Goal: Information Seeking & Learning: Learn about a topic

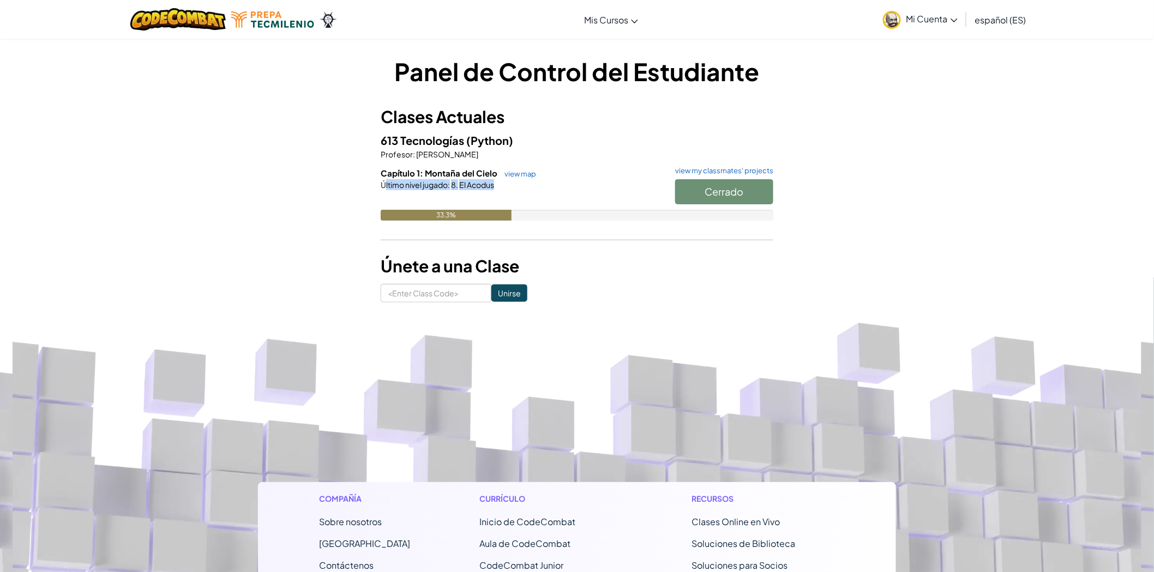
drag, startPoint x: 523, startPoint y: 192, endPoint x: 384, endPoint y: 189, distance: 139.6
click at [384, 189] on div "Capítulo 1: Montaña del Cielo view map view my classmates' projects Cerrado Últ…" at bounding box center [577, 202] width 393 height 70
click at [614, 192] on div at bounding box center [577, 200] width 393 height 20
click at [740, 194] on div "Cerrado" at bounding box center [718, 194] width 109 height 31
click at [726, 192] on div "Cerrado" at bounding box center [718, 194] width 109 height 31
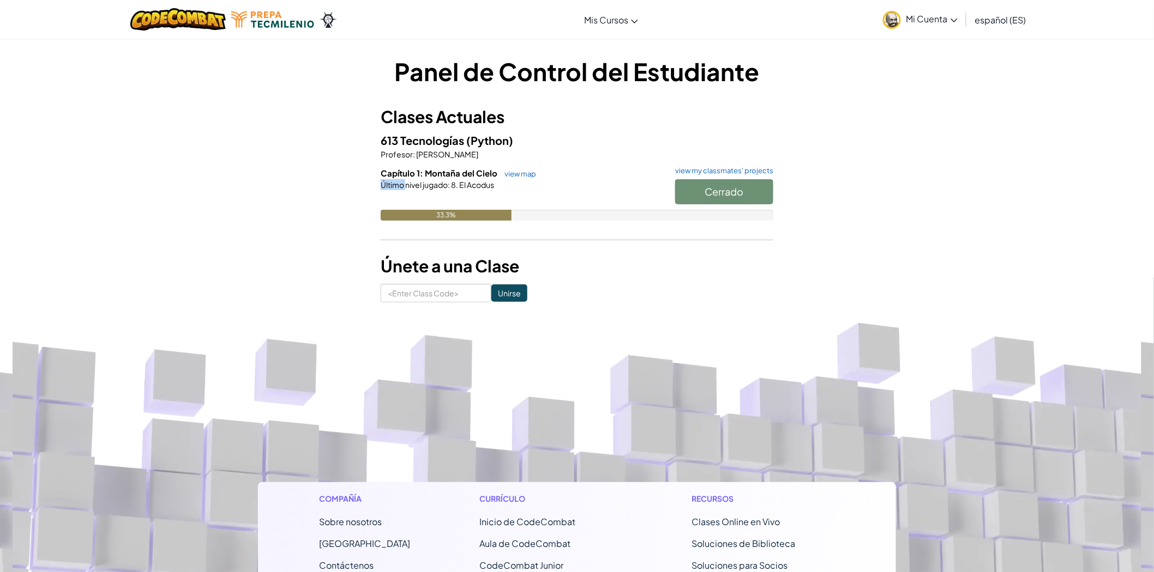
click at [726, 192] on div "Cerrado" at bounding box center [718, 194] width 109 height 31
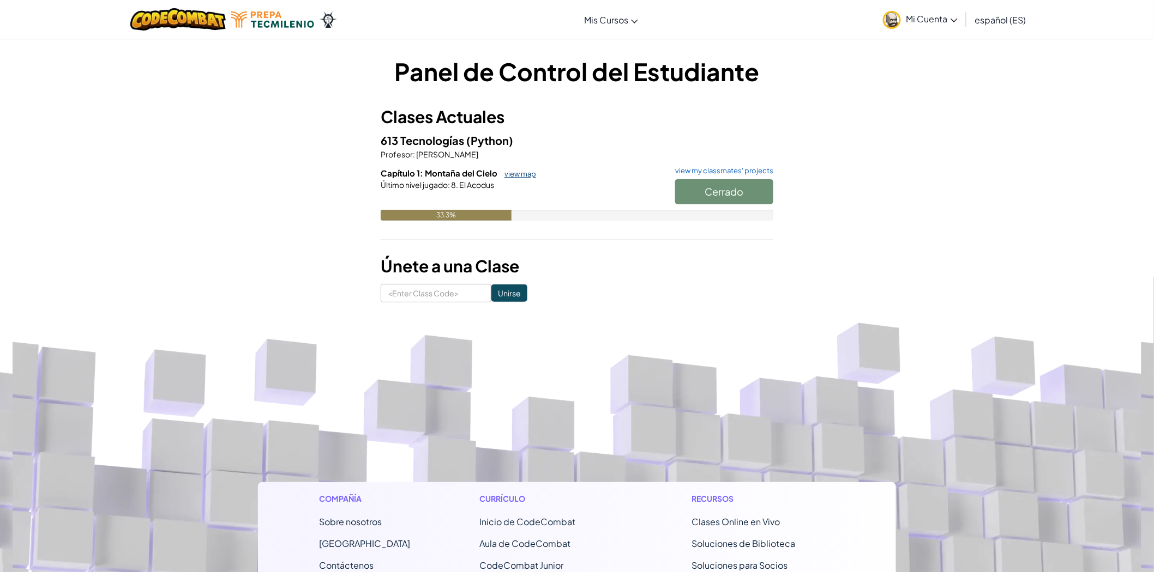
click at [527, 172] on link "view map" at bounding box center [517, 174] width 37 height 9
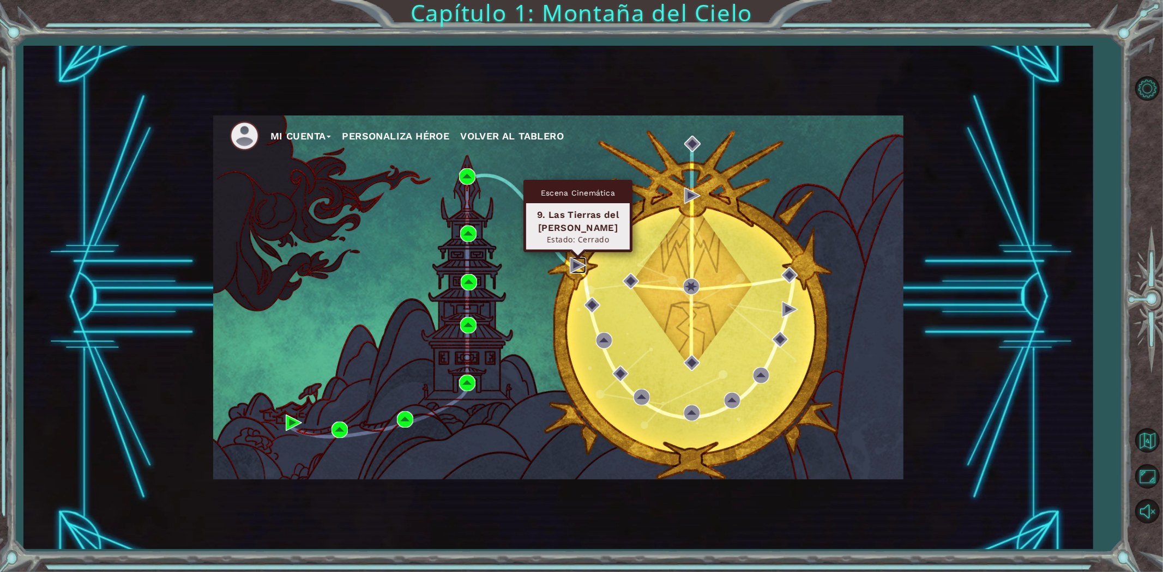
click at [571, 266] on img at bounding box center [578, 265] width 16 height 16
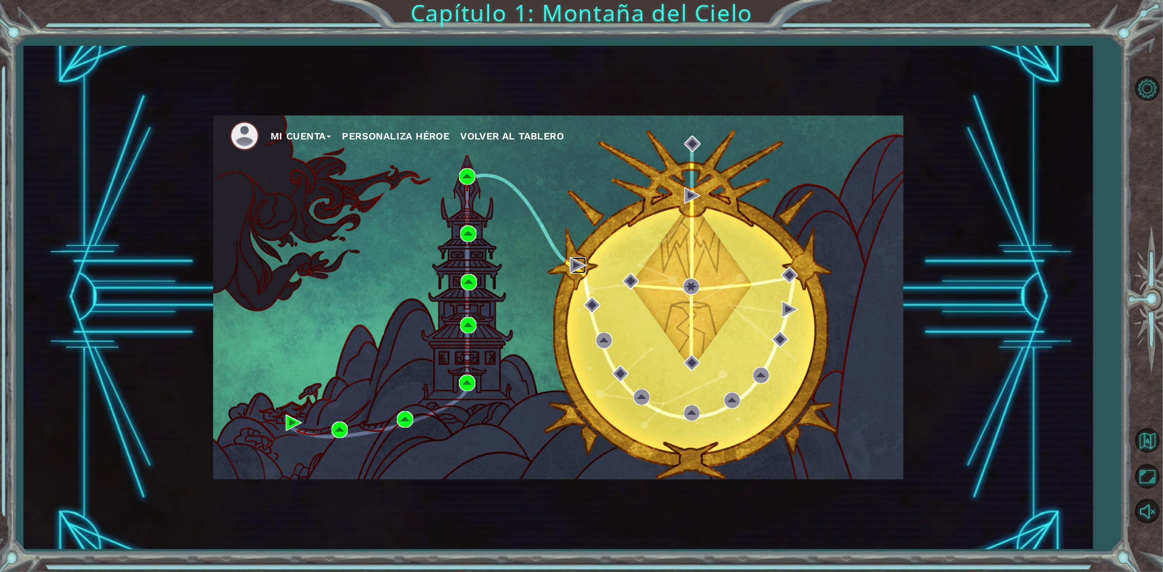
click at [571, 266] on img at bounding box center [578, 265] width 16 height 16
click at [569, 259] on div "Mi Cuenta Personaliza Héroe Volver al Tablero" at bounding box center [558, 298] width 690 height 364
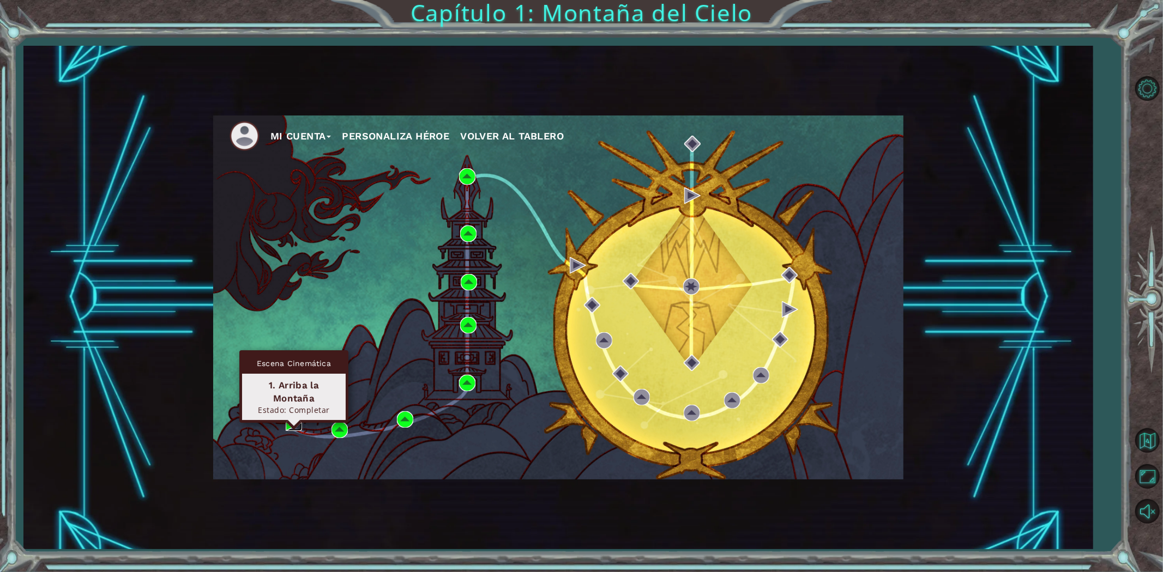
click at [298, 424] on img at bounding box center [294, 423] width 16 height 16
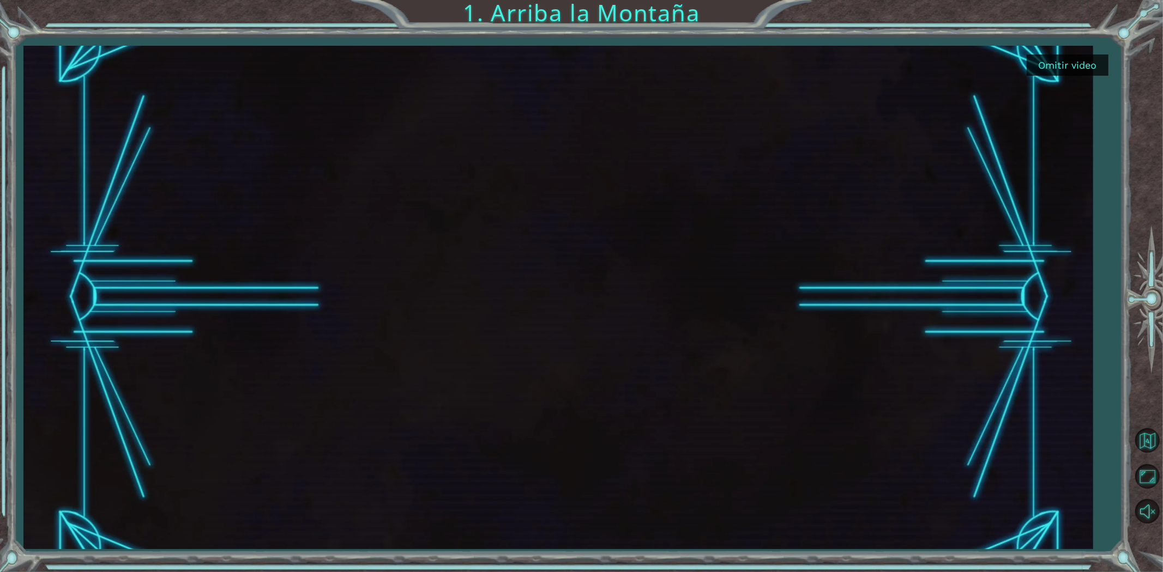
click at [1072, 66] on button "Omitir video" at bounding box center [1068, 65] width 82 height 21
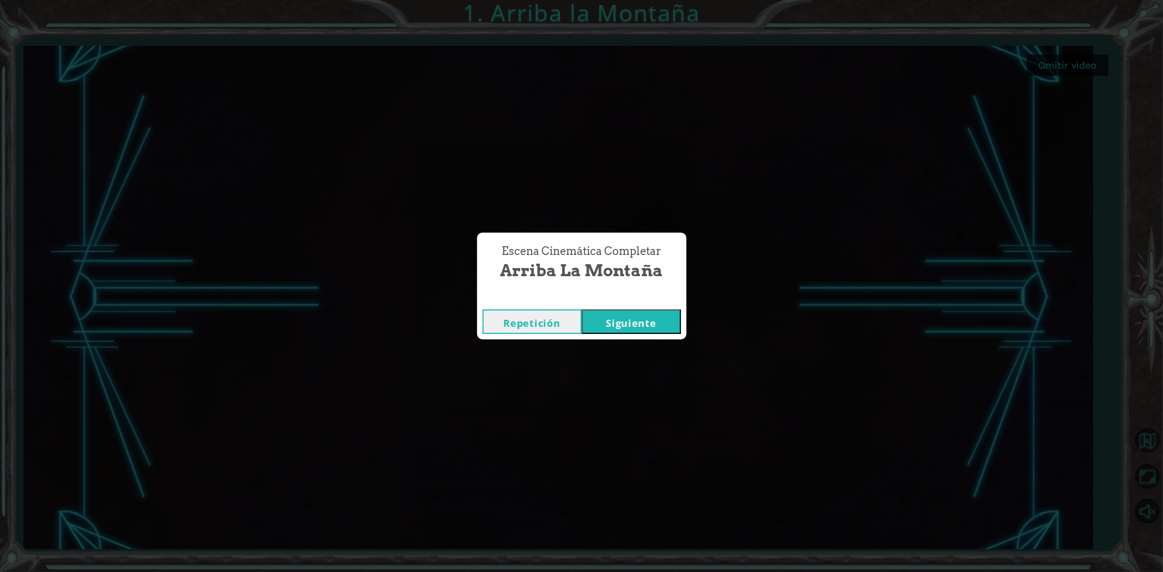
click at [614, 324] on button "Siguiente" at bounding box center [631, 322] width 99 height 25
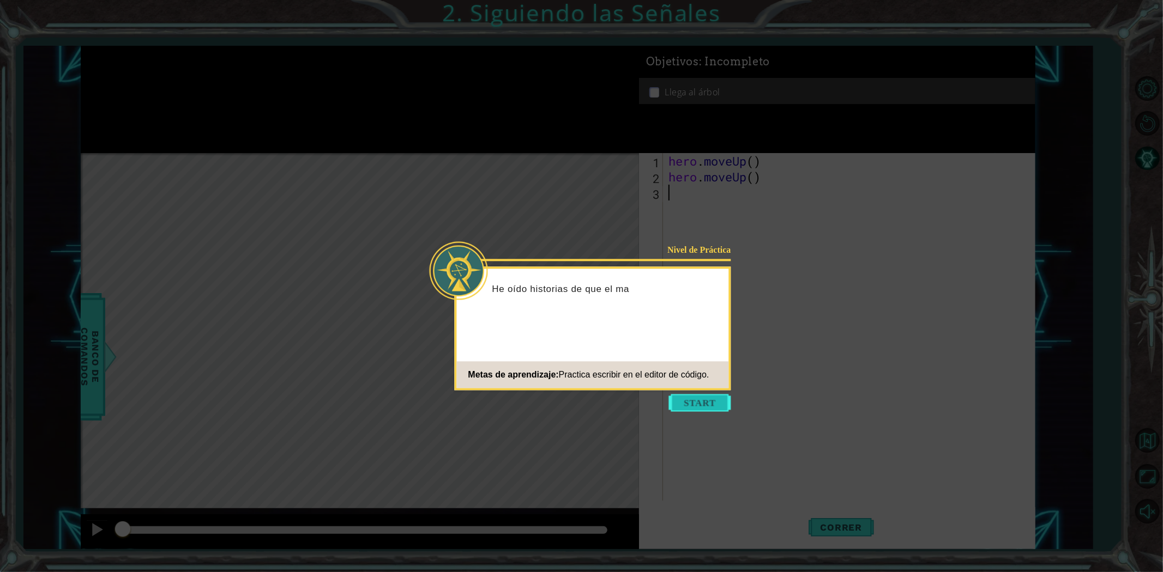
click at [700, 408] on button "Start" at bounding box center [700, 402] width 62 height 17
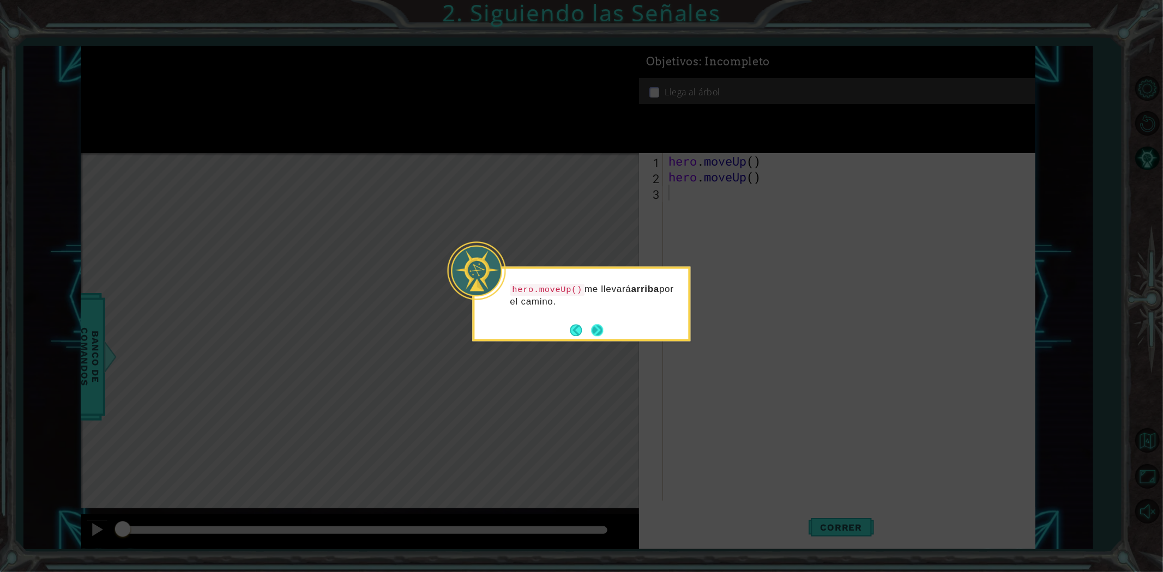
click at [601, 328] on button "Next" at bounding box center [597, 330] width 12 height 12
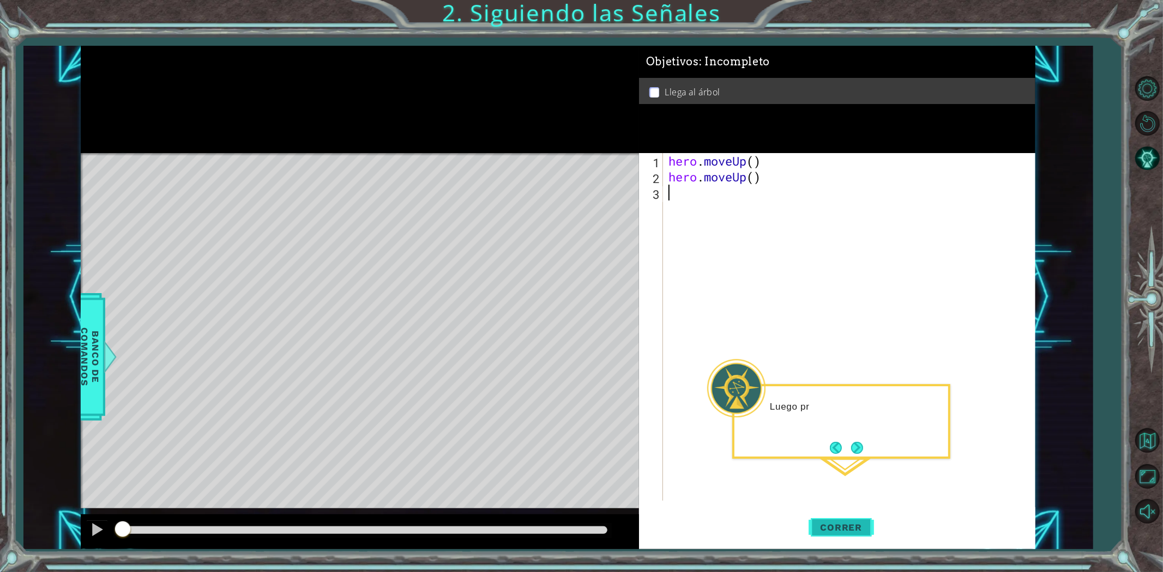
click at [855, 524] on span "Correr" at bounding box center [842, 527] width 64 height 11
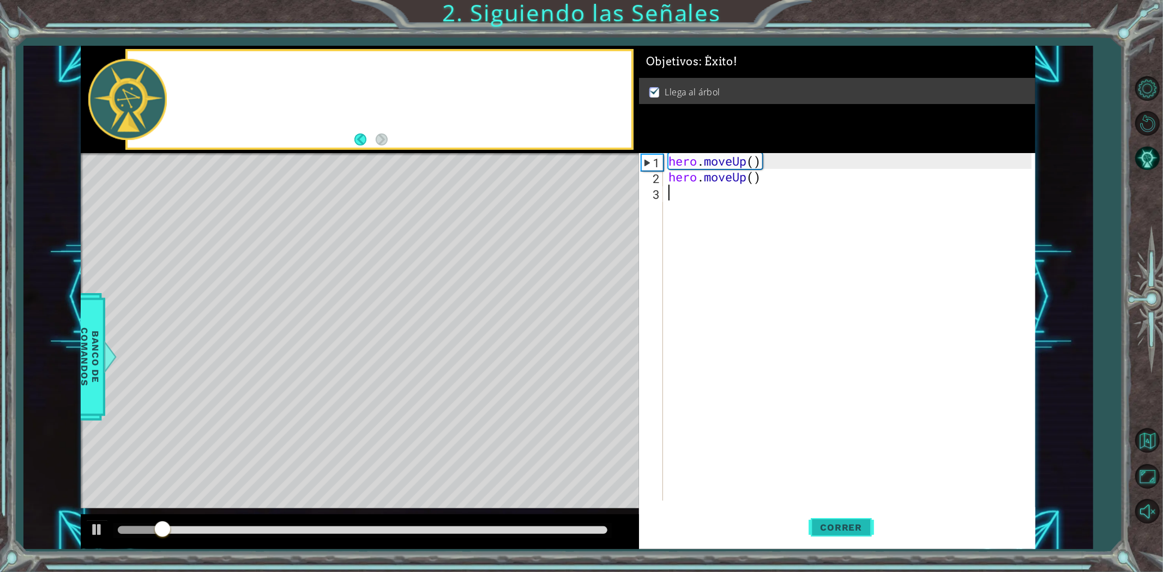
click at [855, 524] on span "Correr" at bounding box center [842, 527] width 64 height 11
drag, startPoint x: 884, startPoint y: 535, endPoint x: 918, endPoint y: 531, distance: 33.5
click at [918, 531] on div "1 ההההההההההההההההההההההההההההההההההההההההההההההההההההההההההההההההההההההההההההה…" at bounding box center [558, 298] width 955 height 504
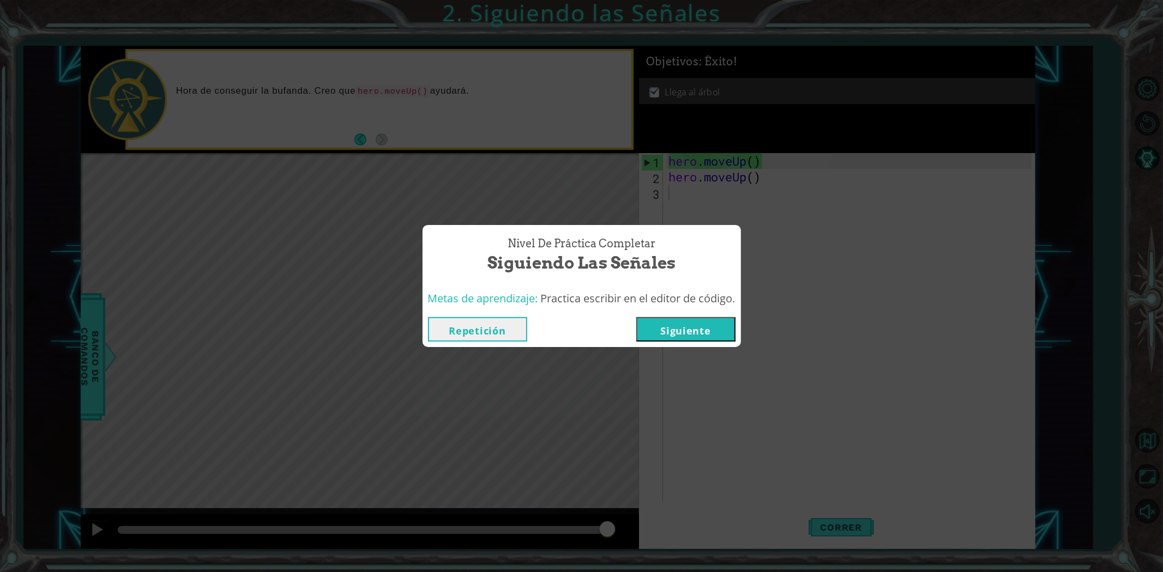
click at [690, 349] on div "Nivel de Práctica Completar Siguiendo las Señales Metas de aprendizaje: Practic…" at bounding box center [581, 286] width 1163 height 572
click at [690, 340] on button "Siguiente" at bounding box center [685, 329] width 99 height 25
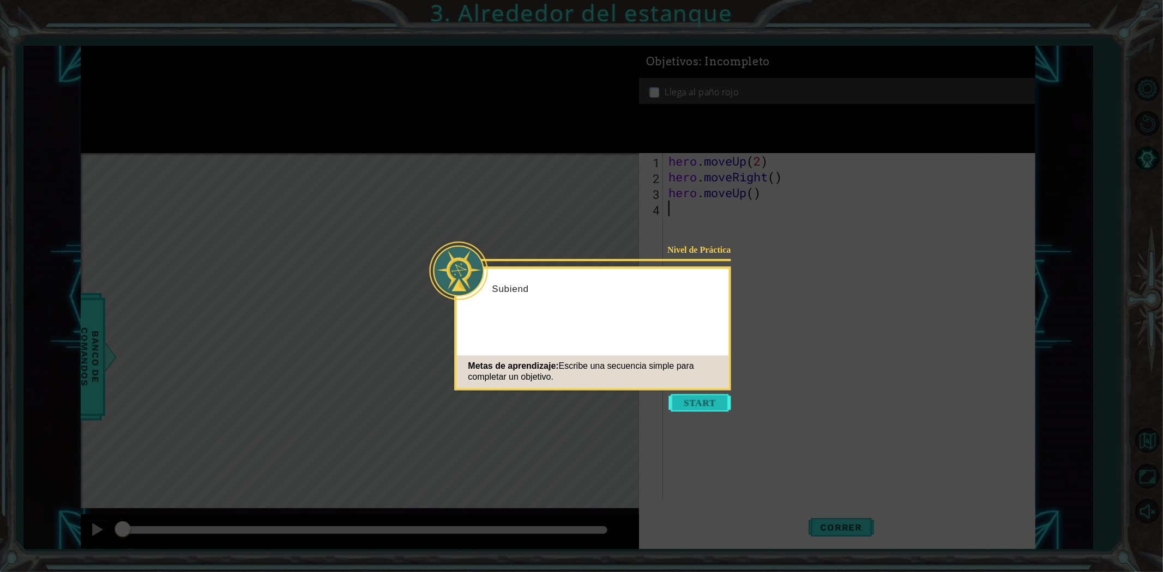
click at [705, 394] on button "Start" at bounding box center [700, 402] width 62 height 17
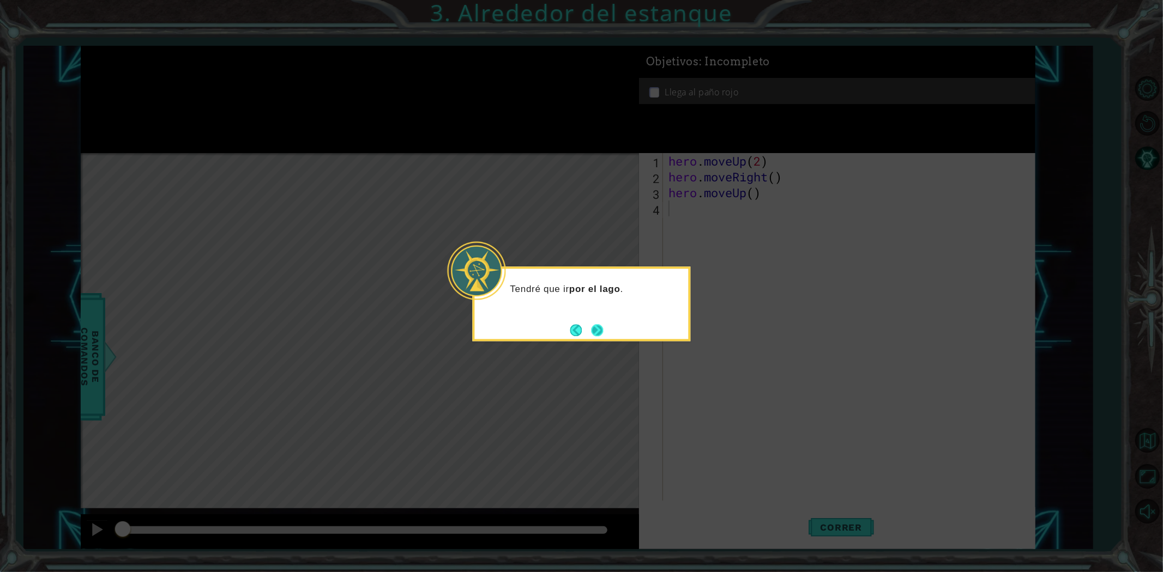
click at [606, 329] on div "Tendré que ir por el lago ." at bounding box center [582, 304] width 218 height 75
click at [603, 333] on button "Next" at bounding box center [597, 330] width 12 height 12
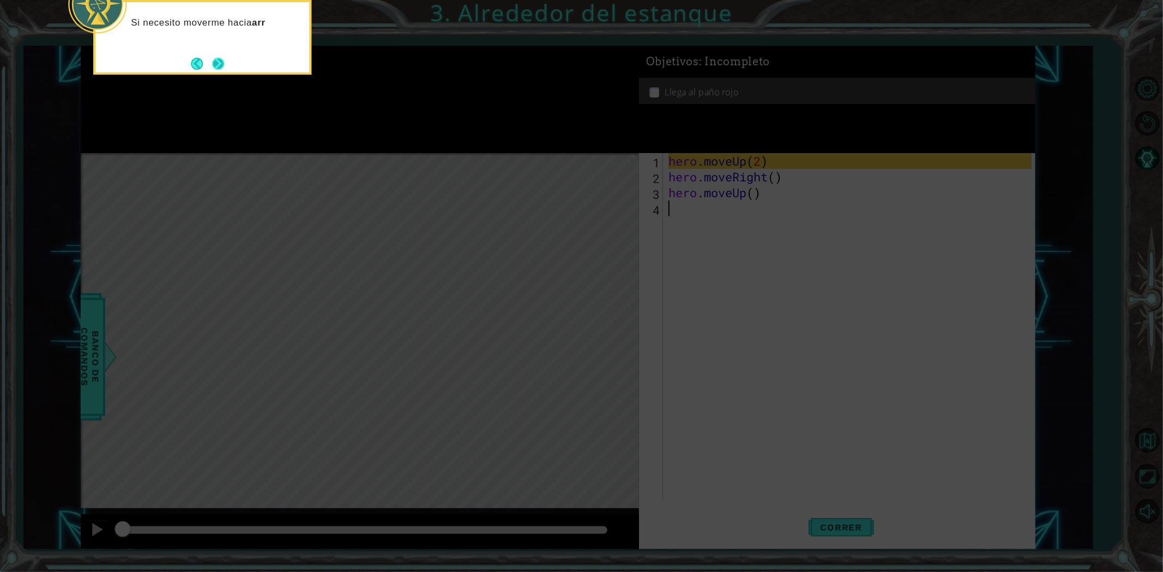
click at [224, 58] on button "Next" at bounding box center [218, 64] width 12 height 12
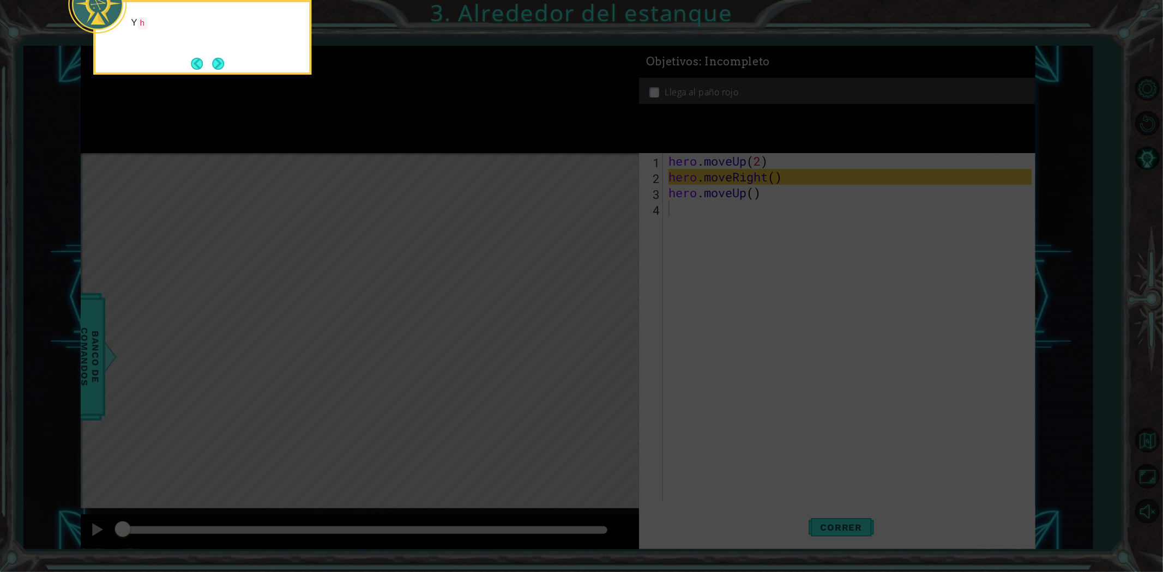
click at [222, 58] on button "Next" at bounding box center [218, 64] width 12 height 12
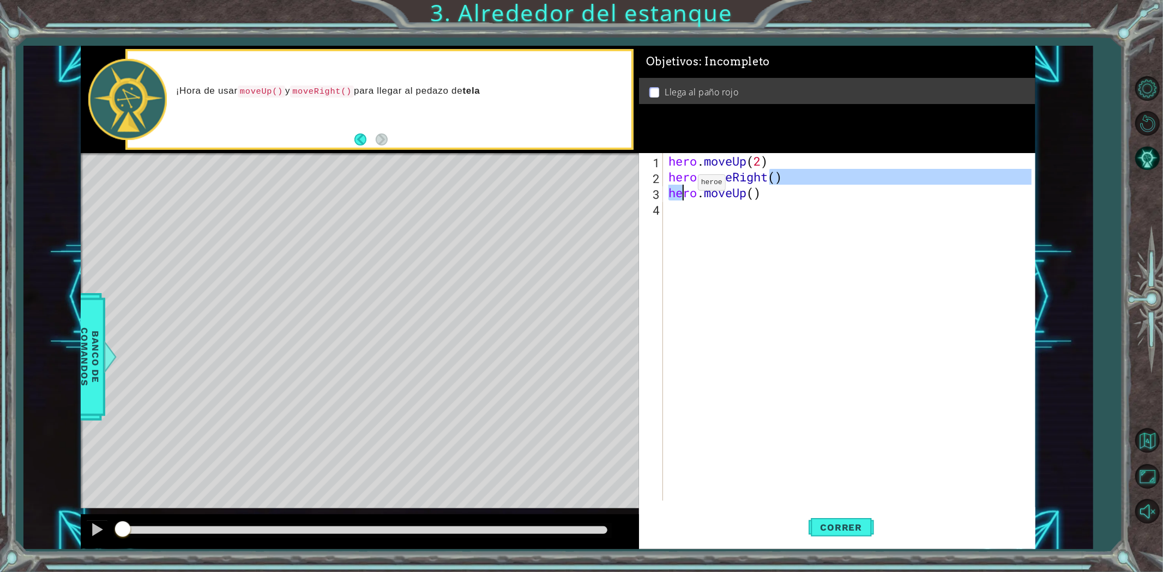
drag, startPoint x: 772, startPoint y: 183, endPoint x: 680, endPoint y: 185, distance: 92.2
click at [680, 185] on div "hero . moveUp ( 2 ) hero . moveRight ( ) hero . moveUp ( )" at bounding box center [851, 342] width 371 height 379
click at [803, 195] on div "hero . moveUp ( 2 ) hero . moveRight ( ) hero . moveUp ( )" at bounding box center [851, 342] width 371 height 379
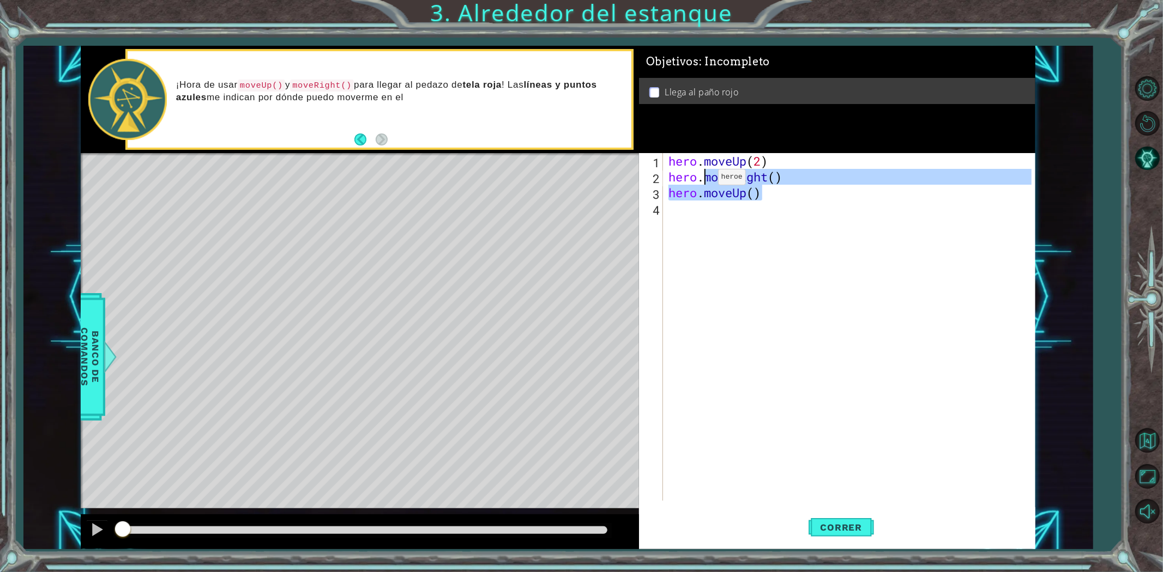
drag, startPoint x: 773, startPoint y: 175, endPoint x: 685, endPoint y: 184, distance: 88.8
click at [685, 184] on div "hero . moveUp ( 2 ) hero . moveRight ( ) hero . moveUp ( )" at bounding box center [851, 342] width 371 height 379
click at [782, 185] on div "hero . moveUp ( 2 ) hero . moveRight ( ) hero . moveUp ( )" at bounding box center [848, 327] width 365 height 348
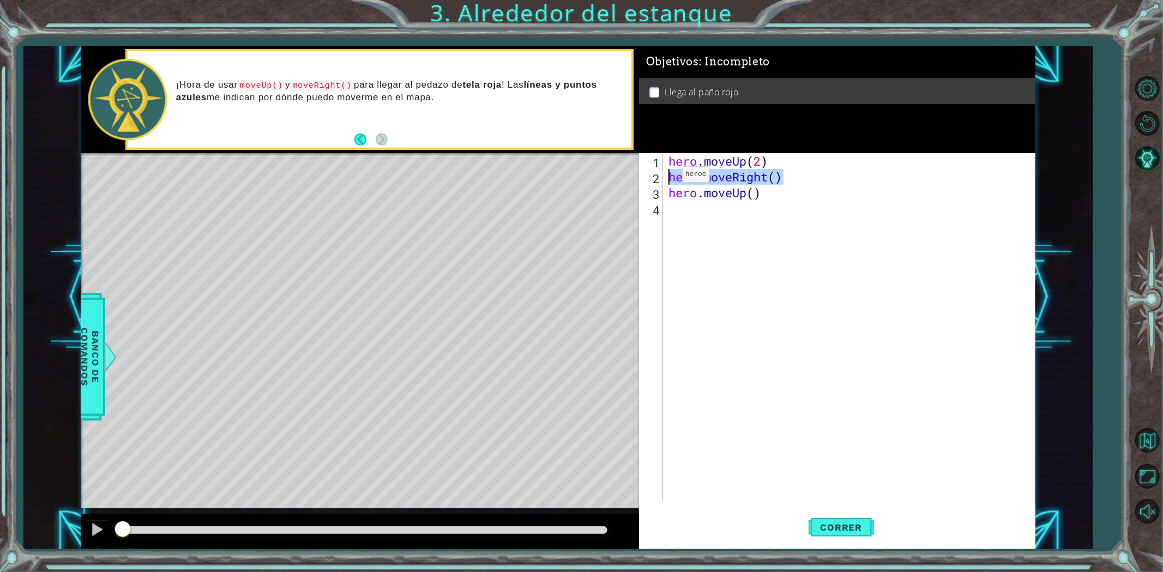
drag, startPoint x: 787, startPoint y: 170, endPoint x: 664, endPoint y: 177, distance: 123.4
click at [664, 177] on div "hero.moveUp() 1 2 3 4 hero . moveUp ( 2 ) hero . moveRight ( ) hero . moveUp ( …" at bounding box center [835, 327] width 393 height 348
drag, startPoint x: 741, startPoint y: 192, endPoint x: 672, endPoint y: 195, distance: 69.3
click at [672, 195] on div "hero . moveUp ( 2 ) hero . moveRight ( ) hero . moveUp ( )" at bounding box center [851, 342] width 371 height 379
type textarea "hero.moveUp()"
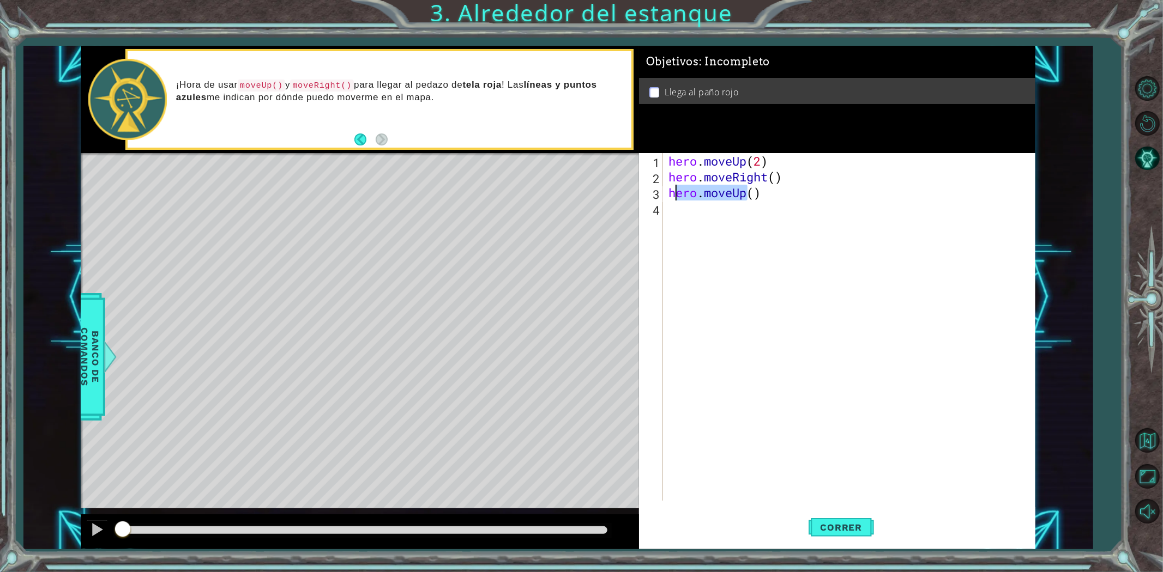
click at [813, 198] on div "hero . moveUp ( 2 ) hero . moveRight ( ) hero . moveUp ( )" at bounding box center [851, 342] width 371 height 379
drag, startPoint x: 805, startPoint y: 198, endPoint x: 662, endPoint y: 198, distance: 143.4
click at [662, 198] on div "hero.moveUp() 1 2 3 4 hero . moveUp ( 2 ) hero . moveRight ( ) hero . moveUp ( …" at bounding box center [835, 327] width 393 height 348
drag, startPoint x: 845, startPoint y: 531, endPoint x: 830, endPoint y: 522, distance: 17.4
click at [844, 530] on span "Correr" at bounding box center [842, 527] width 64 height 11
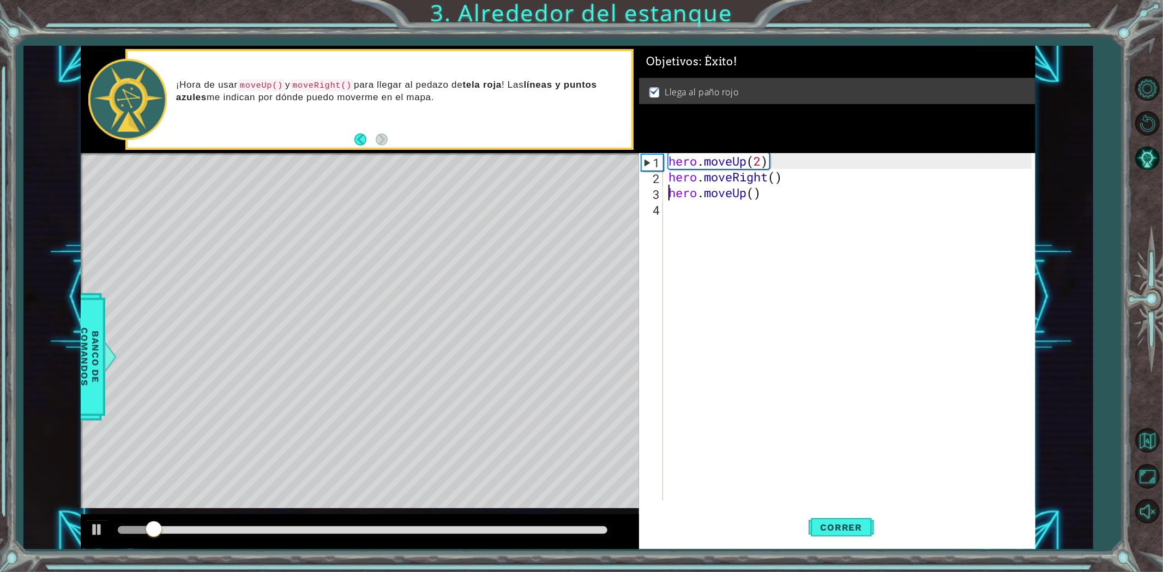
click at [758, 530] on div "1 ההההההההההההההההההההההההההההההההההההההההההההההההההההההההההההההההההההההההההההה…" at bounding box center [558, 298] width 955 height 504
click at [611, 529] on div at bounding box center [362, 530] width 498 height 15
click at [582, 527] on div at bounding box center [363, 531] width 490 height 8
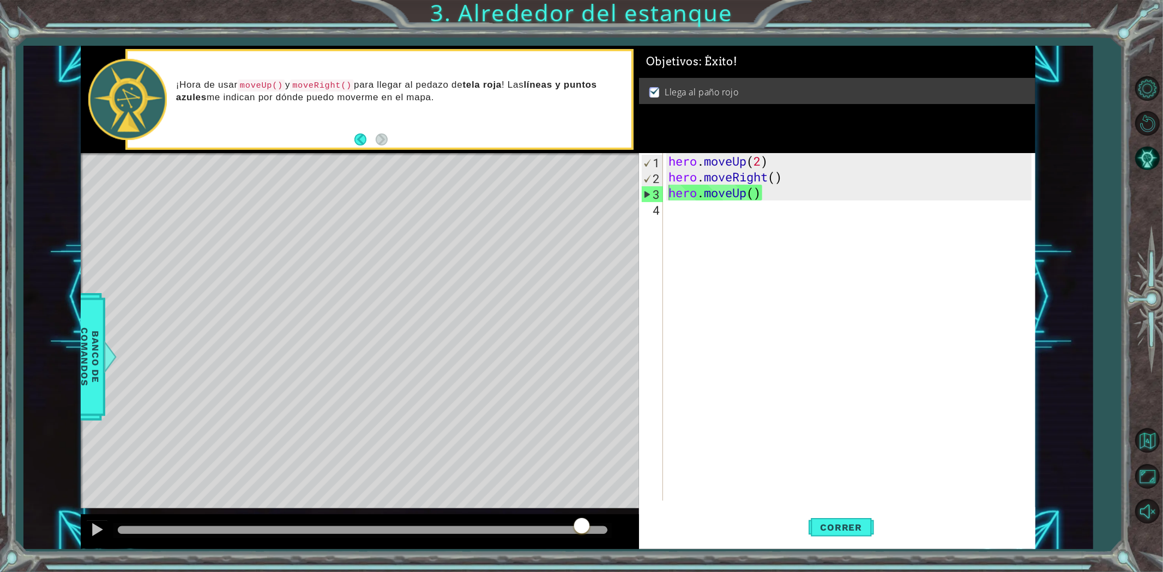
drag, startPoint x: 595, startPoint y: 528, endPoint x: 615, endPoint y: 528, distance: 19.6
click at [615, 528] on div at bounding box center [360, 532] width 558 height 35
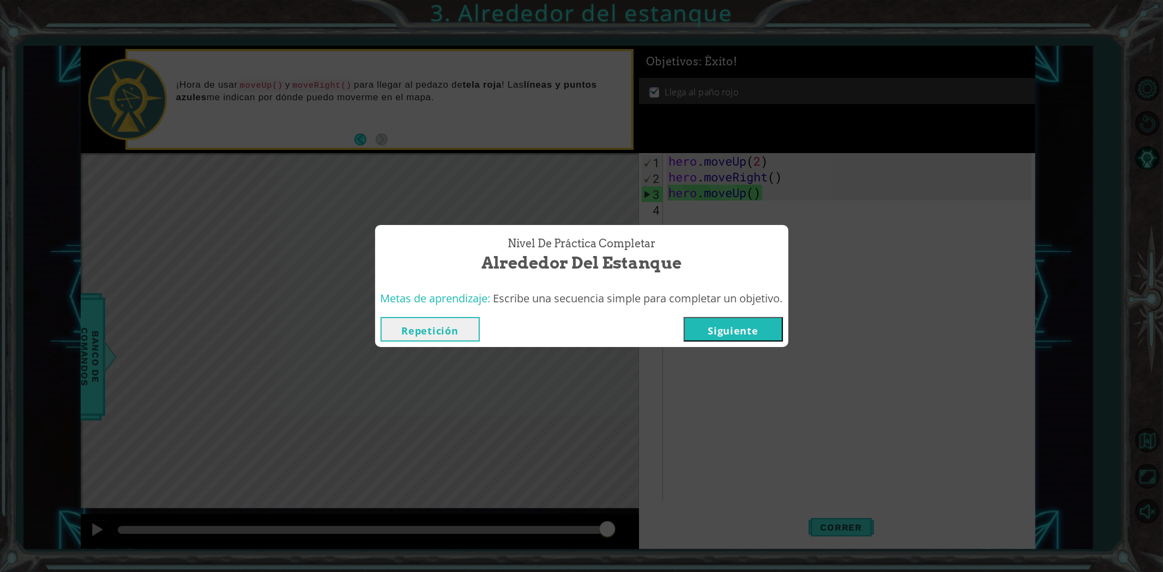
click at [721, 323] on button "Siguiente" at bounding box center [733, 329] width 99 height 25
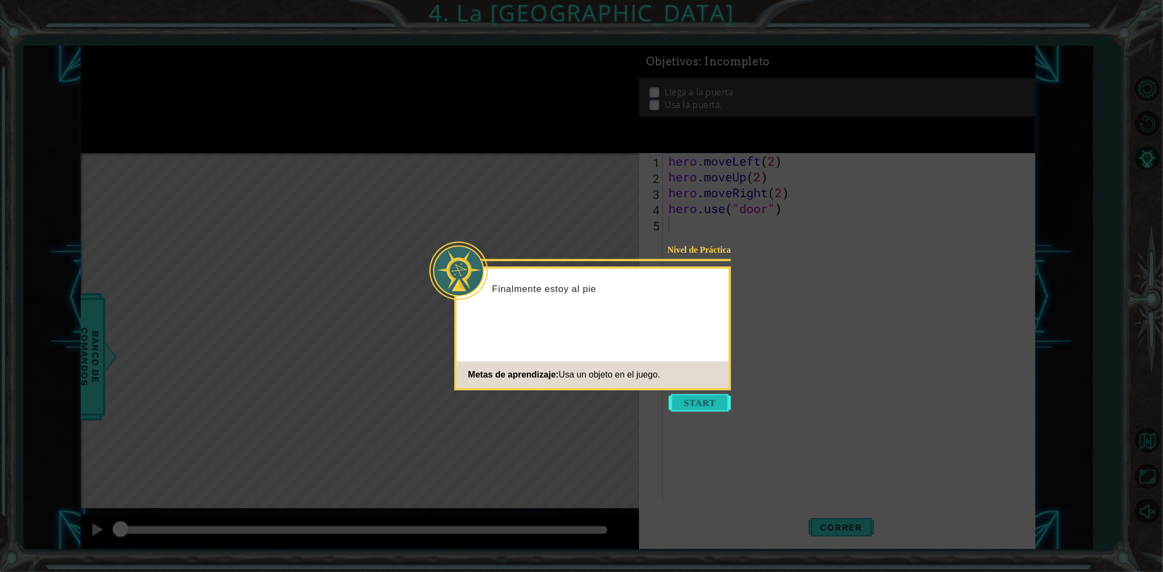
click at [696, 395] on button "Start" at bounding box center [700, 402] width 62 height 17
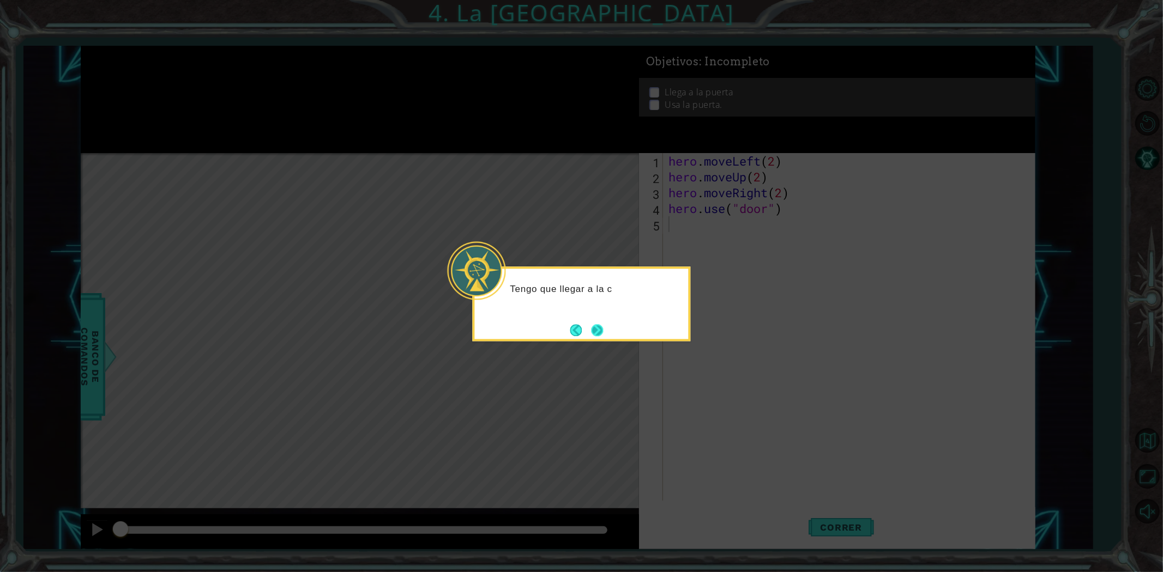
click at [603, 331] on button "Next" at bounding box center [597, 330] width 12 height 12
click at [607, 331] on div "E" at bounding box center [582, 304] width 218 height 75
click at [593, 329] on button "Next" at bounding box center [597, 330] width 12 height 12
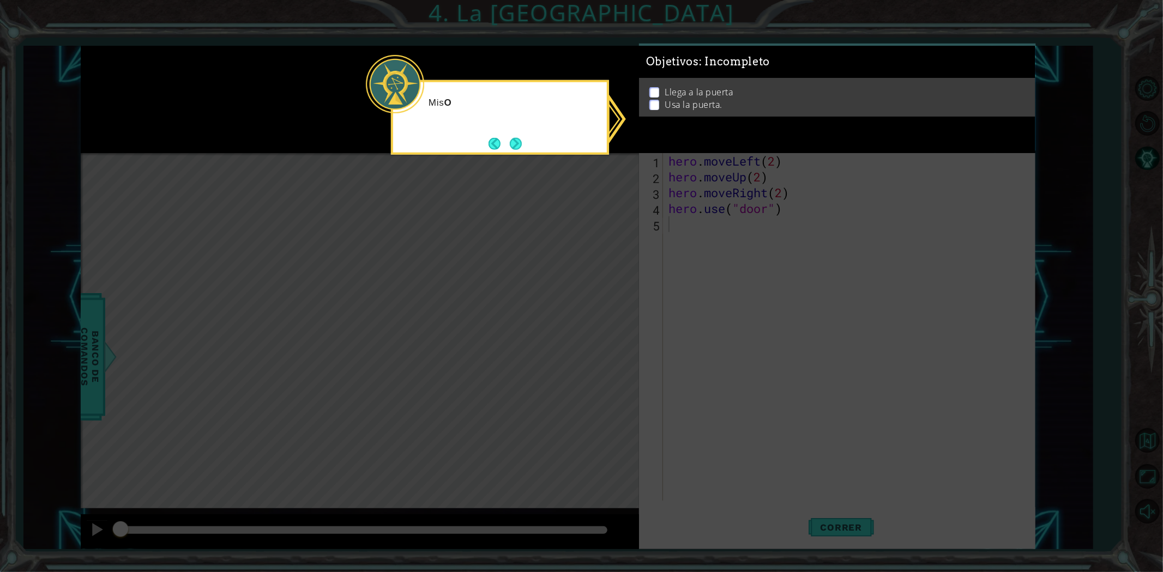
click at [649, 295] on icon at bounding box center [581, 286] width 1163 height 572
click at [685, 169] on icon at bounding box center [581, 286] width 1163 height 572
click at [535, 154] on div "Mis OBJETIVOS aquí arriba me ayudarán a decidir qu" at bounding box center [500, 117] width 218 height 75
click at [520, 145] on button "Next" at bounding box center [516, 144] width 12 height 12
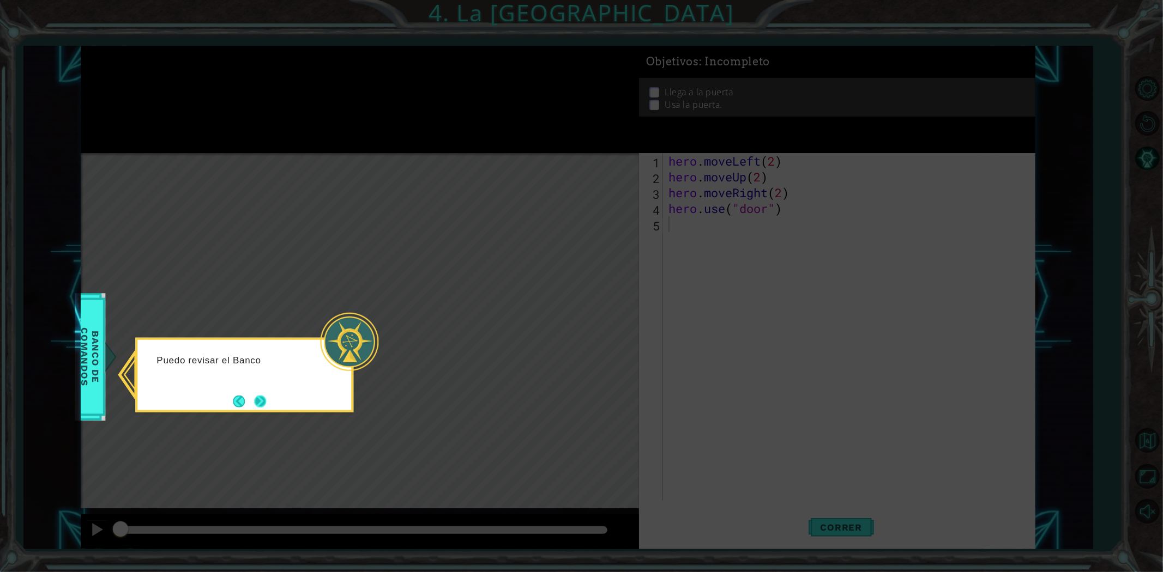
click at [255, 407] on button "Next" at bounding box center [260, 402] width 12 height 12
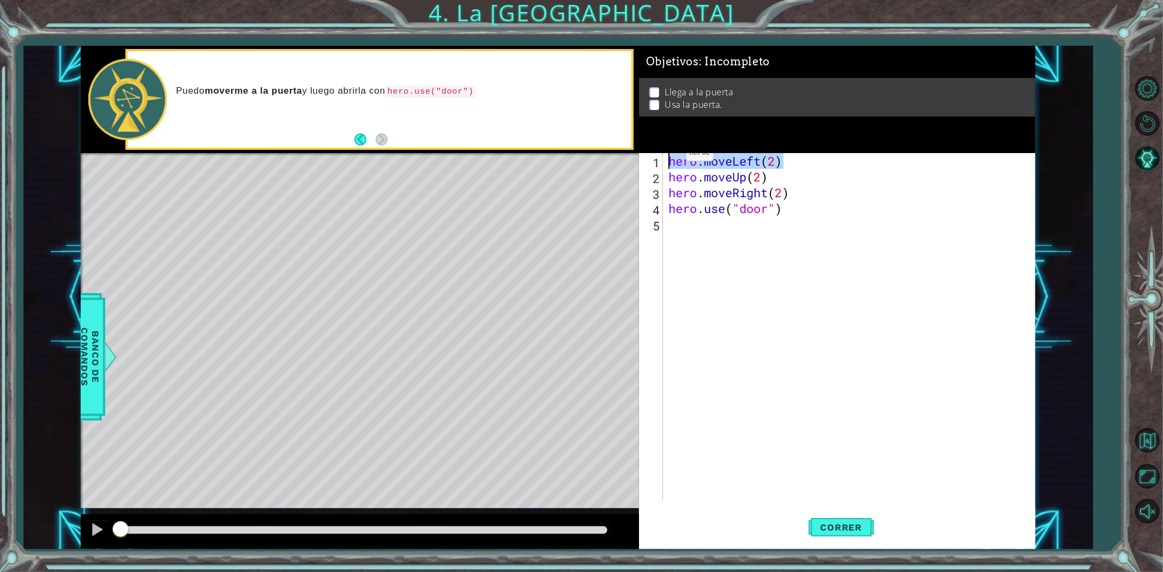
drag, startPoint x: 786, startPoint y: 153, endPoint x: 658, endPoint y: 155, distance: 128.7
click at [658, 155] on div "1 2 3 4 5 hero . moveLeft ( 2 ) hero . moveUp ( 2 ) hero . moveRight ( 2 ) hero…" at bounding box center [835, 327] width 393 height 348
click at [809, 162] on div "hero . moveLeft ( 2 ) hero . moveUp ( 2 ) hero . moveRight ( 2 ) hero . use ( "…" at bounding box center [848, 327] width 365 height 348
drag, startPoint x: 809, startPoint y: 162, endPoint x: 677, endPoint y: 154, distance: 132.2
click at [677, 154] on div "hero . moveLeft ( 2 ) hero . moveUp ( 2 ) hero . moveRight ( 2 ) hero . use ( "…" at bounding box center [851, 342] width 371 height 379
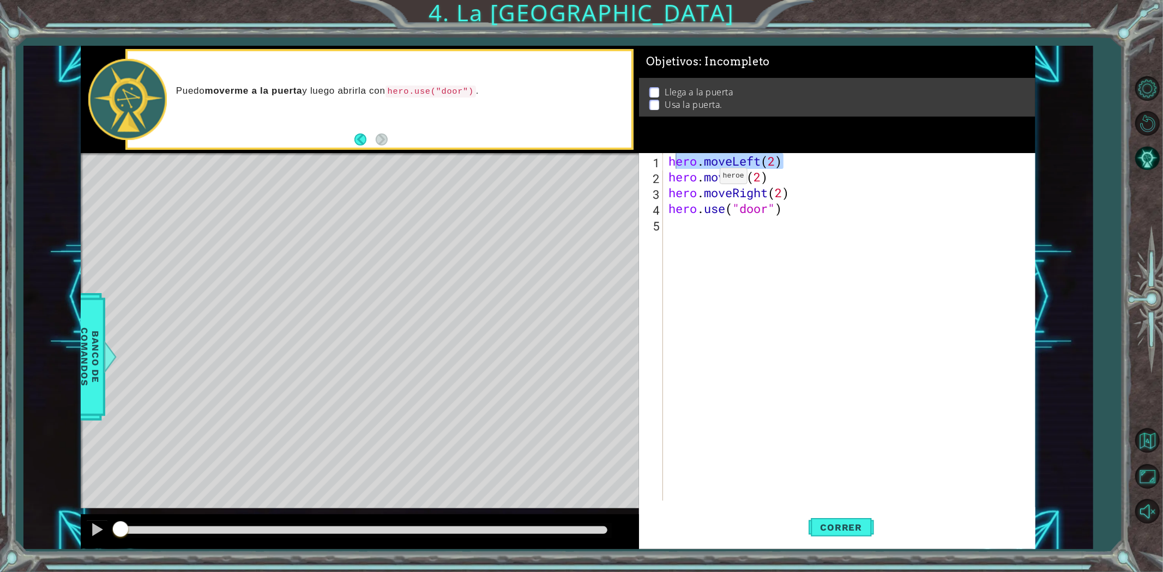
click at [703, 178] on div "hero . moveLeft ( 2 ) hero . moveUp ( 2 ) hero . moveRight ( 2 ) hero . use ( "…" at bounding box center [851, 342] width 371 height 379
drag, startPoint x: 803, startPoint y: 195, endPoint x: 657, endPoint y: 196, distance: 145.6
click at [657, 196] on div "hero.moveUp(2) hero.moveRight(2) 1 2 3 4 5 hero . moveLeft ( 2 ) hero . moveUp …" at bounding box center [835, 327] width 393 height 348
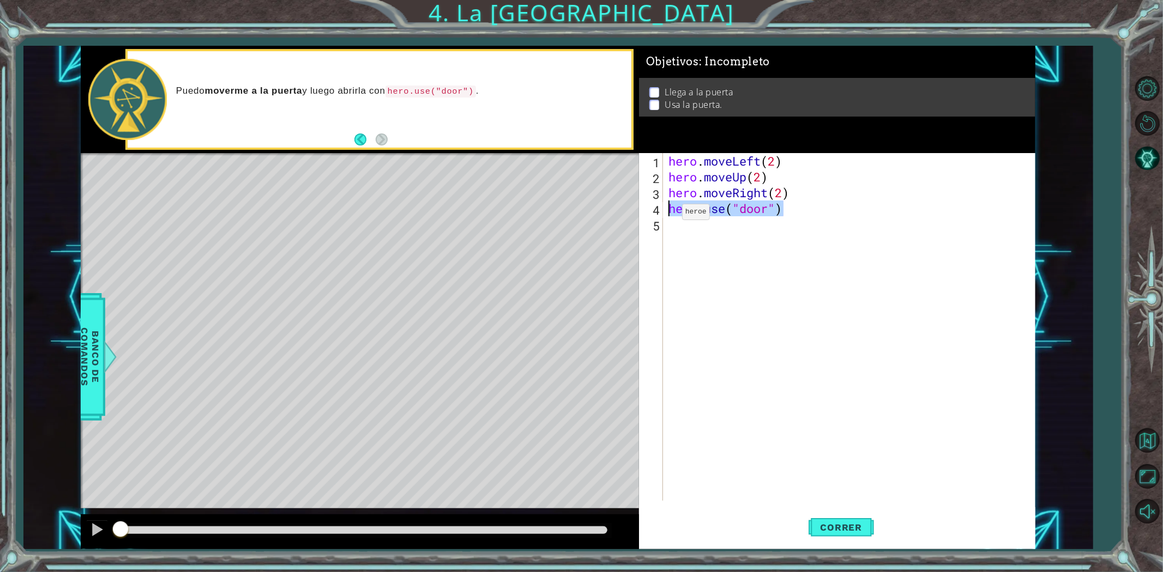
drag, startPoint x: 794, startPoint y: 213, endPoint x: 665, endPoint y: 213, distance: 128.7
click at [665, 213] on div "hero.moveRight(2) 1 2 3 4 5 hero . moveLeft ( 2 ) hero . moveUp ( 2 ) hero . mo…" at bounding box center [835, 327] width 393 height 348
type textarea "hero.use("door")"
click at [830, 524] on span "Correr" at bounding box center [842, 527] width 64 height 11
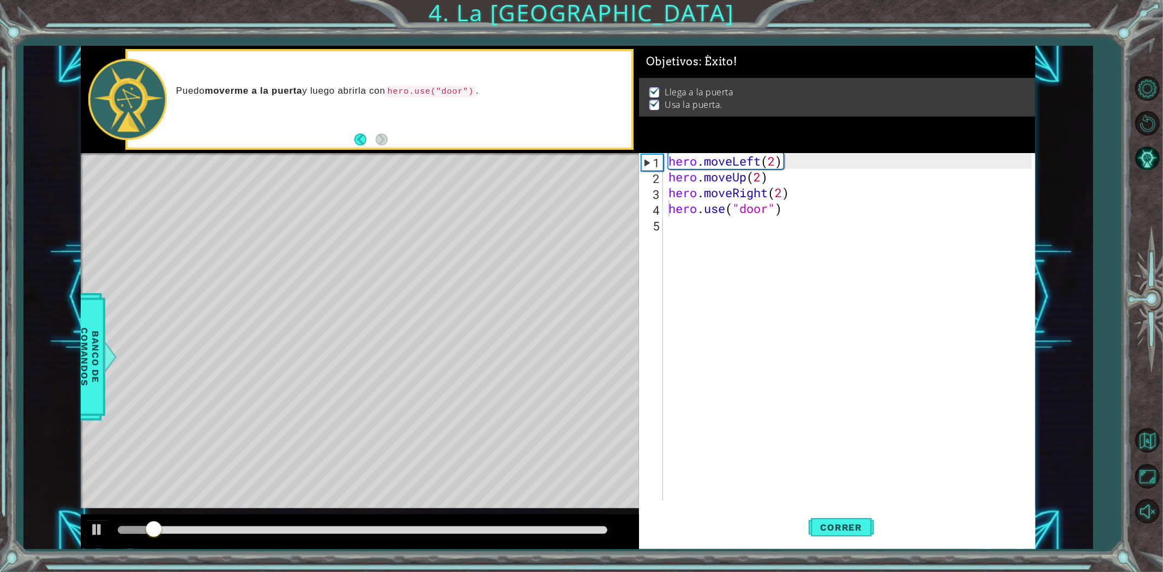
drag, startPoint x: 623, startPoint y: 526, endPoint x: 687, endPoint y: 526, distance: 64.3
click at [687, 526] on div "1 ההההההההההההההההההההההההההההההההההההההההההההההההההההההההההההההההההההההההההההה…" at bounding box center [558, 298] width 955 height 504
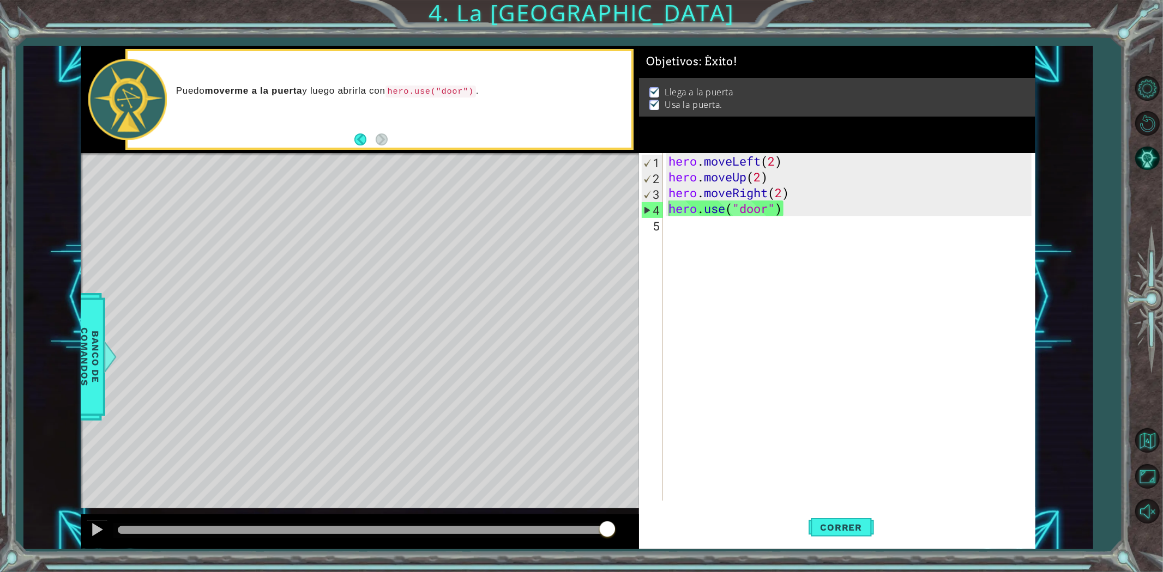
drag, startPoint x: 602, startPoint y: 530, endPoint x: 732, endPoint y: 539, distance: 130.6
click at [710, 535] on body "1 ההההההההההההההההההההההההההההההההההההההההההההההההההההההההההההההההההההההההההההה…" at bounding box center [581, 286] width 1163 height 572
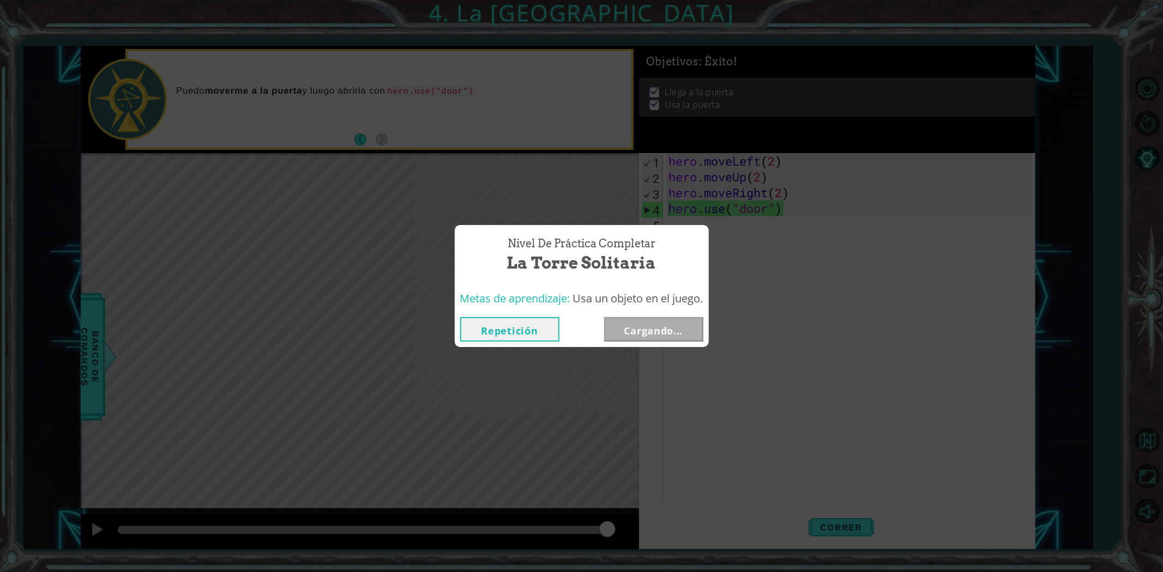
click at [629, 322] on button "Cargando..." at bounding box center [653, 329] width 99 height 25
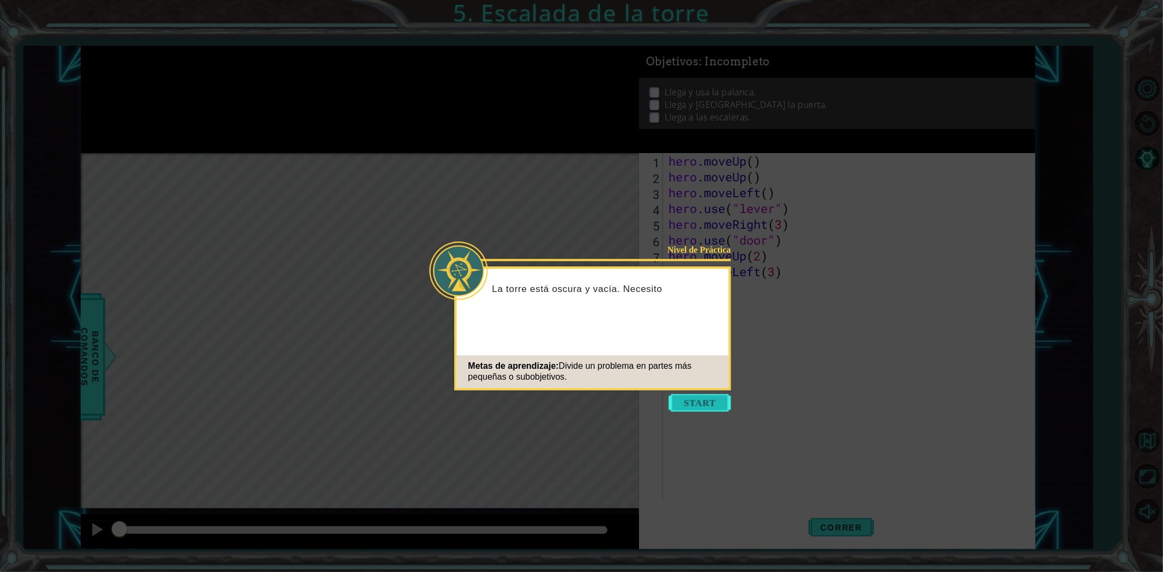
click at [697, 394] on button "Start" at bounding box center [700, 402] width 62 height 17
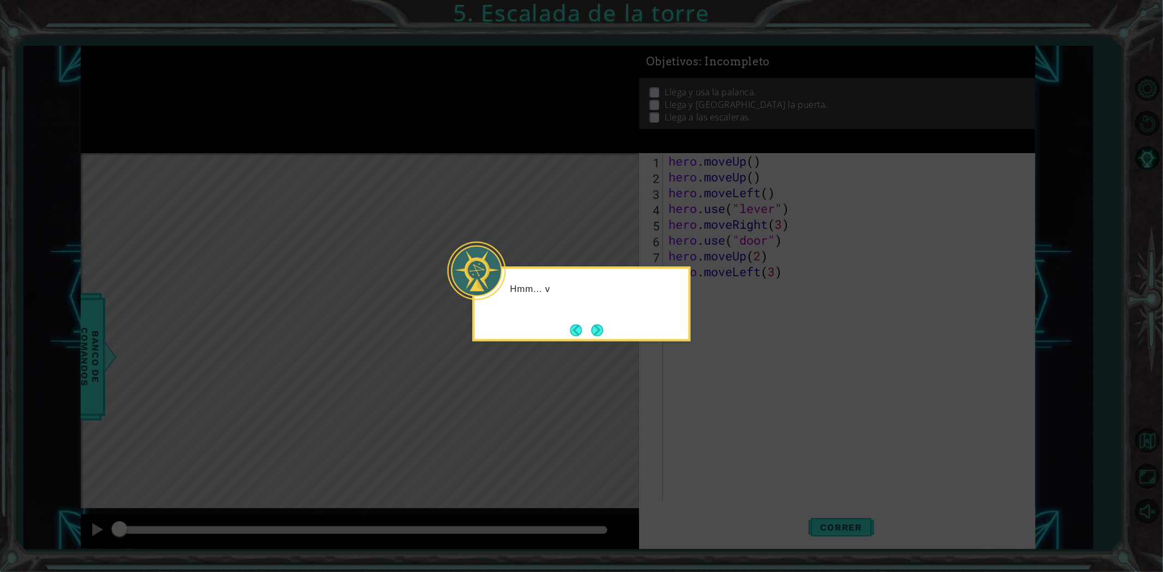
click at [700, 368] on icon at bounding box center [581, 286] width 1163 height 572
click at [603, 324] on button "Next" at bounding box center [597, 330] width 12 height 12
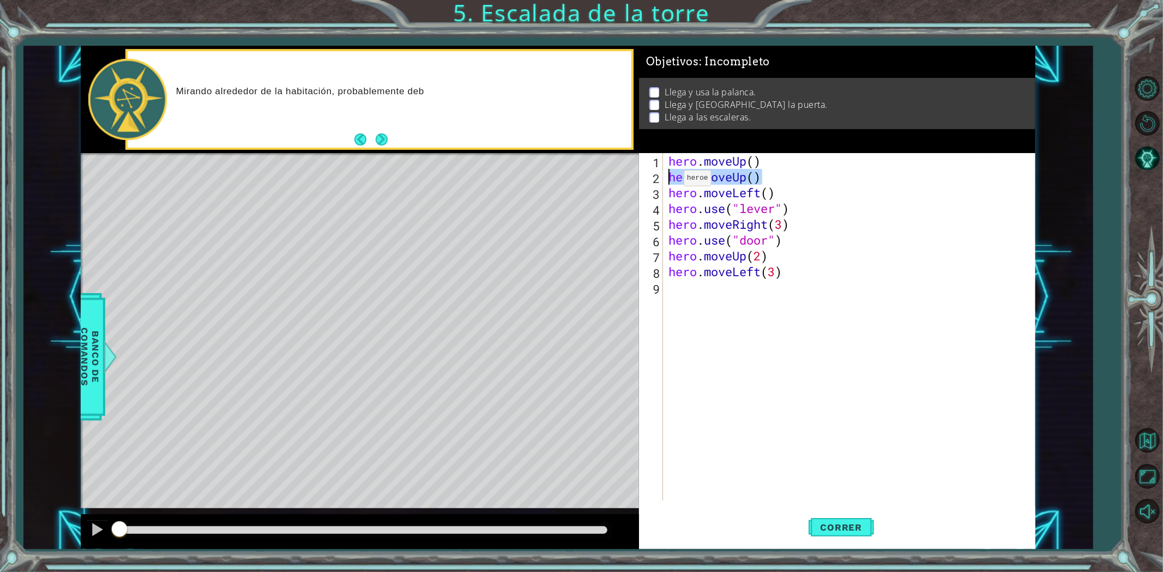
drag, startPoint x: 791, startPoint y: 176, endPoint x: 667, endPoint y: 181, distance: 123.9
click at [667, 181] on div "hero . moveUp ( ) hero . moveUp ( ) hero . moveLeft ( ) hero . use ( "lever" ) …" at bounding box center [851, 342] width 371 height 379
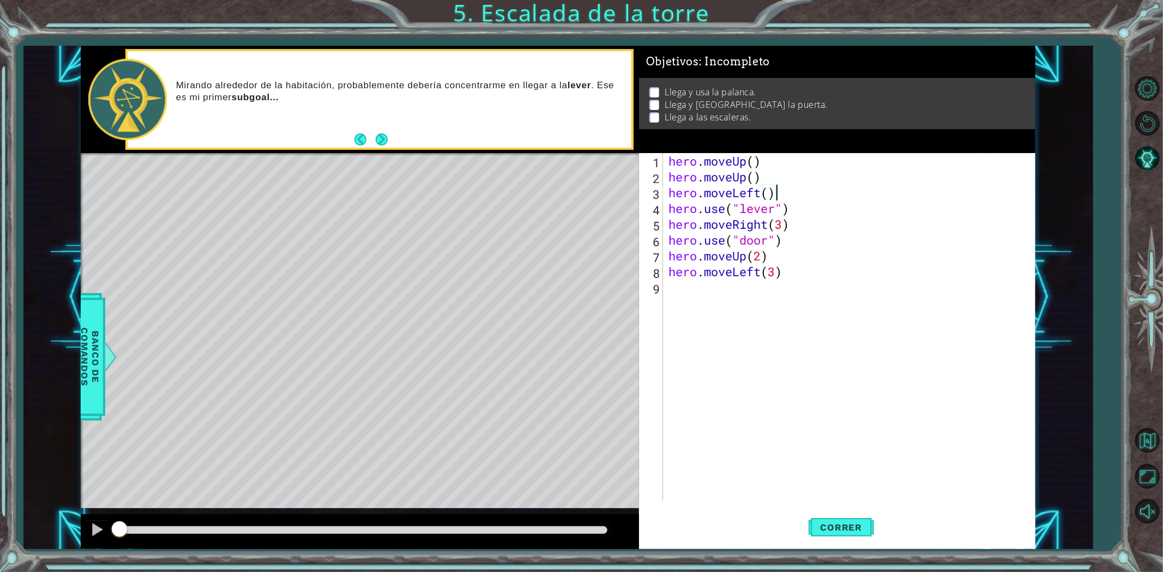
click at [816, 189] on div "hero . moveUp ( ) hero . moveUp ( ) hero . moveLeft ( ) hero . use ( "lever" ) …" at bounding box center [851, 342] width 371 height 379
click at [773, 172] on div "hero . moveUp ( ) hero . moveUp ( ) hero . moveLeft ( ) hero . use ( "lever" ) …" at bounding box center [851, 342] width 371 height 379
type textarea "hero.moveUp()"
click at [759, 178] on div "hero . moveUp ( ) hero . moveUp ( ) hero . moveLeft ( ) hero . use ( "lever" ) …" at bounding box center [851, 342] width 371 height 379
click at [780, 180] on div "hero . moveUp ( ) hero . moveUp ( ) hero . moveLeft ( ) hero . use ( "lever" ) …" at bounding box center [851, 342] width 371 height 379
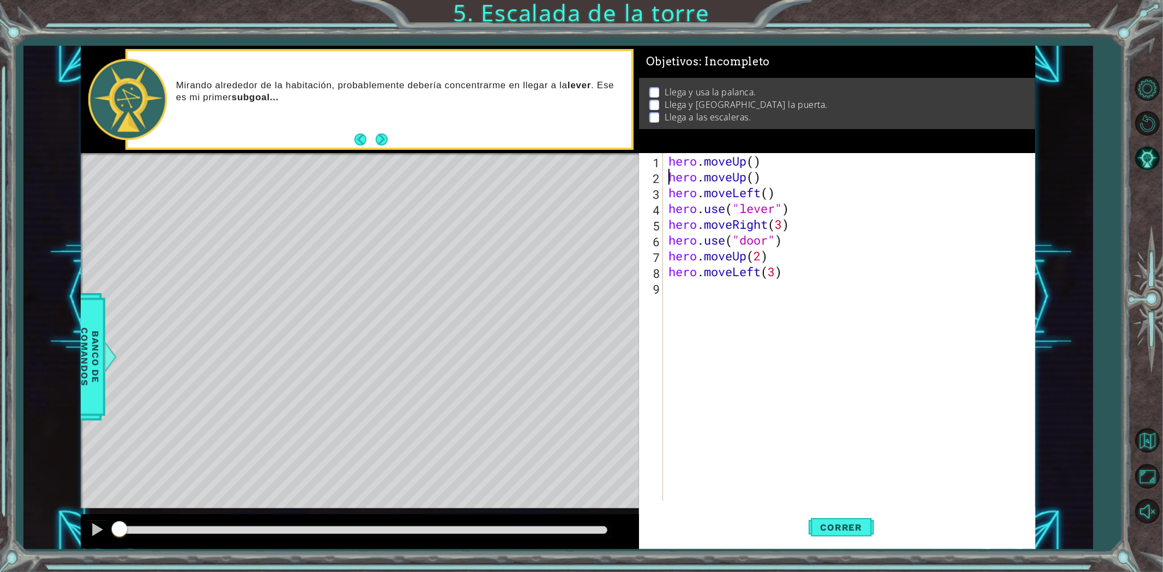
click at [769, 179] on div "hero . moveUp ( ) hero . moveUp ( ) hero . moveLeft ( ) hero . use ( "lever" ) …" at bounding box center [851, 342] width 371 height 379
drag, startPoint x: 769, startPoint y: 179, endPoint x: 718, endPoint y: 180, distance: 50.7
click at [718, 180] on div "hero . moveUp ( ) hero . moveUp ( ) hero . moveLeft ( ) hero . use ( "lever" ) …" at bounding box center [851, 342] width 371 height 379
click at [786, 173] on div "hero . moveUp ( ) hero . moveUp ( ) hero . moveLeft ( ) hero . use ( "lever" ) …" at bounding box center [848, 327] width 365 height 348
click at [822, 328] on div "hero . moveUp ( ) hero . moveUp ( ) hero . moveLeft ( ) hero . use ( "lever" ) …" at bounding box center [851, 342] width 371 height 379
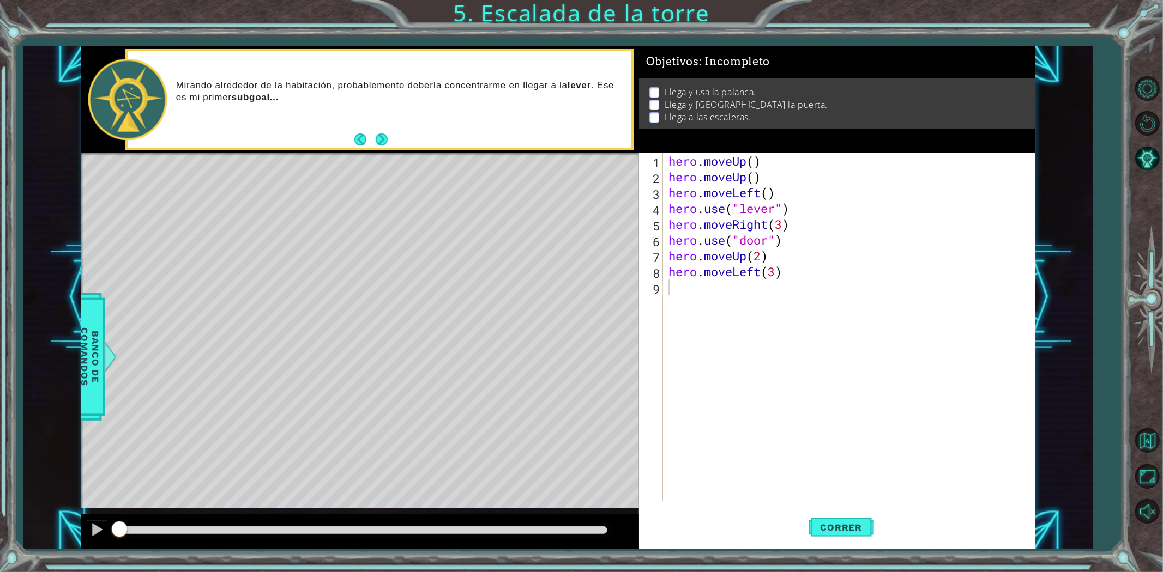
click at [384, 130] on div "[PERSON_NAME] alrededor de la habitación, probablemente debería concentrarme en…" at bounding box center [379, 99] width 503 height 97
click at [378, 134] on button "Next" at bounding box center [382, 140] width 12 height 12
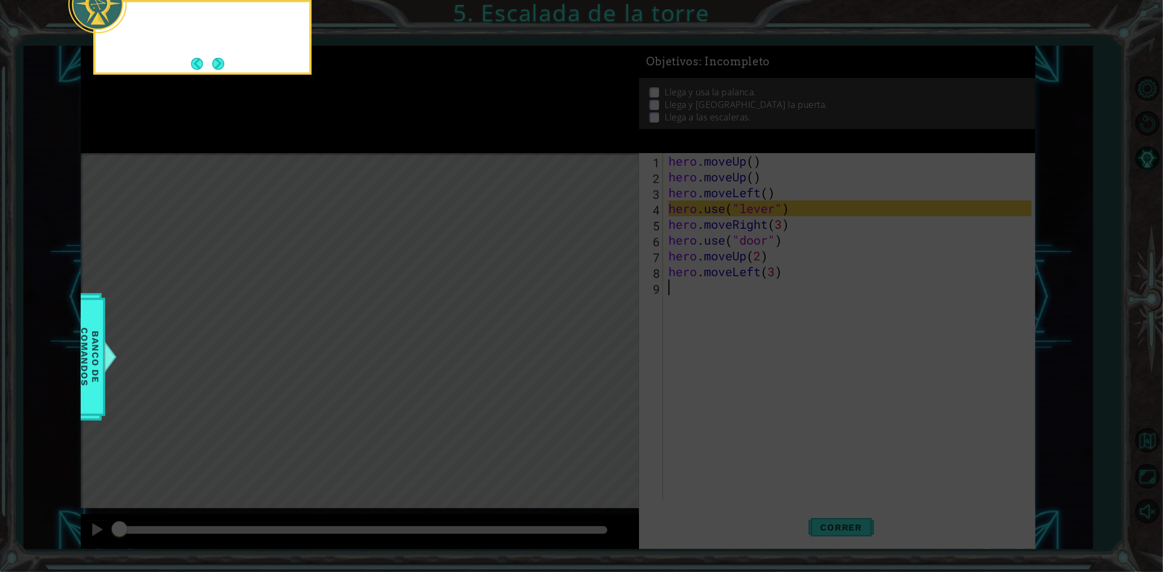
click at [378, 133] on icon at bounding box center [581, 86] width 1163 height 974
click at [215, 60] on button "Next" at bounding box center [218, 64] width 12 height 12
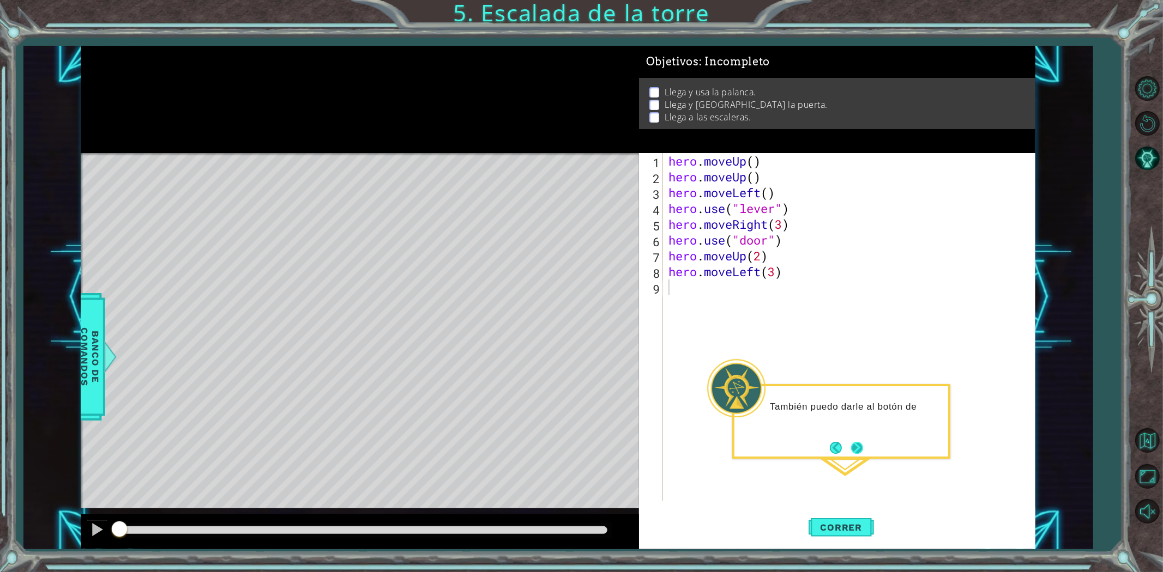
click at [864, 453] on button "Next" at bounding box center [857, 448] width 14 height 14
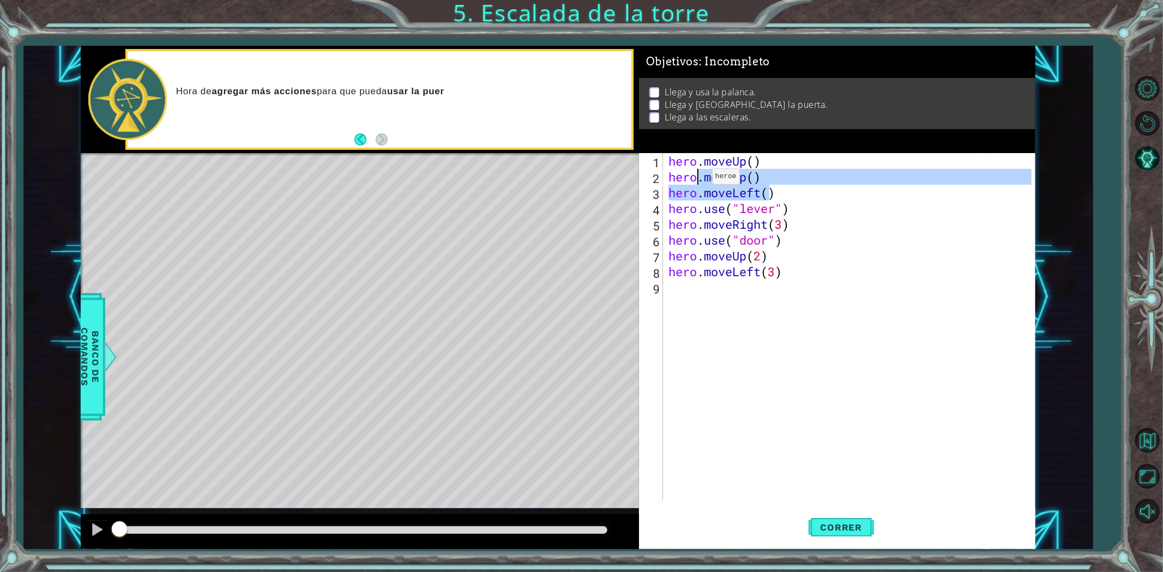
drag, startPoint x: 748, startPoint y: 184, endPoint x: 693, endPoint y: 180, distance: 55.2
click at [693, 180] on div "hero . moveUp ( ) hero . moveUp ( ) hero . moveLeft ( ) hero . use ( "lever" ) …" at bounding box center [851, 342] width 371 height 379
click at [767, 177] on div "hero . moveUp ( ) hero . moveUp ( ) hero . moveLeft ( ) hero . use ( "lever" ) …" at bounding box center [848, 327] width 365 height 348
type textarea "hero.moveUp()"
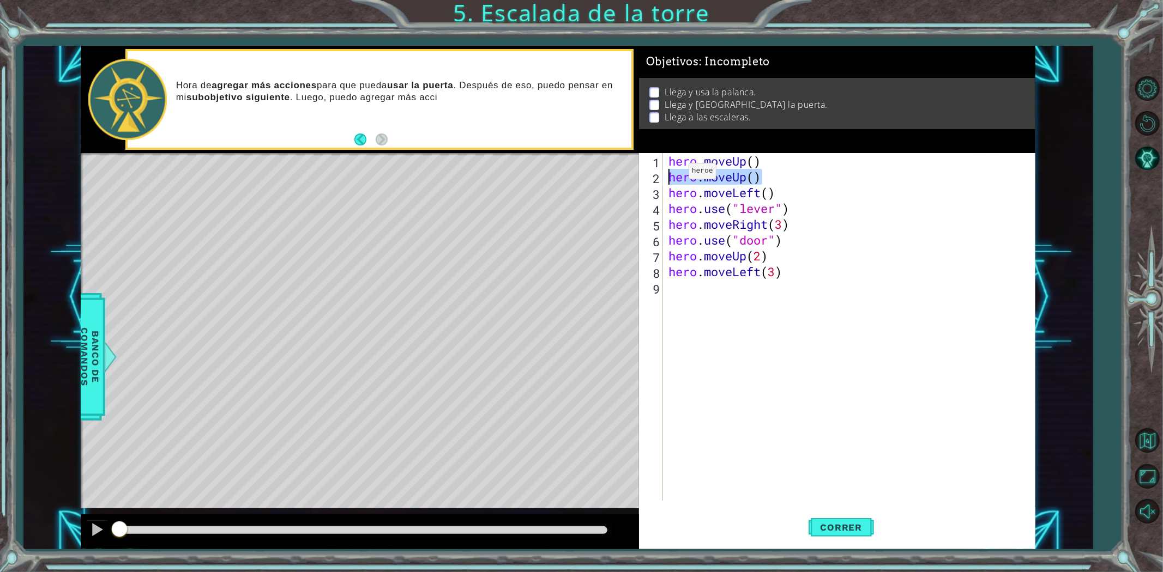
drag, startPoint x: 767, startPoint y: 176, endPoint x: 658, endPoint y: 173, distance: 109.6
click at [658, 173] on div "hero.moveUp() 1 2 3 4 5 6 7 8 9 hero . moveUp ( ) hero . moveUp ( ) hero . move…" at bounding box center [835, 327] width 393 height 348
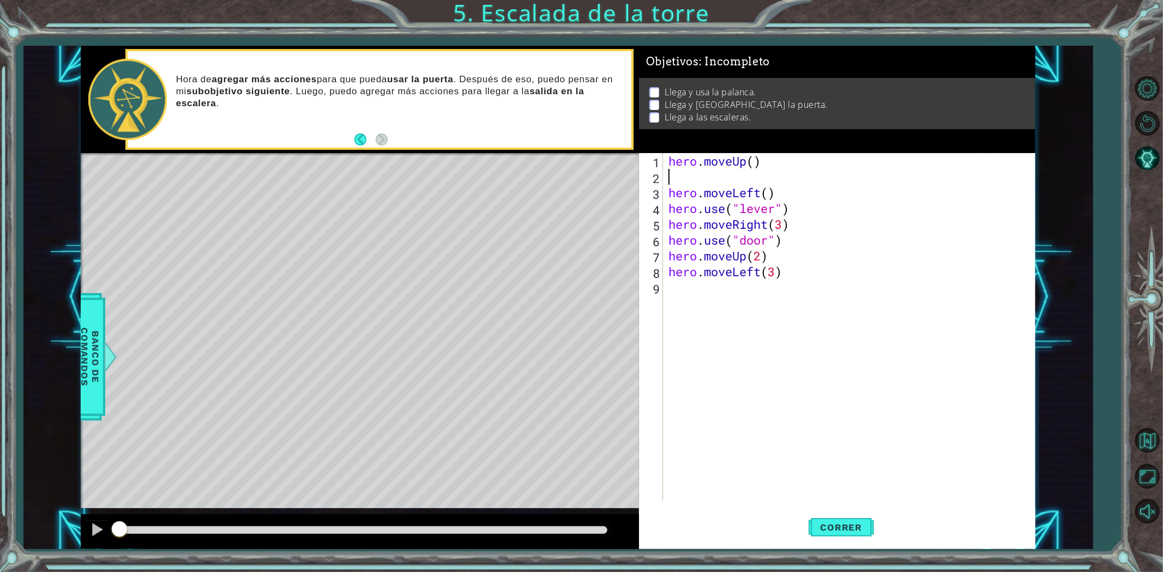
type textarea "hero.moveUp()"
click at [815, 291] on div "hero . moveUp ( ) hero . moveLeft ( ) hero . use ( "lever" ) hero . moveRight (…" at bounding box center [851, 342] width 371 height 379
click at [753, 159] on div "hero . moveUp ( ) hero . moveLeft ( ) hero . use ( "lever" ) hero . moveRight (…" at bounding box center [851, 342] width 371 height 379
type textarea "hero.moveUp(2)"
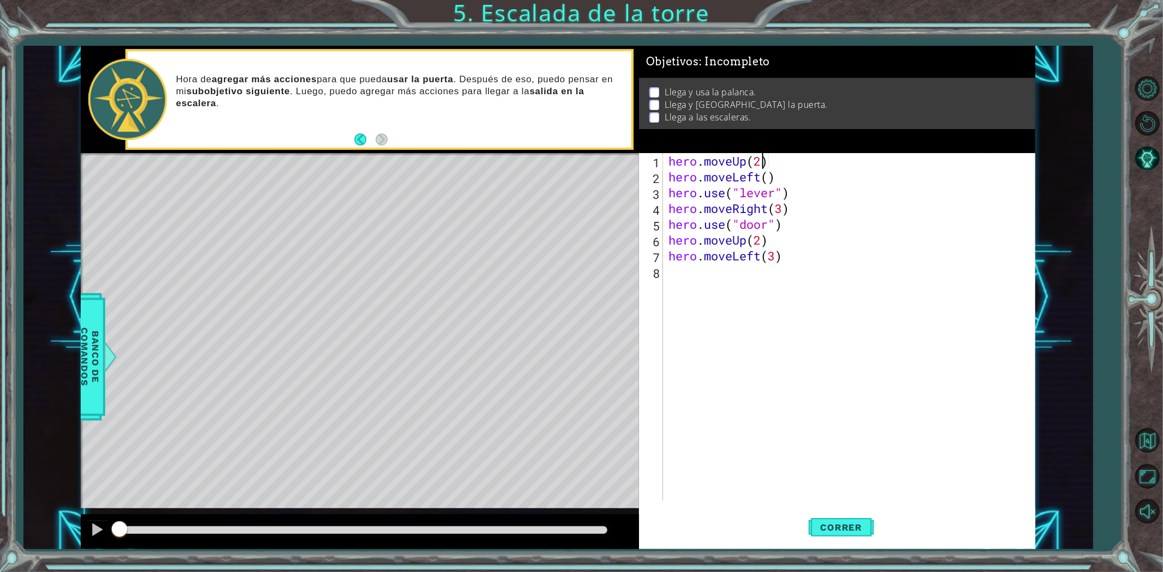
click at [815, 270] on div "hero . moveUp ( 2 ) hero . moveLeft ( ) hero . use ( "lever" ) hero . moveRight…" at bounding box center [851, 342] width 371 height 379
click at [831, 523] on span "Correr" at bounding box center [842, 527] width 64 height 11
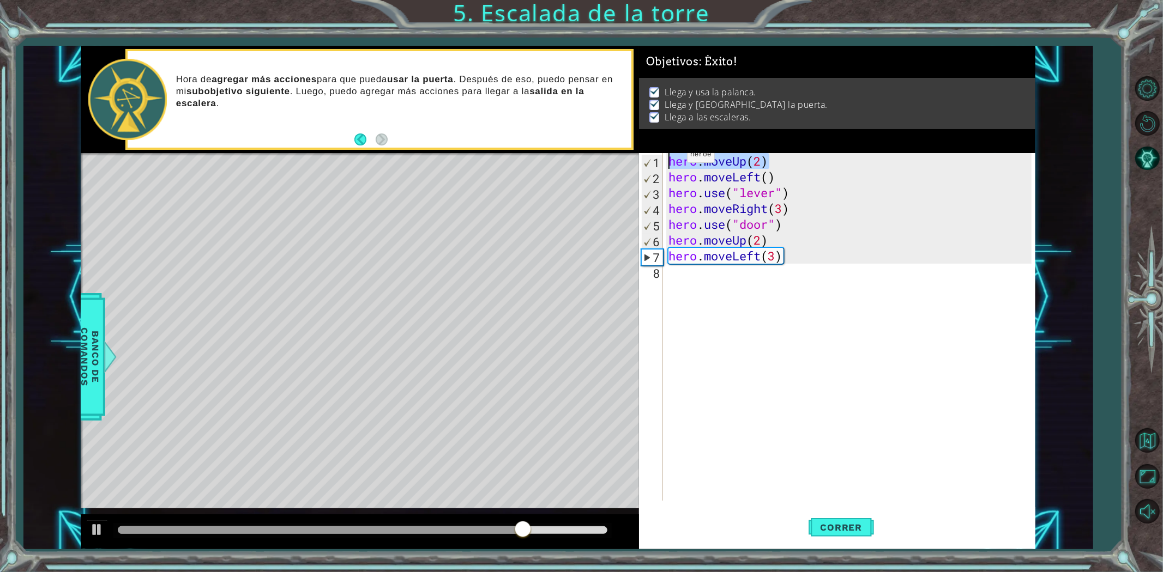
drag, startPoint x: 782, startPoint y: 165, endPoint x: 662, endPoint y: 156, distance: 119.7
click at [662, 156] on div "1 2 3 4 5 6 7 8 hero . moveUp ( 2 ) hero . moveLeft ( ) hero . use ( "lever" ) …" at bounding box center [835, 327] width 393 height 348
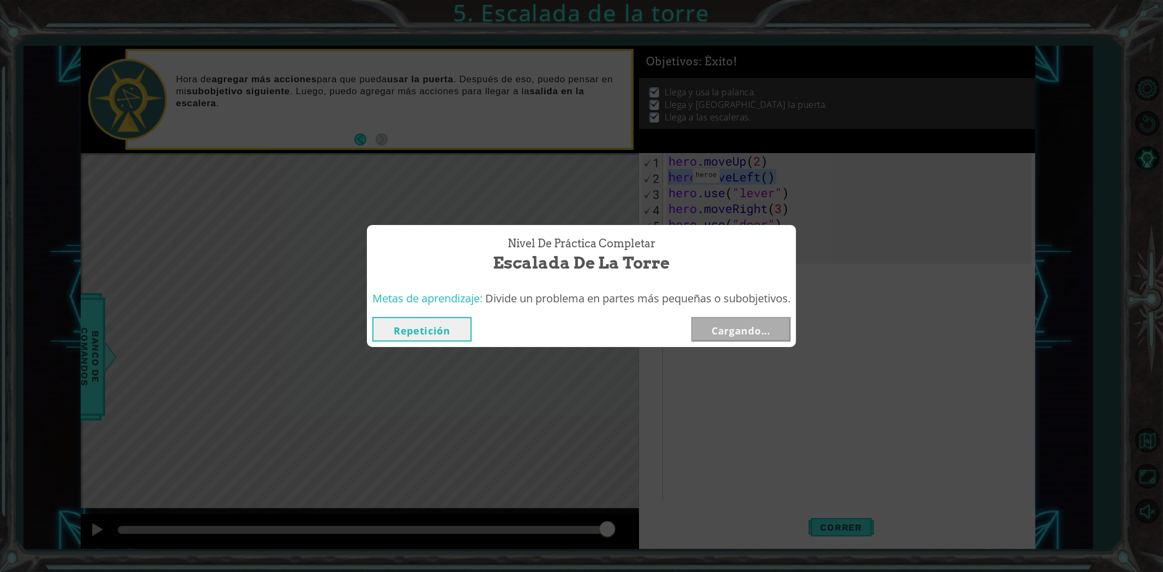
drag, startPoint x: 769, startPoint y: 182, endPoint x: 666, endPoint y: 175, distance: 102.7
click at [666, 175] on body "1 ההההההההההההההההההההההההההההההההההההההההההההההההההההההההההההההההההההההההההההה…" at bounding box center [581, 286] width 1163 height 572
click at [460, 329] on button "Repetición" at bounding box center [421, 329] width 99 height 25
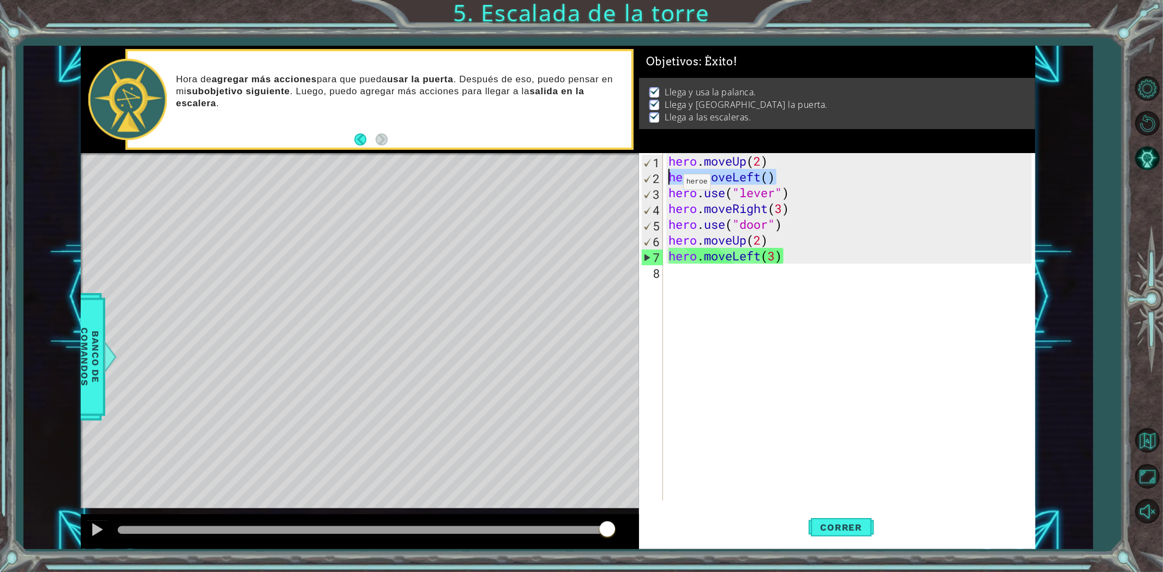
drag, startPoint x: 753, startPoint y: 182, endPoint x: 658, endPoint y: 184, distance: 95.5
click at [658, 184] on div "hero.moveLeft() 1 2 3 4 5 6 7 8 hero . moveUp ( 2 ) hero . moveLeft ( ) hero . …" at bounding box center [835, 327] width 393 height 348
drag, startPoint x: 803, startPoint y: 191, endPoint x: 668, endPoint y: 189, distance: 135.2
click at [668, 189] on div "hero . moveUp ( 2 ) hero . moveLeft ( ) hero . use ( "lever" ) hero . moveRight…" at bounding box center [851, 342] width 371 height 379
click at [785, 213] on div "hero . moveUp ( 2 ) hero . moveLeft ( ) hero . use ( "lever" ) hero . moveRight…" at bounding box center [851, 342] width 371 height 379
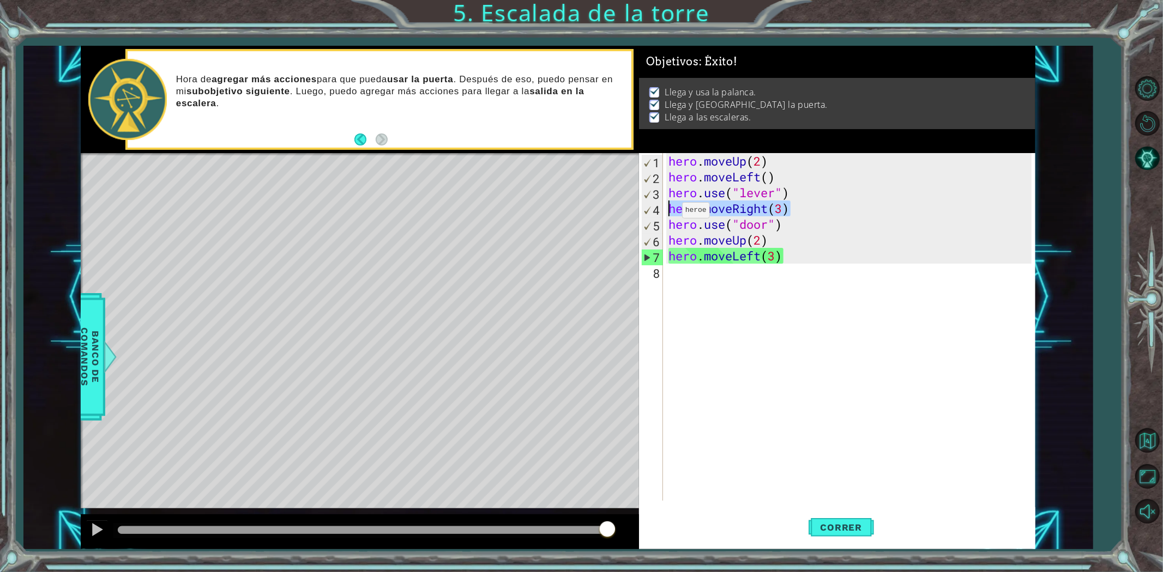
drag, startPoint x: 792, startPoint y: 210, endPoint x: 666, endPoint y: 213, distance: 126.0
click at [666, 213] on div "hero . moveUp ( 2 ) hero . moveLeft ( ) hero . use ( "lever" ) hero . moveRight…" at bounding box center [848, 327] width 365 height 348
drag, startPoint x: 793, startPoint y: 225, endPoint x: 662, endPoint y: 221, distance: 130.9
click at [662, 221] on div "hero.moveRight(3) 1 2 3 4 5 6 7 8 hero . moveUp ( 2 ) hero . moveLeft ( ) hero …" at bounding box center [835, 327] width 393 height 348
click at [759, 233] on div "hero . moveUp ( 2 ) hero . moveLeft ( ) hero . use ( "lever" ) hero . moveRight…" at bounding box center [851, 342] width 371 height 379
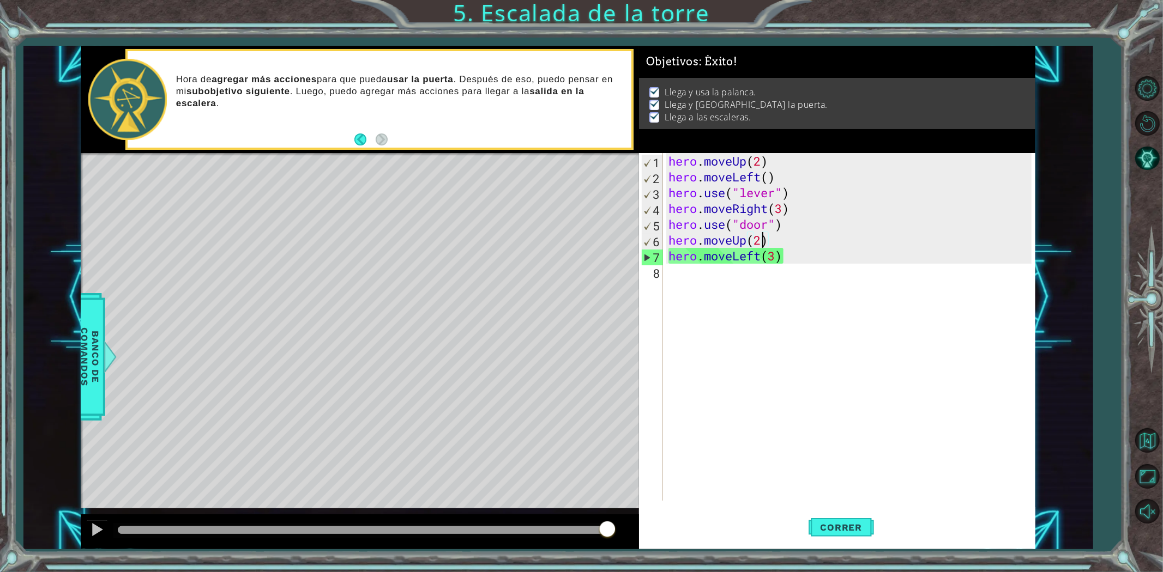
click at [775, 233] on div "hero . moveUp ( 2 ) hero . moveLeft ( ) hero . use ( "lever" ) hero . moveRight…" at bounding box center [851, 342] width 371 height 379
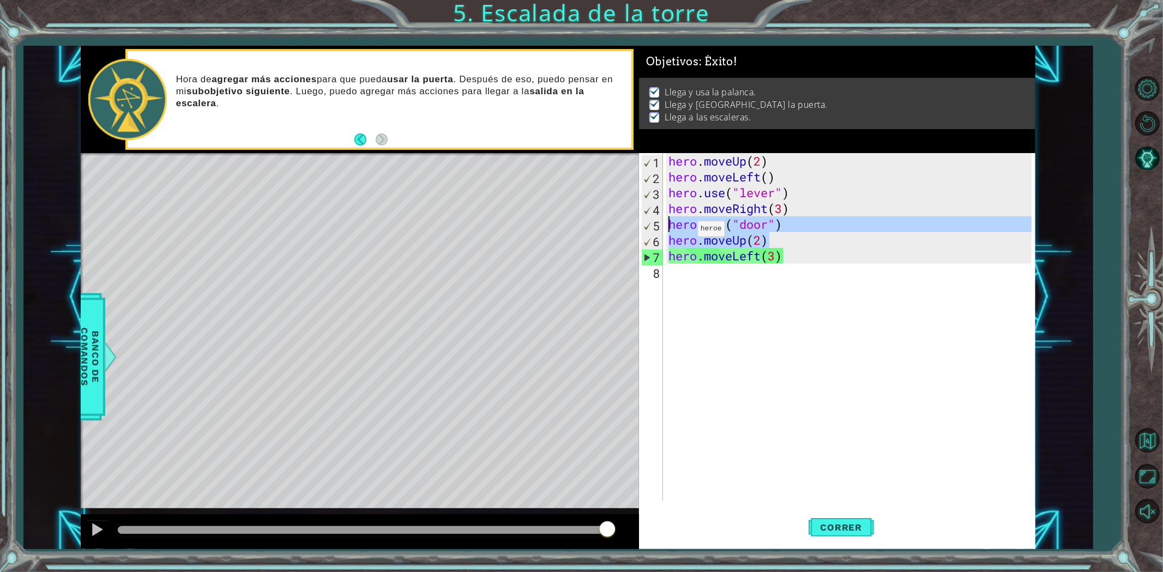
drag, startPoint x: 780, startPoint y: 237, endPoint x: 655, endPoint y: 230, distance: 125.1
click at [655, 230] on div "hero.moveUp(2) 1 2 3 4 5 6 7 8 hero . moveUp ( 2 ) hero . moveLeft ( ) hero . u…" at bounding box center [835, 327] width 393 height 348
click at [770, 238] on div "hero . moveUp ( 2 ) hero . moveLeft ( ) hero . use ( "lever" ) hero . moveRight…" at bounding box center [848, 327] width 365 height 348
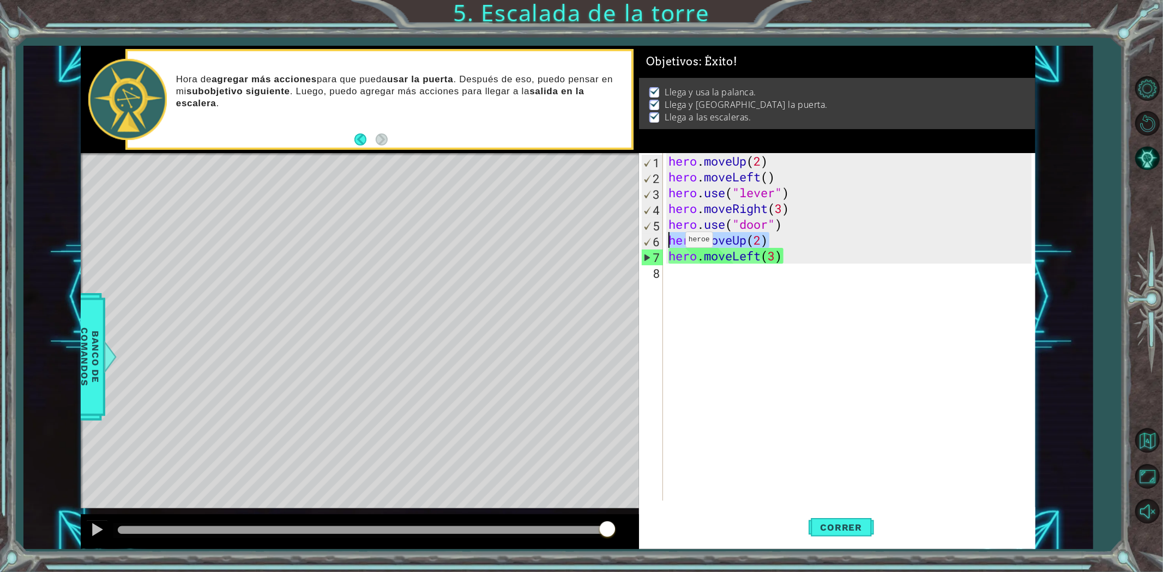
drag, startPoint x: 776, startPoint y: 240, endPoint x: 668, endPoint y: 242, distance: 108.0
click at [668, 242] on div "hero . moveUp ( 2 ) hero . moveLeft ( ) hero . use ( "lever" ) hero . moveRight…" at bounding box center [851, 342] width 371 height 379
click at [796, 250] on div "hero . moveUp ( 2 ) hero . moveLeft ( ) hero . use ( "lever" ) hero . moveRight…" at bounding box center [851, 342] width 371 height 379
type textarea "hero.moveLeft(3)"
drag, startPoint x: 803, startPoint y: 262, endPoint x: 665, endPoint y: 258, distance: 138.0
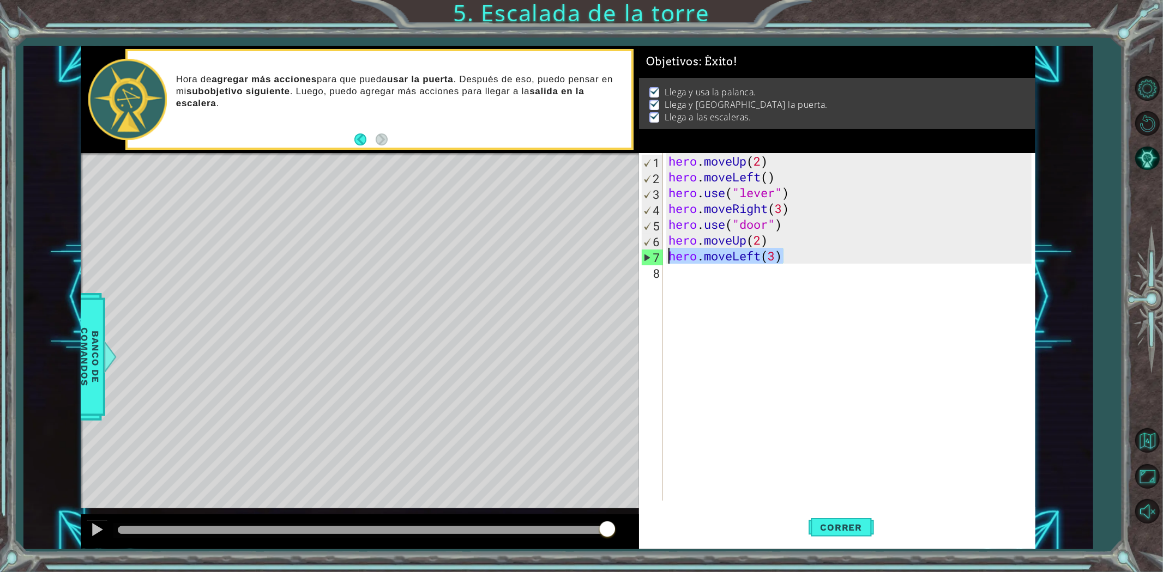
click at [665, 258] on div "hero.moveLeft(3) 1 2 3 4 5 6 7 8 hero . moveUp ( 2 ) hero . moveLeft ( ) hero .…" at bounding box center [835, 327] width 393 height 348
click at [833, 522] on span "Correr" at bounding box center [842, 527] width 64 height 11
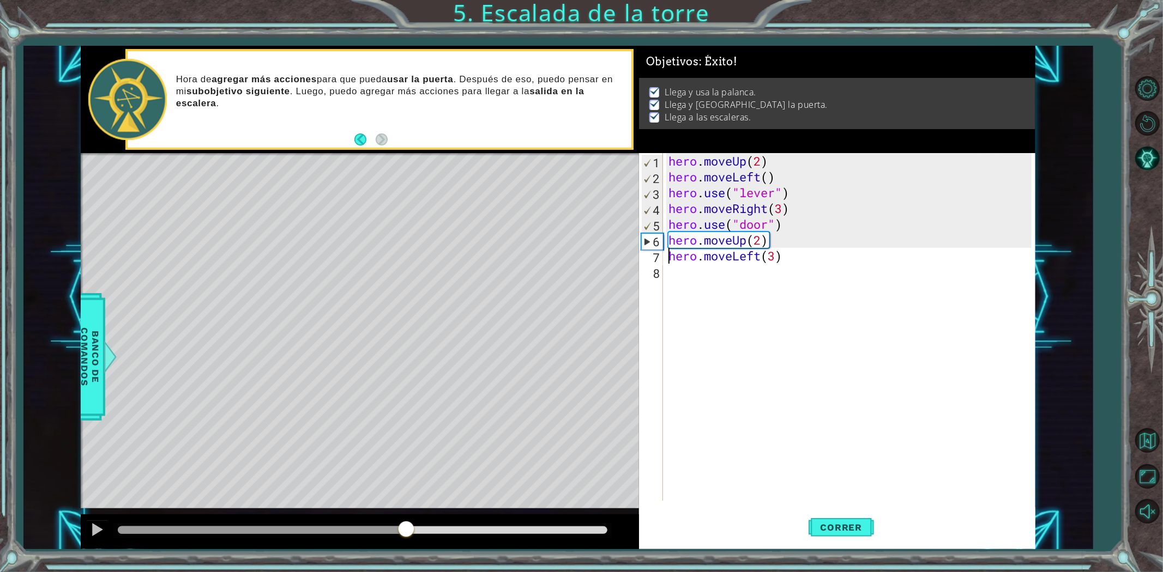
drag, startPoint x: 397, startPoint y: 527, endPoint x: 640, endPoint y: 544, distance: 243.2
click at [640, 544] on div "1 ההההההההההההההההההההההההההההההההההההההההההההההההההההההההההההההההההההההההההההה…" at bounding box center [558, 298] width 955 height 504
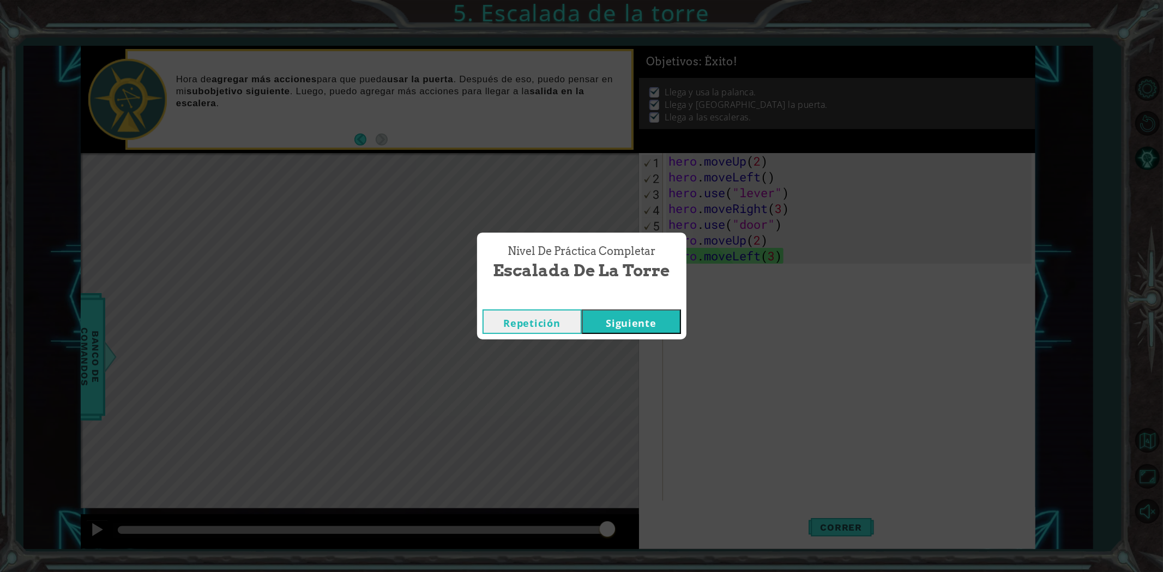
click at [610, 315] on button "Siguiente" at bounding box center [631, 322] width 99 height 25
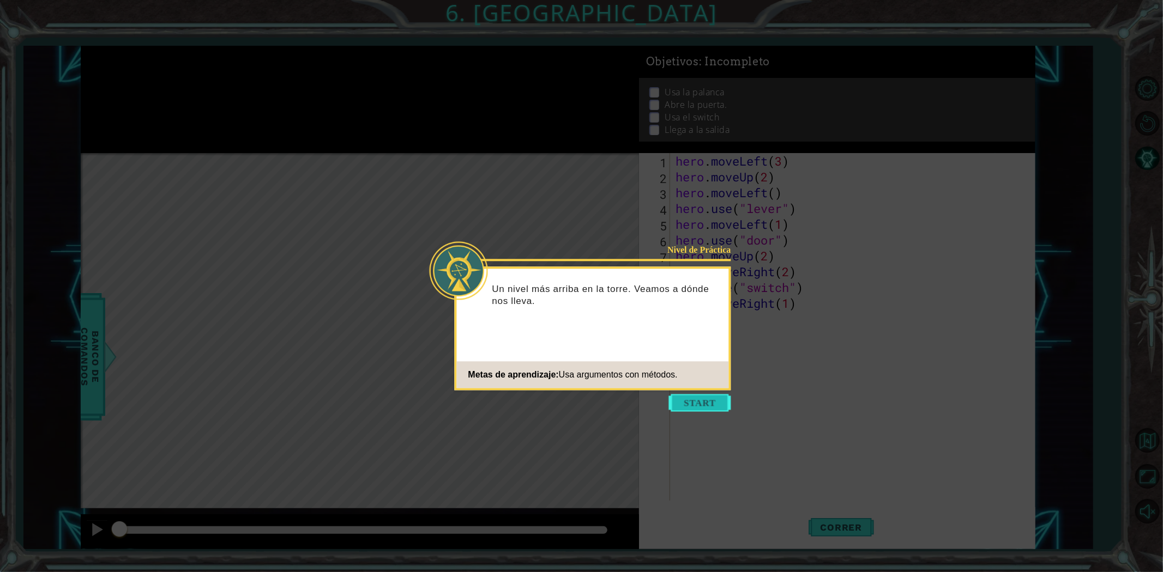
click at [674, 398] on button "Start" at bounding box center [700, 402] width 62 height 17
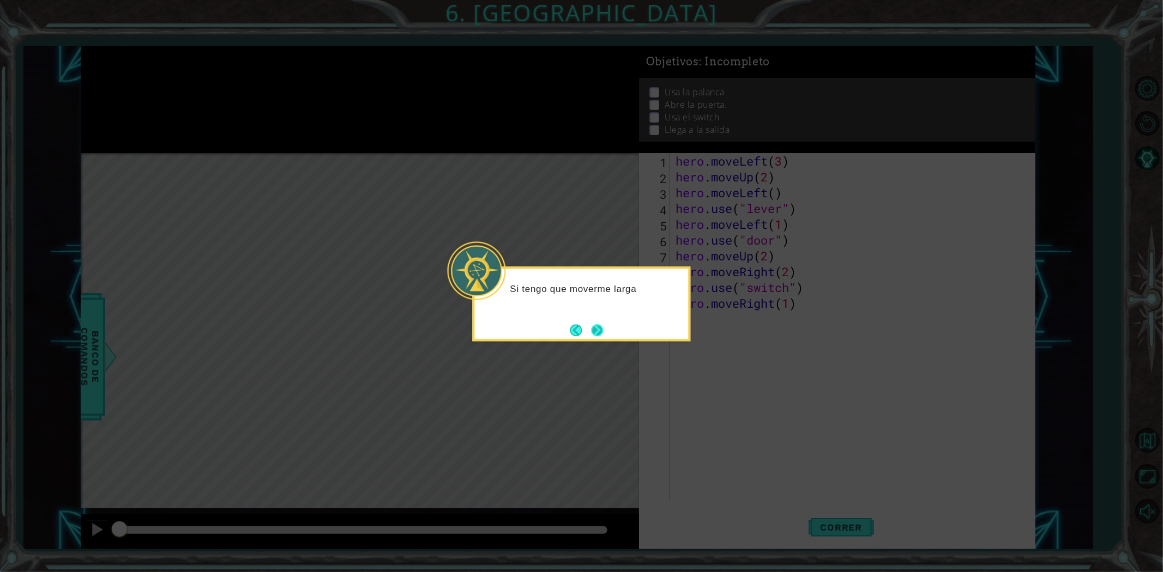
click at [591, 324] on button "Next" at bounding box center [597, 330] width 12 height 12
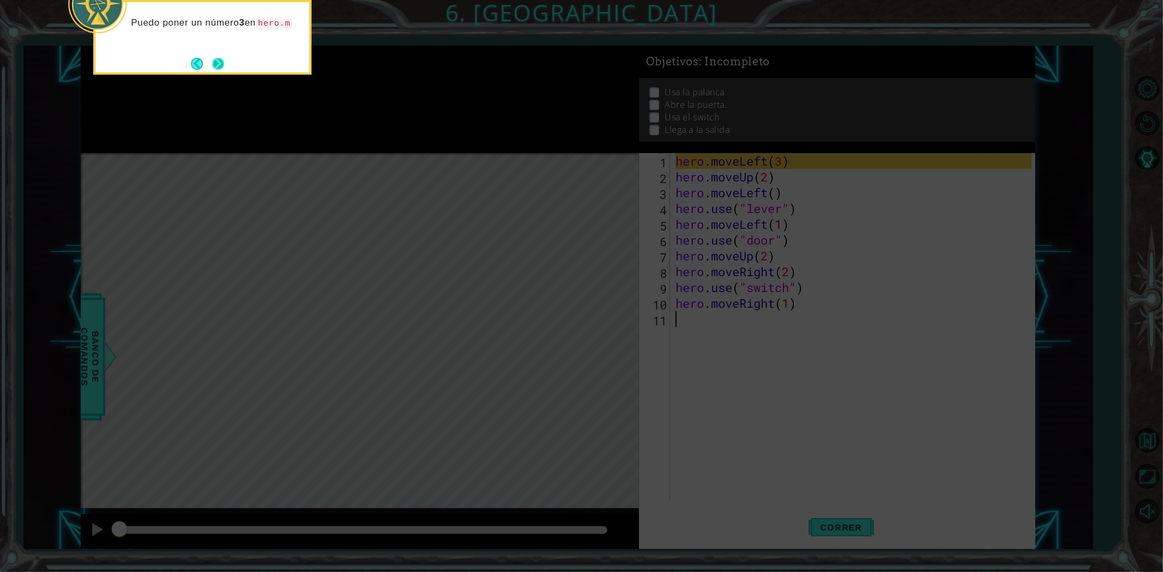
click at [224, 70] on button "Next" at bounding box center [218, 64] width 12 height 12
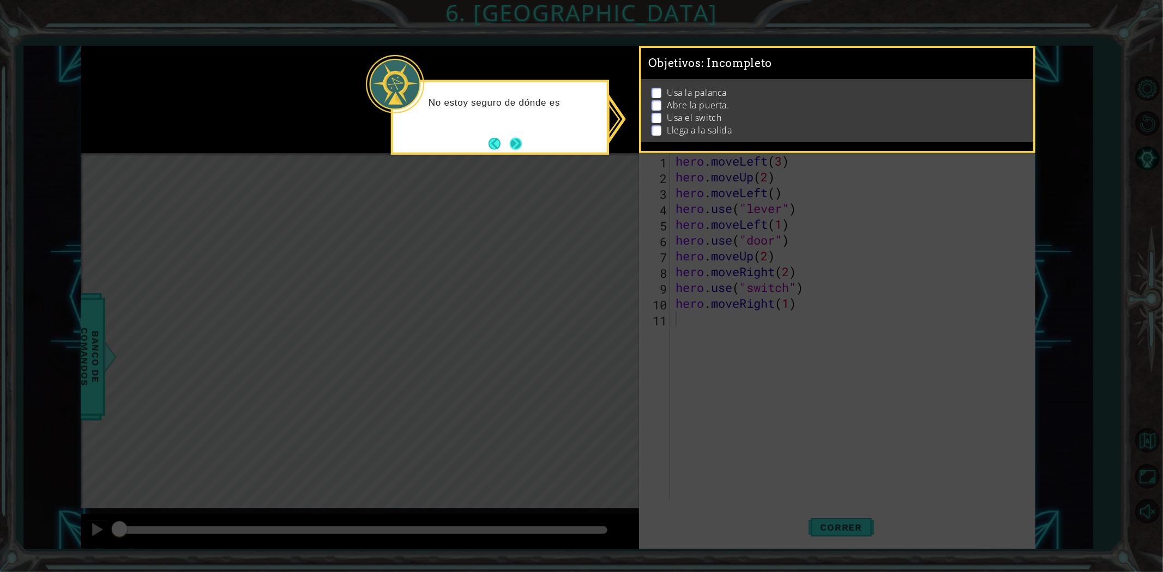
click at [521, 137] on button "Next" at bounding box center [516, 143] width 12 height 12
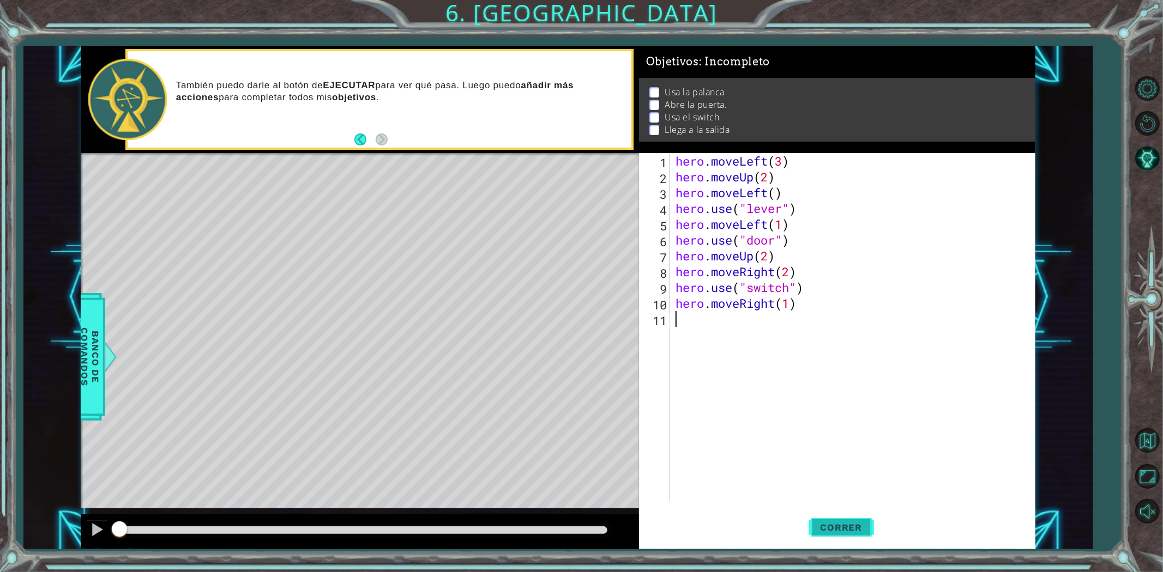
click at [862, 536] on button "Correr" at bounding box center [841, 528] width 65 height 40
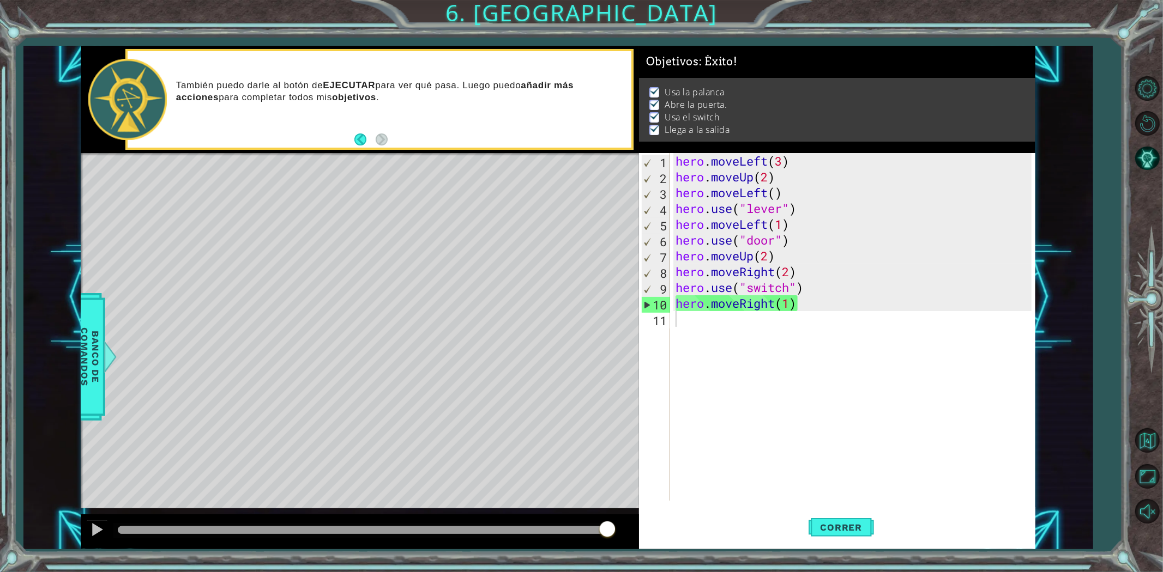
drag, startPoint x: 568, startPoint y: 527, endPoint x: 890, endPoint y: 524, distance: 322.8
click at [636, 524] on div at bounding box center [360, 532] width 558 height 35
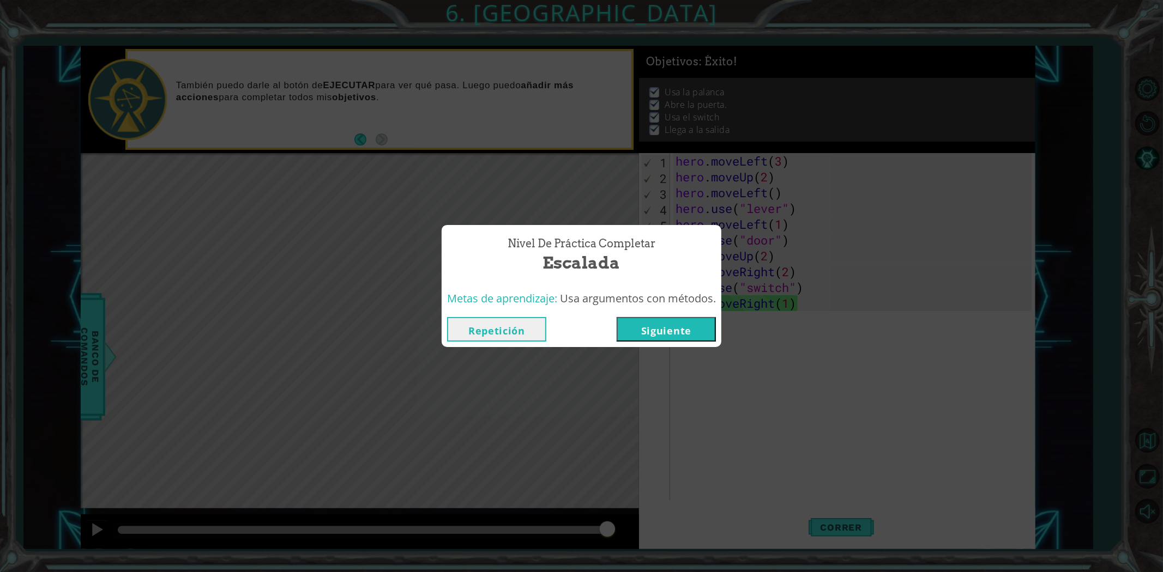
click at [674, 330] on button "Siguiente" at bounding box center [666, 329] width 99 height 25
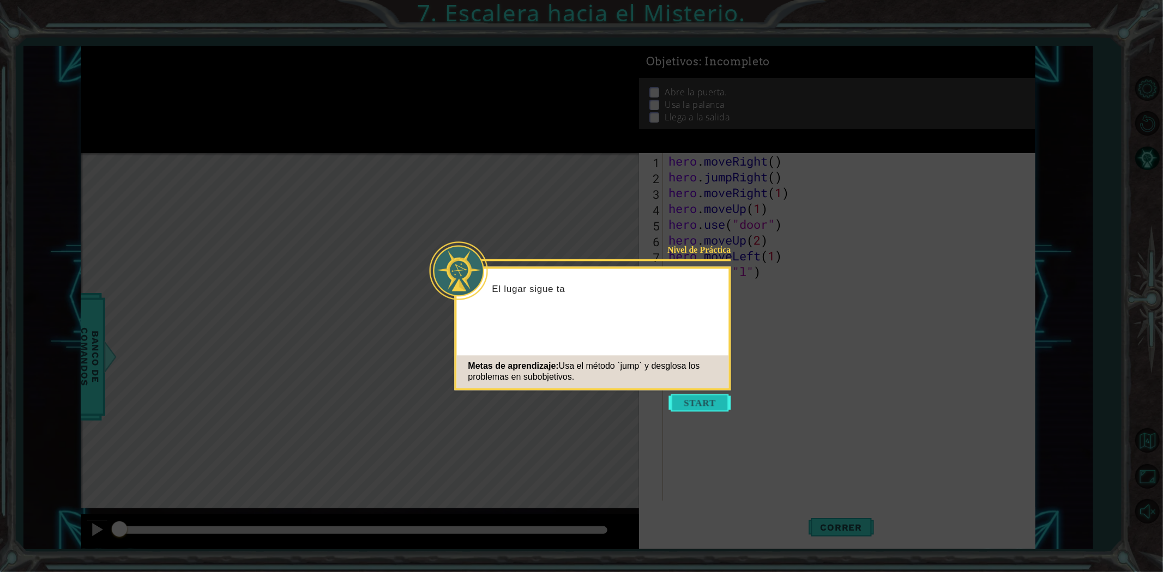
click at [707, 402] on button "Start" at bounding box center [700, 402] width 62 height 17
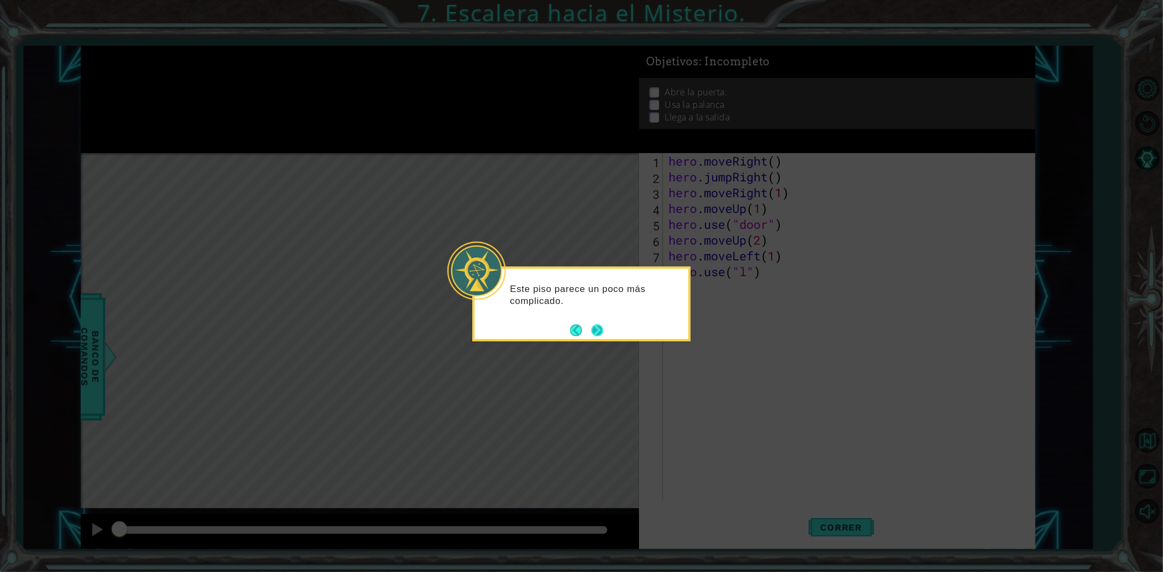
click at [602, 324] on button "Next" at bounding box center [598, 330] width 12 height 12
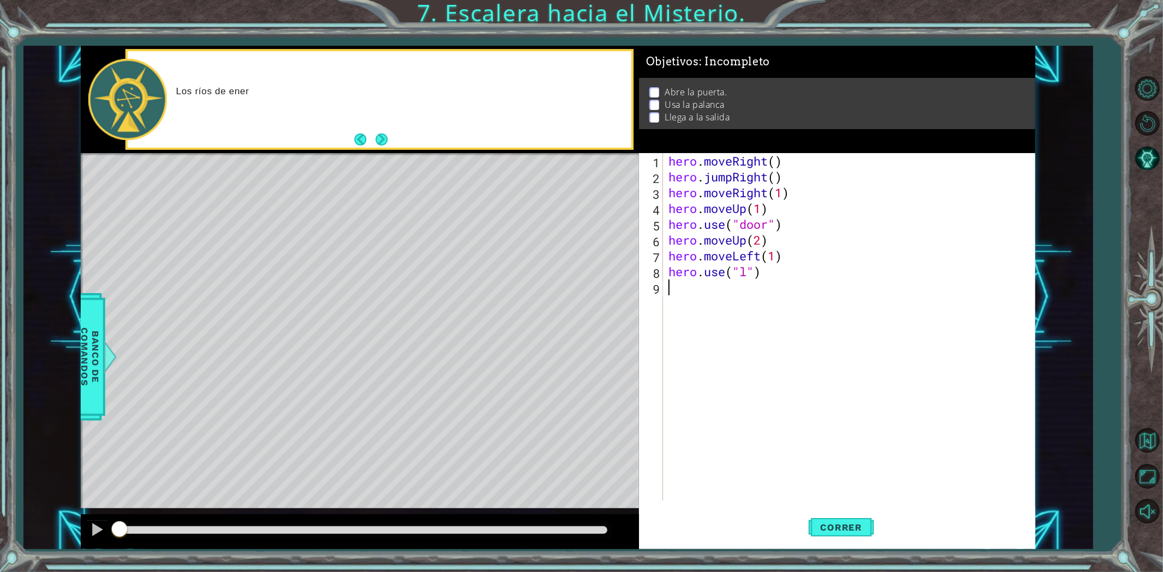
drag, startPoint x: 882, startPoint y: 315, endPoint x: 671, endPoint y: 87, distance: 310.6
click at [671, 87] on div "Objetivos : Incompleto Abre la puerta. Usa [PERSON_NAME] Llega a la salida 1 2 …" at bounding box center [837, 298] width 397 height 504
type textarea "hero.moveRight() hero.jumpRight()"
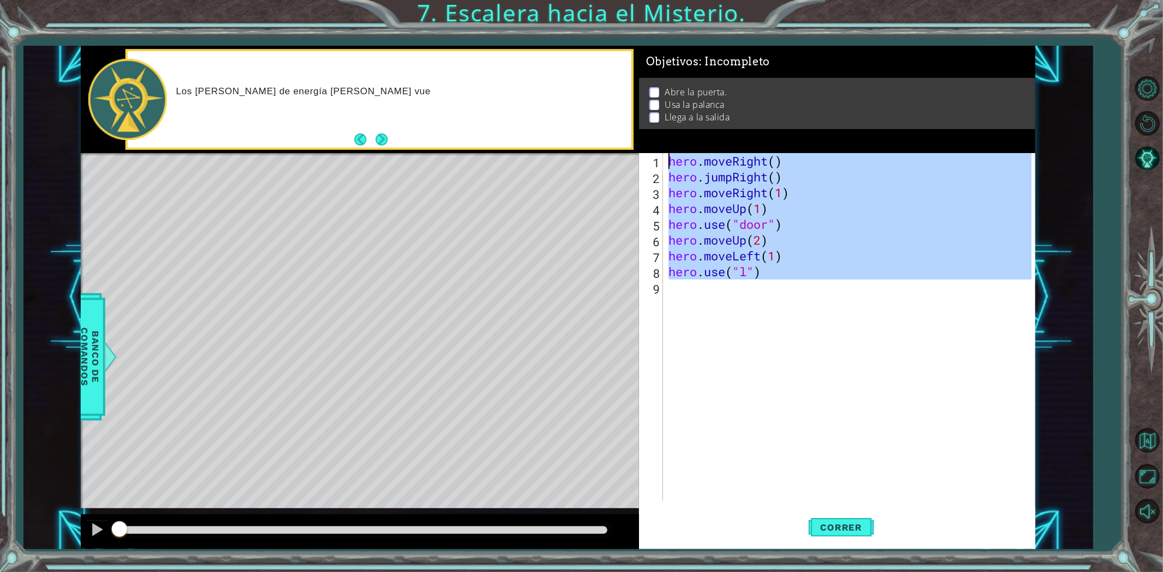
click at [881, 287] on div "hero . moveRight ( ) hero . jumpRight ( ) hero . moveRight ( 1 ) hero . moveUp …" at bounding box center [848, 327] width 365 height 348
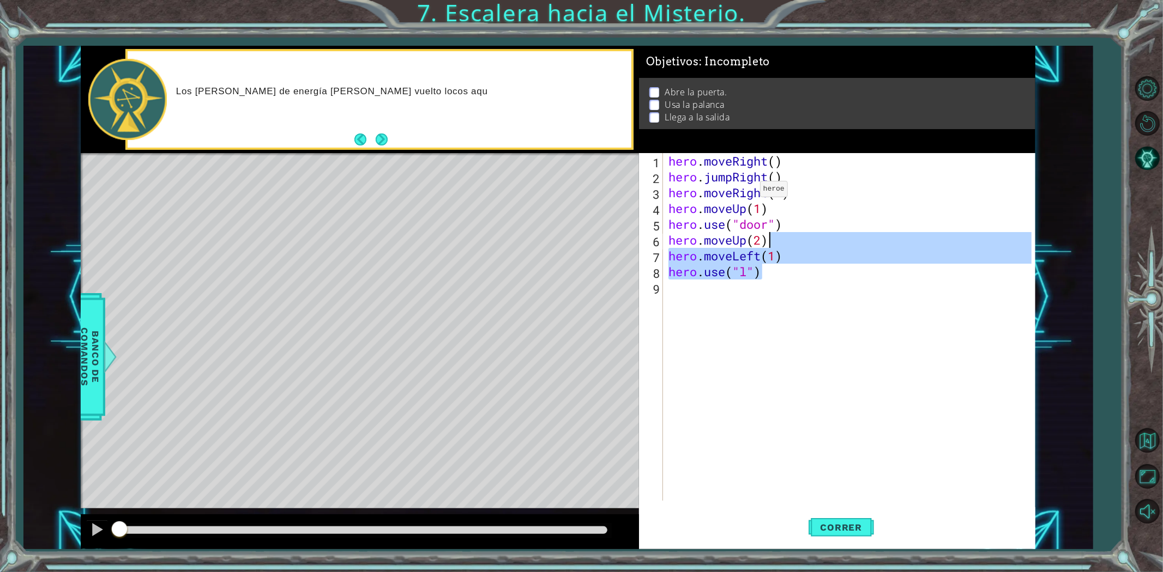
drag, startPoint x: 744, startPoint y: 192, endPoint x: 596, endPoint y: 25, distance: 222.9
click at [596, 29] on div "1 ההההההההההההההההההההההההההההההההההההההההההההההההההההההההההההההההההההההההההההה…" at bounding box center [581, 286] width 1163 height 572
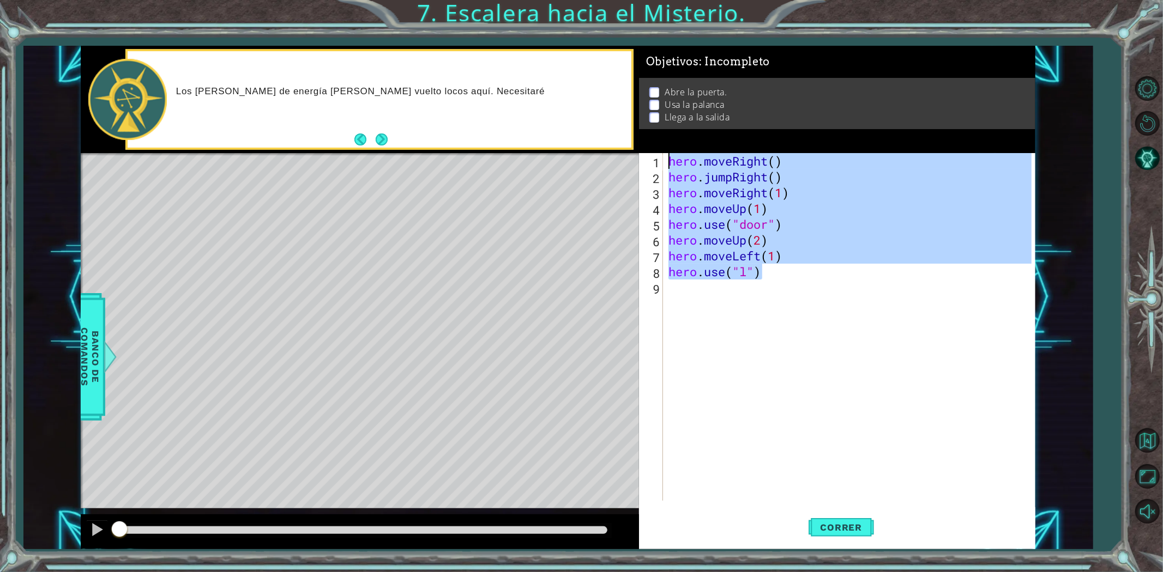
click at [806, 262] on div "hero . moveRight ( ) hero . jumpRight ( ) hero . moveRight ( 1 ) hero . moveUp …" at bounding box center [848, 327] width 365 height 348
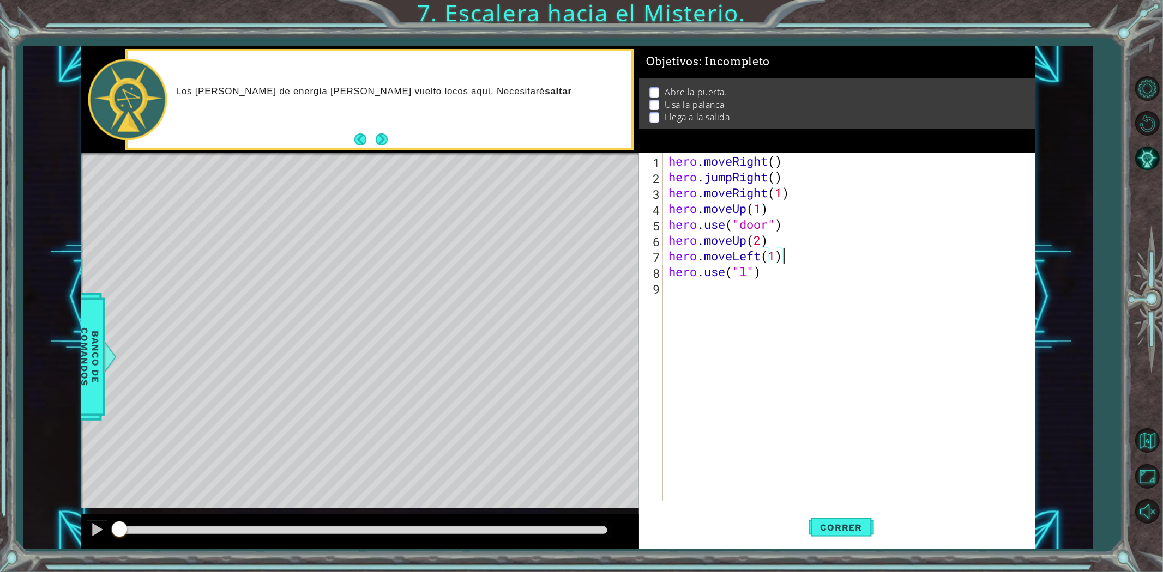
click at [418, 0] on html "1 ההההההההההההההההההההההההההההההההההההההההההההההההההההההההההההההההההההההההההההה…" at bounding box center [581, 286] width 1163 height 572
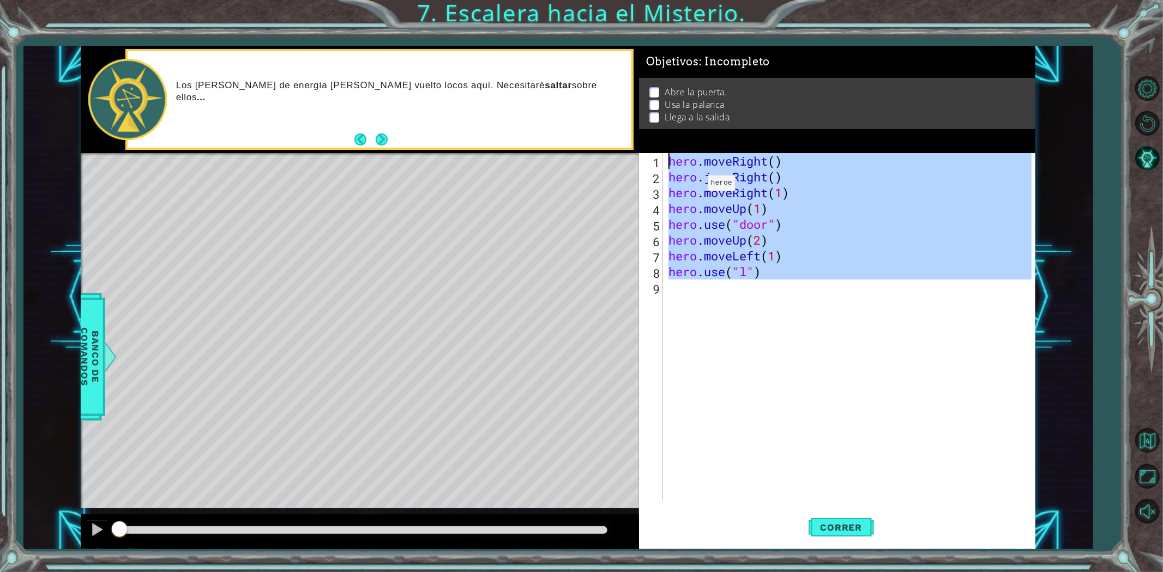
click at [734, 244] on div "hero . moveRight ( ) hero . jumpRight ( ) hero . moveRight ( 1 ) hero . moveUp …" at bounding box center [848, 327] width 365 height 348
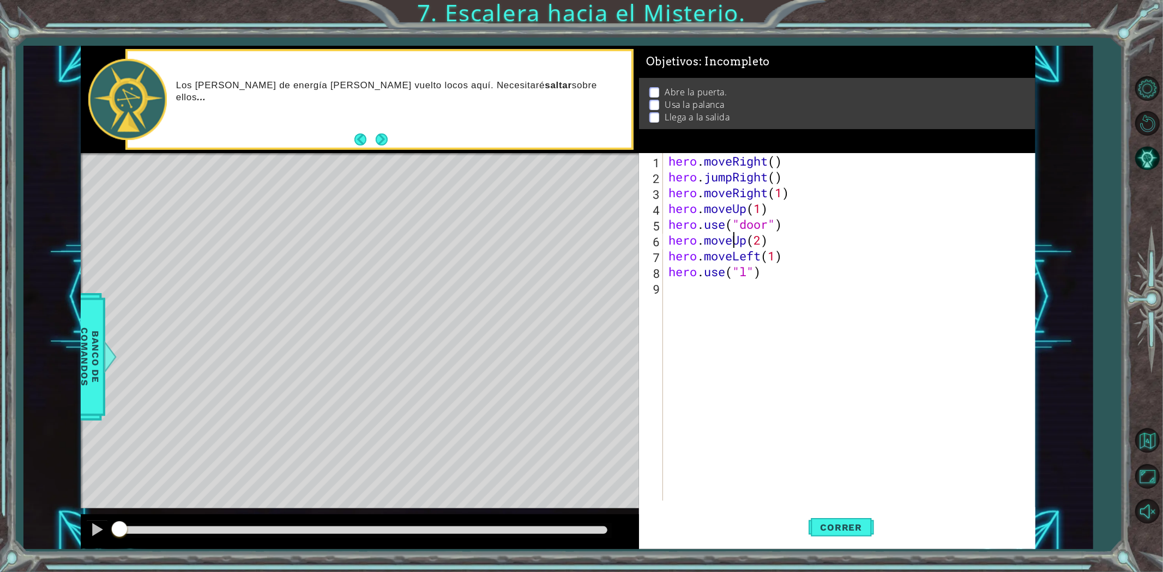
drag, startPoint x: 877, startPoint y: 325, endPoint x: 418, endPoint y: -53, distance: 594.1
click at [418, 0] on html "1 ההההההההההההההההההההההההההההההההההההההההההההההההההההההההההההההההההההההההההההה…" at bounding box center [581, 286] width 1163 height 572
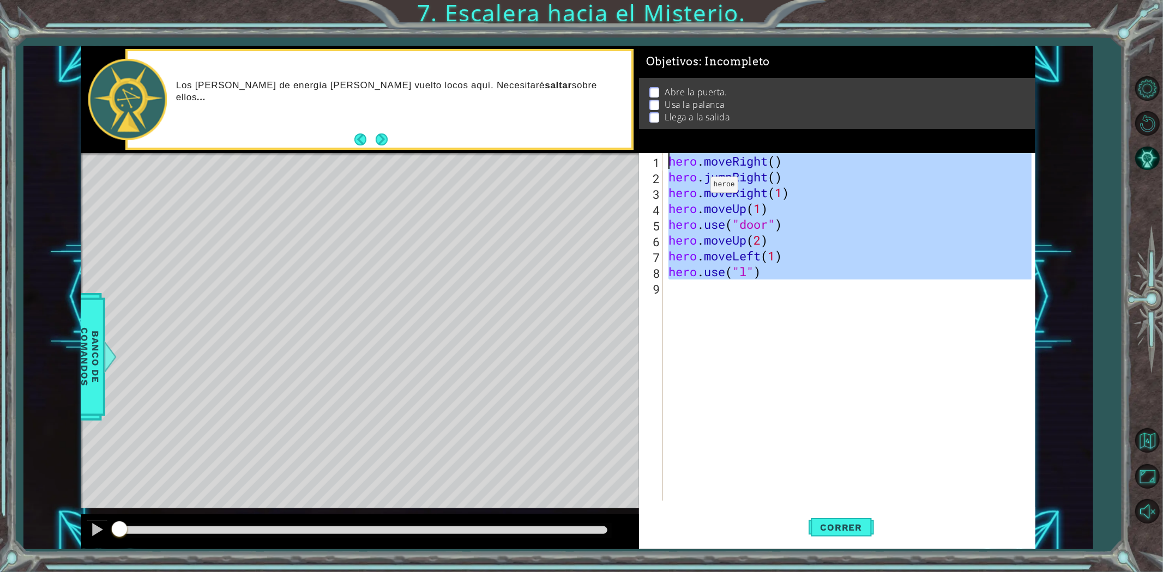
click at [762, 268] on div "hero . moveRight ( ) hero . jumpRight ( ) hero . moveRight ( 1 ) hero . moveUp …" at bounding box center [848, 327] width 365 height 348
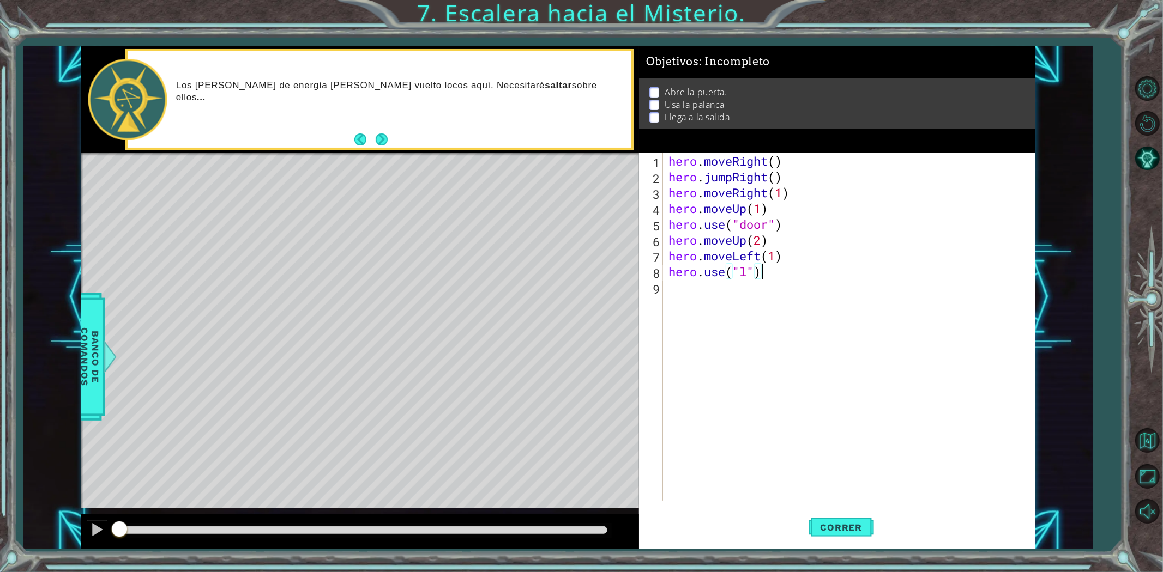
drag, startPoint x: 842, startPoint y: 324, endPoint x: 417, endPoint y: -40, distance: 560.3
click at [417, 0] on html "1 ההההההההההההההההההההההההההההההההההההההההההההההההההההההההההההההההההההההההההההה…" at bounding box center [581, 286] width 1163 height 572
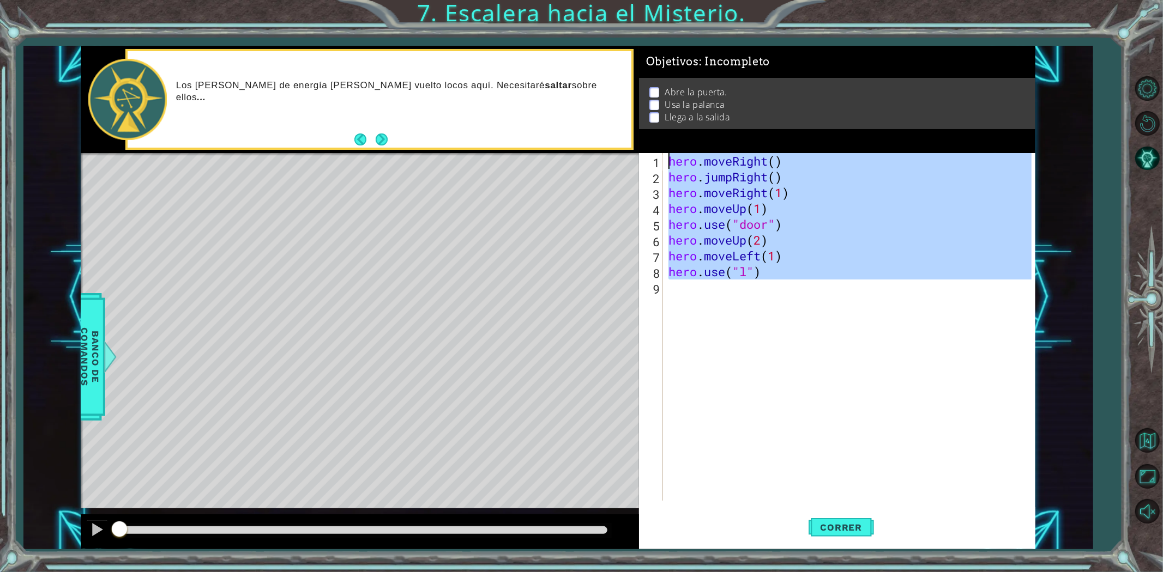
click at [807, 204] on div "hero . moveRight ( ) hero . jumpRight ( ) hero . moveRight ( 1 ) hero . moveUp …" at bounding box center [848, 327] width 365 height 348
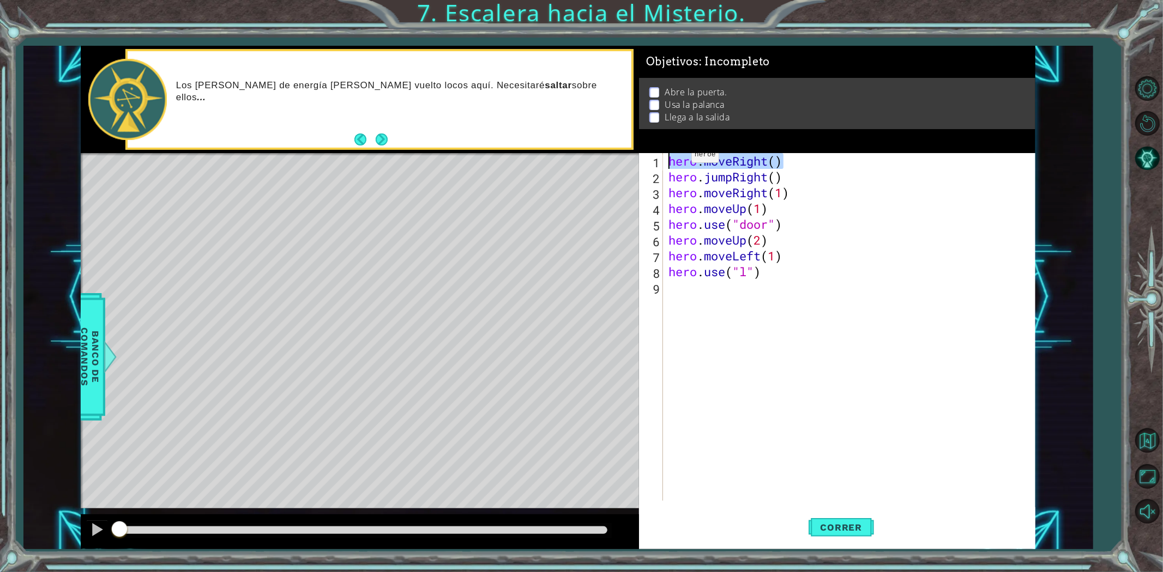
drag, startPoint x: 785, startPoint y: 164, endPoint x: 656, endPoint y: 157, distance: 129.4
click at [656, 157] on div "hero.moveUp(1) 1 2 3 4 5 6 7 8 9 hero . moveRight ( ) hero . jumpRight ( ) hero…" at bounding box center [835, 327] width 393 height 348
drag, startPoint x: 801, startPoint y: 178, endPoint x: 672, endPoint y: 183, distance: 129.9
click at [672, 183] on div "hero . moveRight ( ) hero . jumpRight ( ) hero . moveRight ( 1 ) hero . moveUp …" at bounding box center [851, 342] width 371 height 379
click at [751, 195] on div "hero . moveRight ( ) hero . jumpRight ( ) hero . moveRight ( 1 ) hero . moveUp …" at bounding box center [851, 342] width 371 height 379
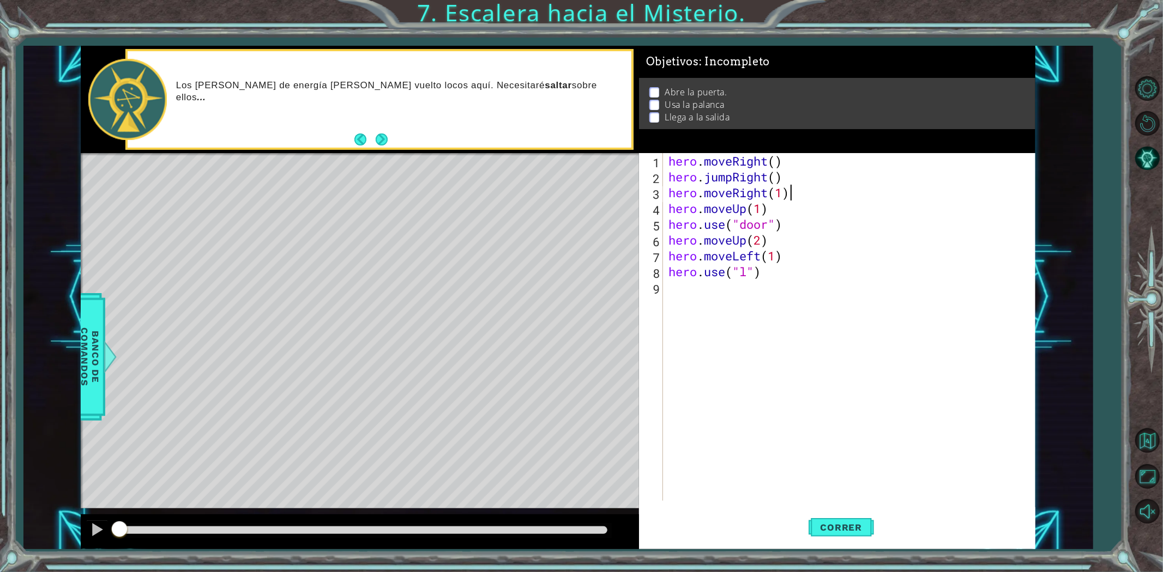
click at [803, 191] on div "hero . moveRight ( ) hero . jumpRight ( ) hero . moveRight ( 1 ) hero . moveUp …" at bounding box center [851, 342] width 371 height 379
drag, startPoint x: 767, startPoint y: 190, endPoint x: 672, endPoint y: 192, distance: 95.5
click at [672, 192] on div "hero . moveRight ( ) hero . jumpRight ( ) hero . moveRight ( 1 ) hero . moveUp …" at bounding box center [851, 342] width 371 height 379
drag, startPoint x: 789, startPoint y: 214, endPoint x: 672, endPoint y: 209, distance: 116.8
click at [672, 209] on div "hero . moveRight ( ) hero . jumpRight ( ) hero . moveRight ( 1 ) hero . moveUp …" at bounding box center [851, 342] width 371 height 379
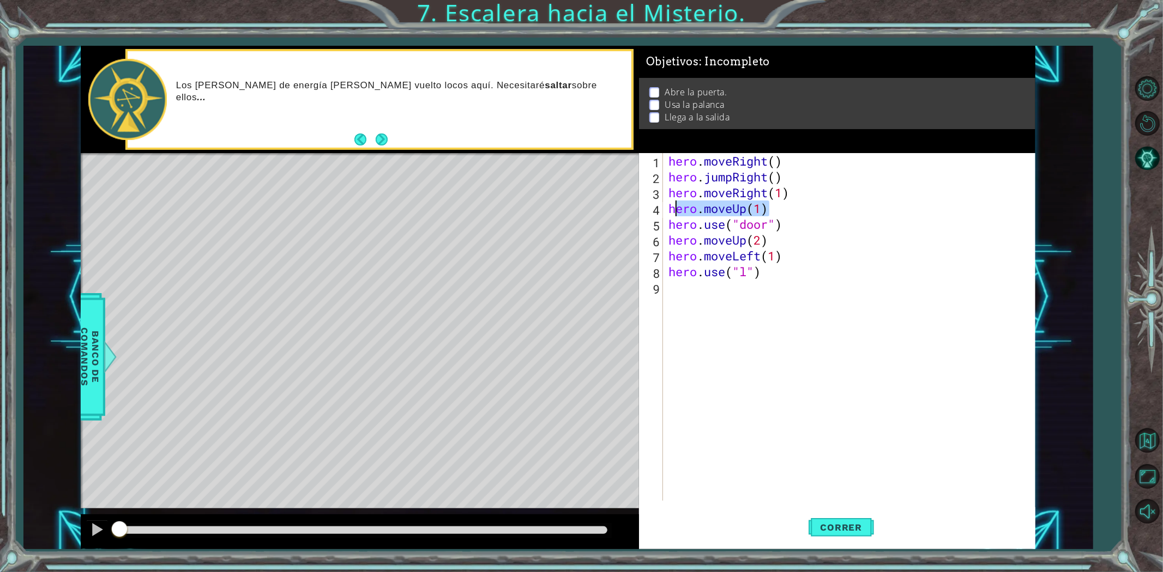
click at [791, 209] on div "hero . moveRight ( ) hero . jumpRight ( ) hero . moveRight ( 1 ) hero . moveUp …" at bounding box center [848, 327] width 365 height 348
drag, startPoint x: 791, startPoint y: 209, endPoint x: 664, endPoint y: 211, distance: 127.1
click at [664, 211] on div "hero.moveUp(1) 1 2 3 4 5 6 7 8 9 hero . moveRight ( ) hero . jumpRight ( ) hero…" at bounding box center [835, 327] width 393 height 348
drag, startPoint x: 807, startPoint y: 222, endPoint x: 658, endPoint y: 224, distance: 149.4
click at [658, 224] on div "hero.moveUp(1) 1 2 3 4 5 6 7 8 9 hero . moveRight ( ) hero . jumpRight ( ) hero…" at bounding box center [835, 327] width 393 height 348
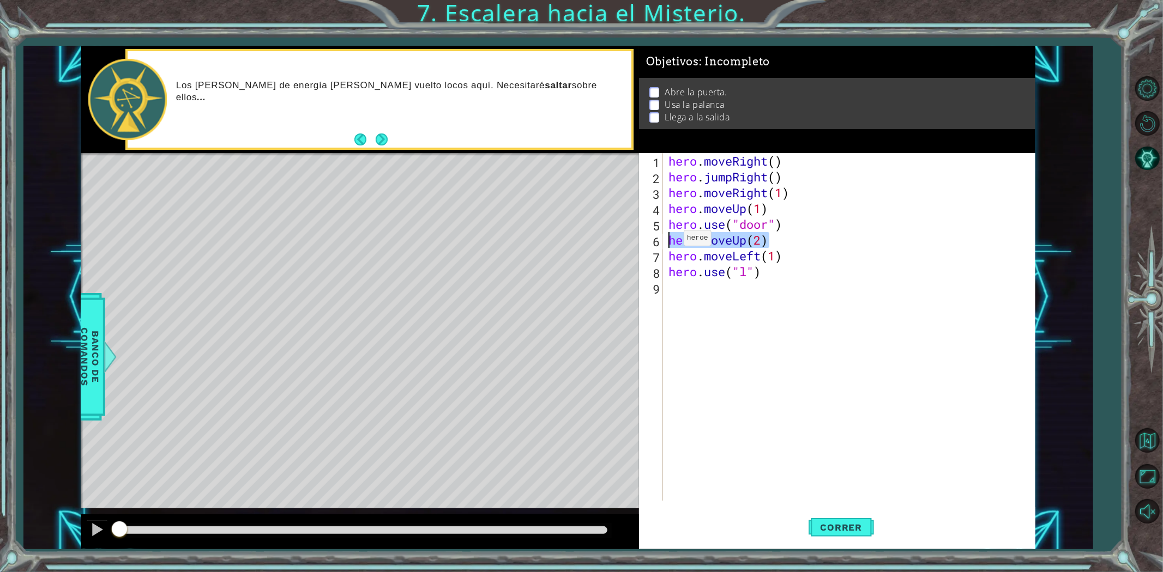
drag, startPoint x: 786, startPoint y: 238, endPoint x: 667, endPoint y: 241, distance: 118.4
click at [667, 241] on div "hero . moveRight ( ) hero . jumpRight ( ) hero . moveRight ( 1 ) hero . moveUp …" at bounding box center [851, 342] width 371 height 379
drag, startPoint x: 789, startPoint y: 257, endPoint x: 731, endPoint y: 258, distance: 58.3
click at [770, 257] on div "hero . moveRight ( ) hero . jumpRight ( ) hero . moveRight ( 1 ) hero . moveUp …" at bounding box center [851, 342] width 371 height 379
click at [851, 257] on div "hero . moveRight ( ) hero . jumpRight ( ) hero . moveRight ( 1 ) hero . moveUp …" at bounding box center [848, 327] width 365 height 348
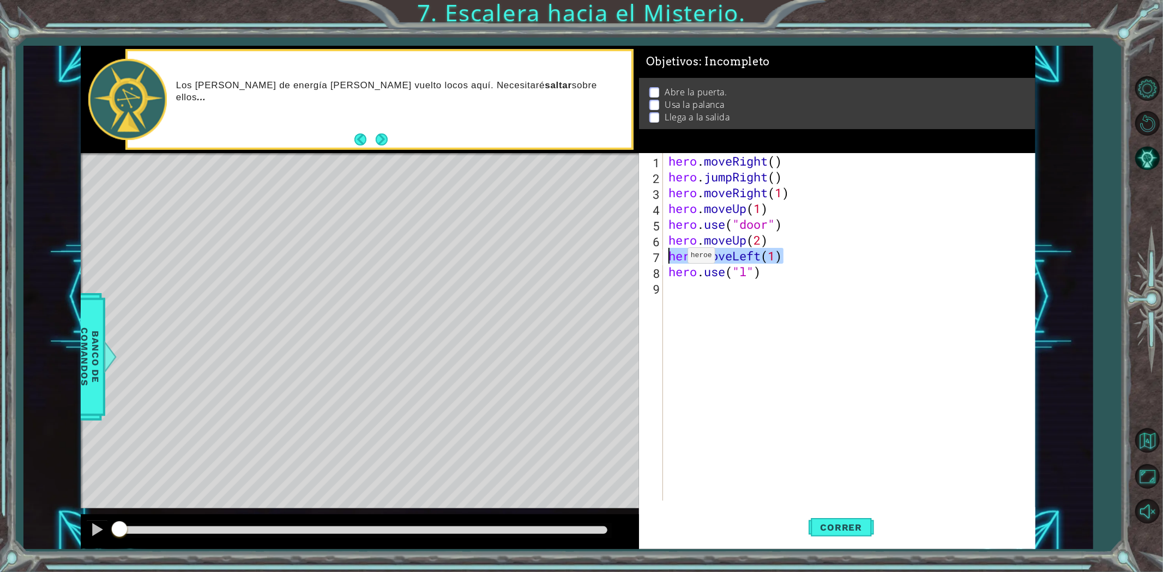
drag, startPoint x: 851, startPoint y: 257, endPoint x: 671, endPoint y: 258, distance: 179.9
click at [671, 258] on div "hero . moveRight ( ) hero . jumpRight ( ) hero . moveRight ( 1 ) hero . moveUp …" at bounding box center [851, 342] width 371 height 379
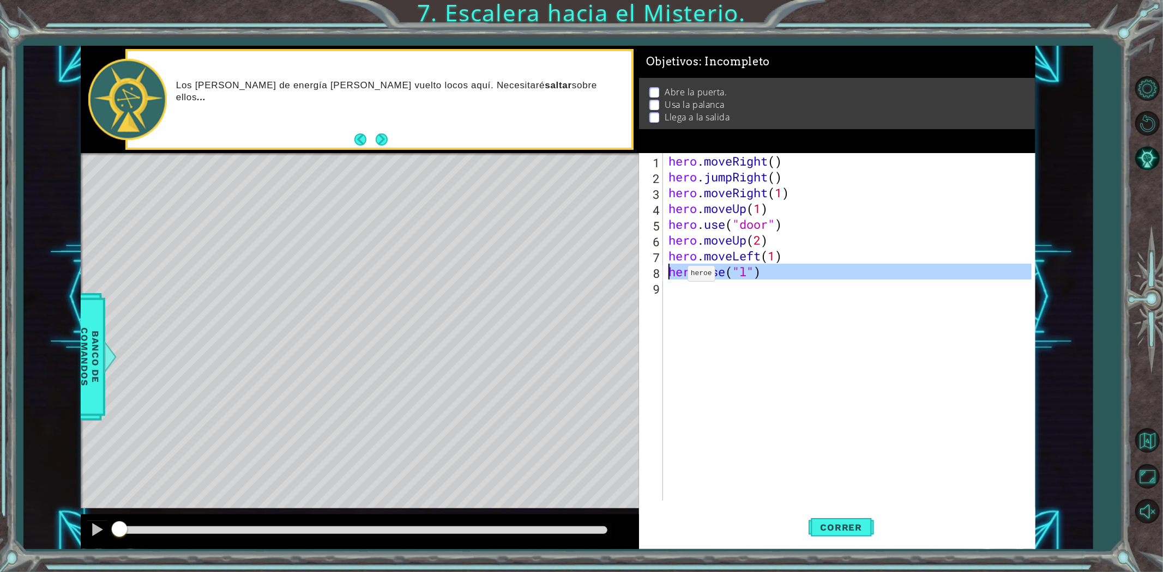
drag, startPoint x: 773, startPoint y: 281, endPoint x: 671, endPoint y: 276, distance: 101.5
click at [671, 276] on div "hero . moveRight ( ) hero . jumpRight ( ) hero . moveRight ( 1 ) hero . moveUp …" at bounding box center [851, 342] width 371 height 379
click at [860, 530] on span "Correr" at bounding box center [842, 527] width 64 height 11
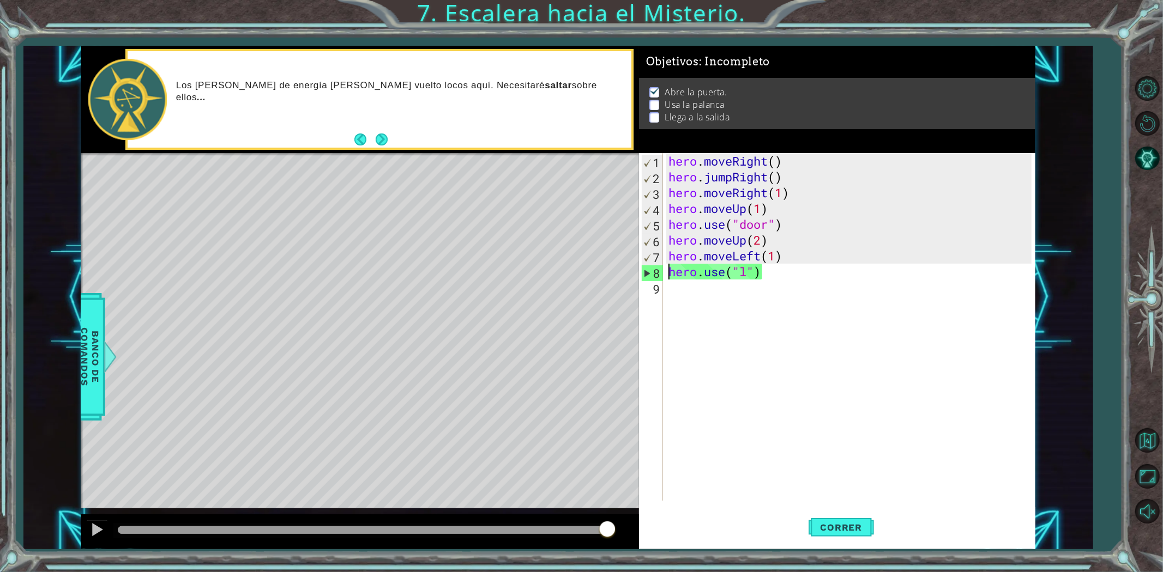
drag, startPoint x: 597, startPoint y: 527, endPoint x: 624, endPoint y: 520, distance: 27.8
click at [624, 520] on div at bounding box center [360, 532] width 558 height 35
drag, startPoint x: 604, startPoint y: 533, endPoint x: 611, endPoint y: 532, distance: 7.2
click at [607, 532] on div at bounding box center [363, 531] width 490 height 8
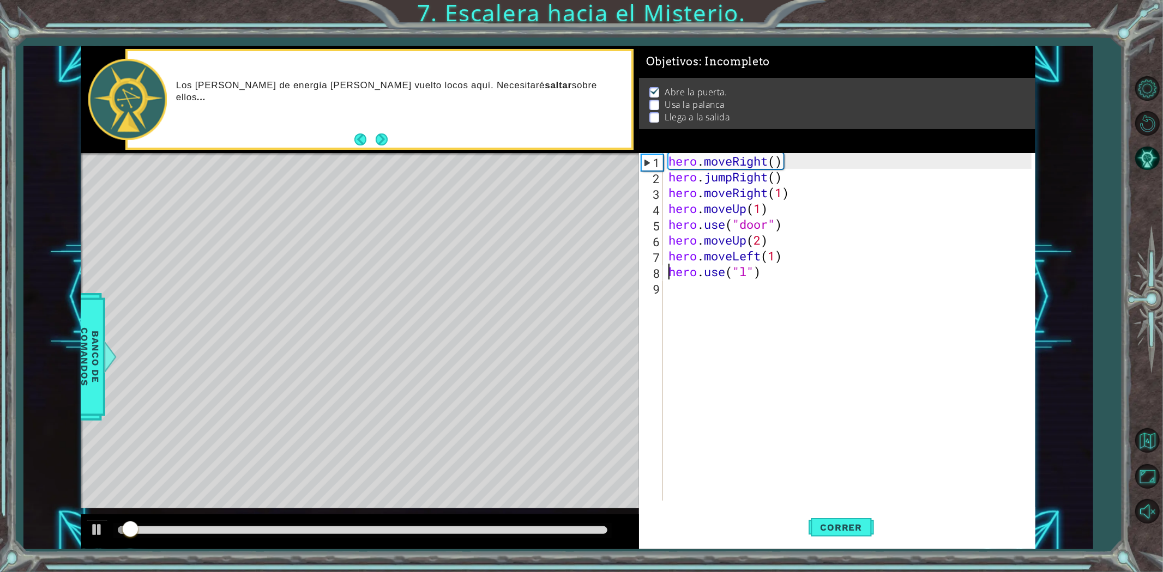
click at [590, 532] on div at bounding box center [363, 531] width 490 height 8
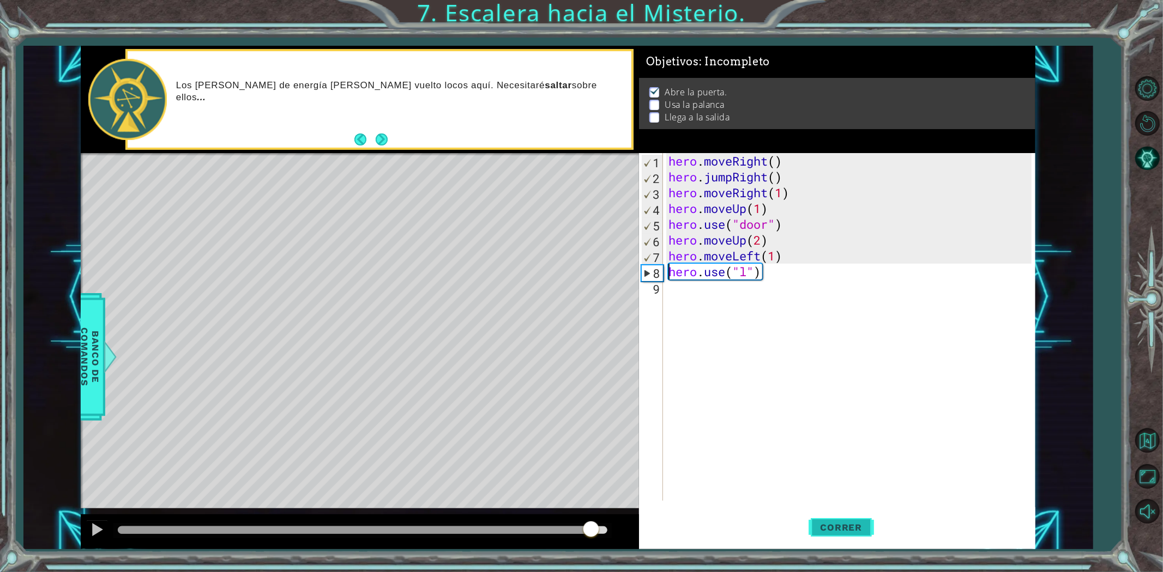
click at [825, 529] on span "Correr" at bounding box center [842, 527] width 64 height 11
click at [750, 270] on div "hero . moveRight ( ) hero . jumpRight ( ) hero . moveRight ( 1 ) hero . moveUp …" at bounding box center [851, 342] width 371 height 379
type textarea "hero.use("lever")"
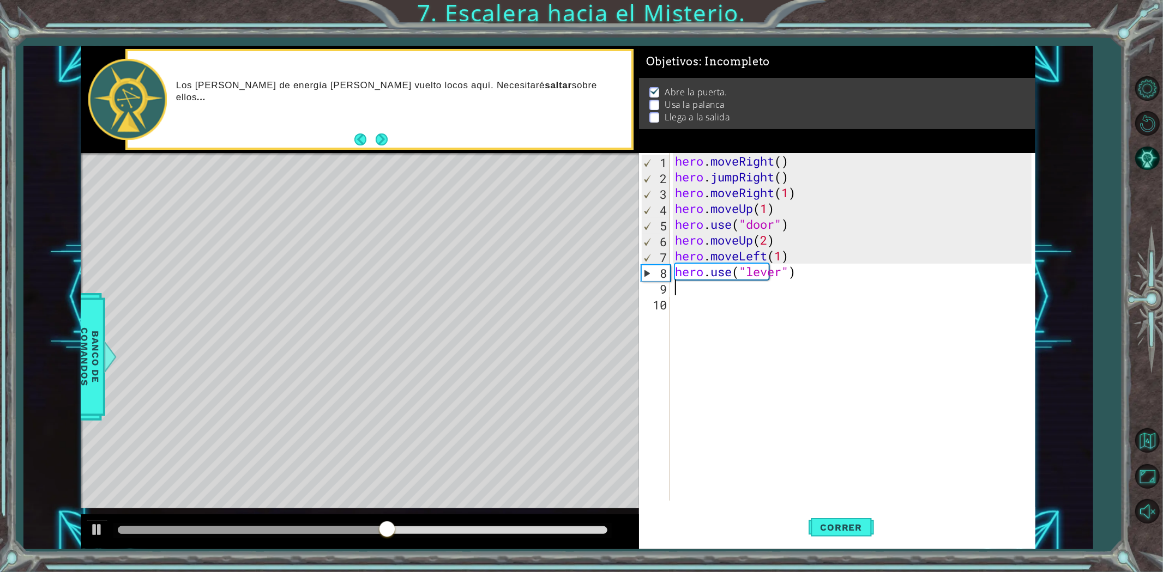
scroll to position [0, 0]
type textarea "j"
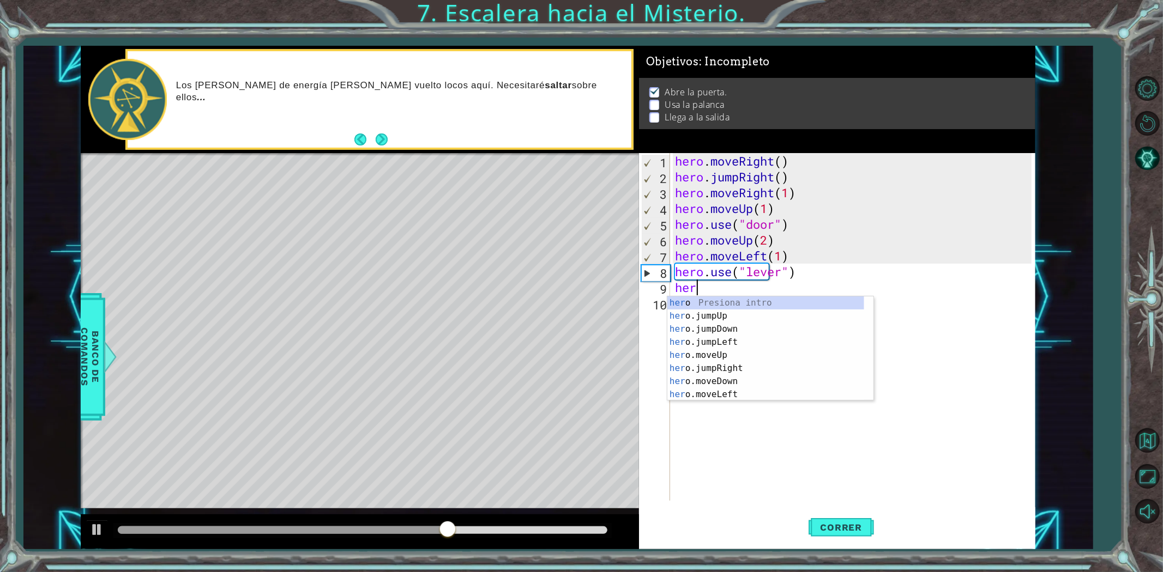
type textarea "hero"
click at [731, 346] on div "hero Presiona intro hero .jumpUp Presiona intro hero .jumpDown Presiona intro h…" at bounding box center [765, 362] width 197 height 131
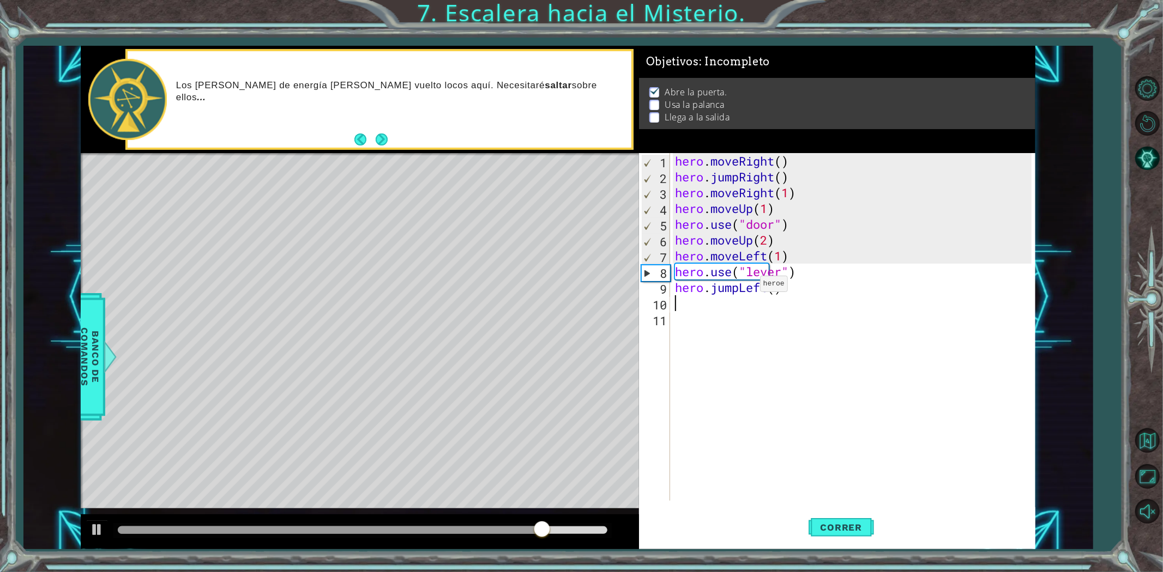
scroll to position [0, 0]
click at [780, 290] on div "hero . moveRight ( ) hero . jumpRight ( ) hero . moveRight ( 1 ) hero . moveUp …" at bounding box center [855, 342] width 364 height 379
click at [773, 285] on div "hero . moveRight ( ) hero . jumpRight ( ) hero . moveRight ( 1 ) hero . moveUp …" at bounding box center [855, 342] width 364 height 379
type textarea "hero.jumpLeft(2)"
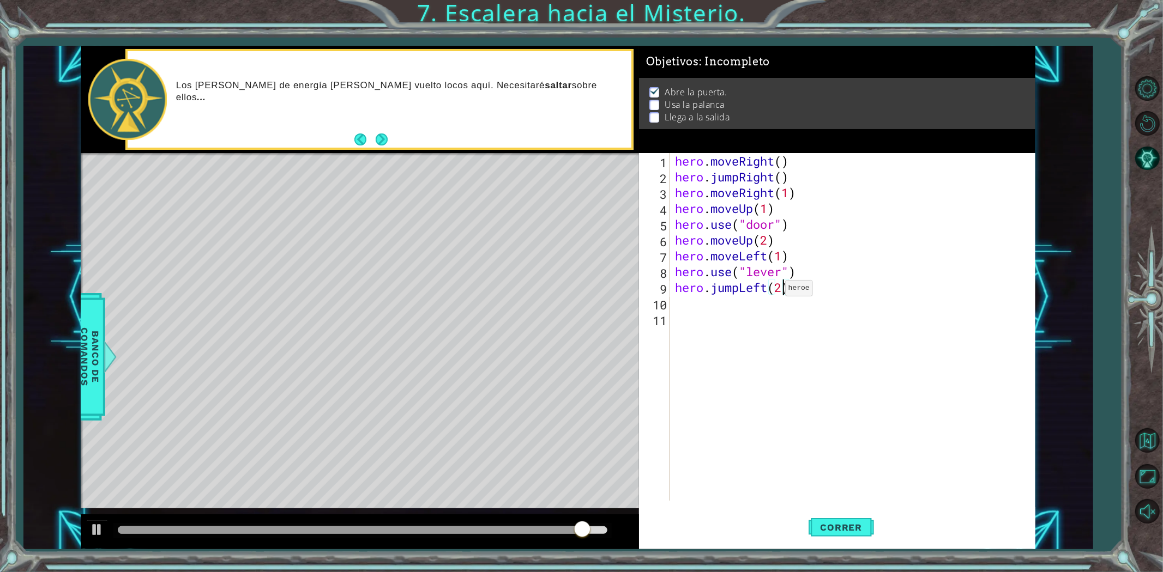
scroll to position [0, 4]
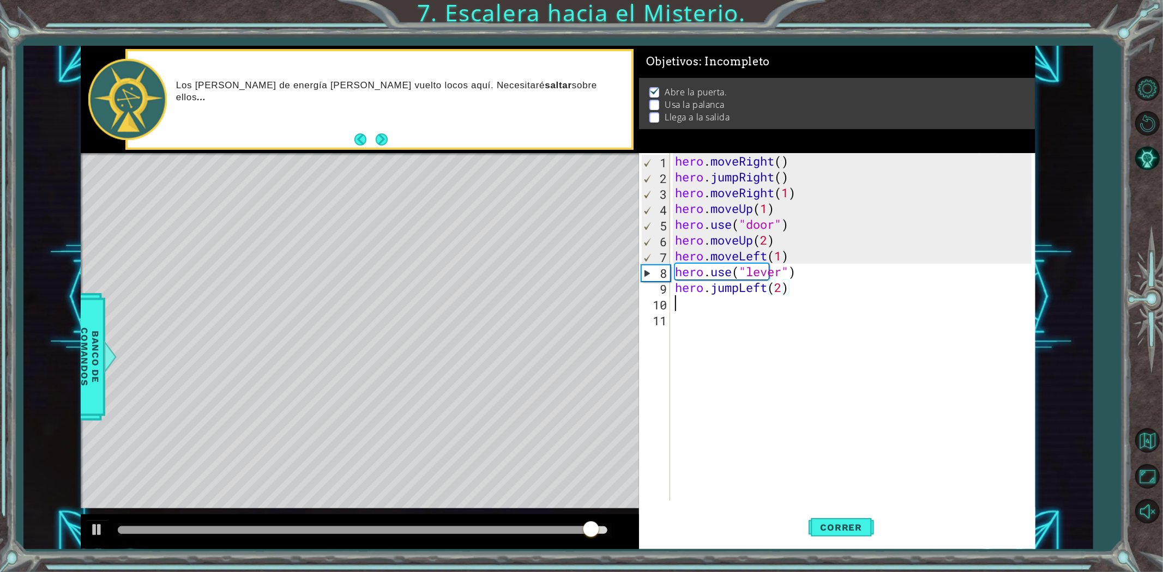
click at [698, 302] on div "hero . moveRight ( ) hero . jumpRight ( ) hero . moveRight ( 1 ) hero . moveUp …" at bounding box center [855, 342] width 364 height 379
type textarea "h"
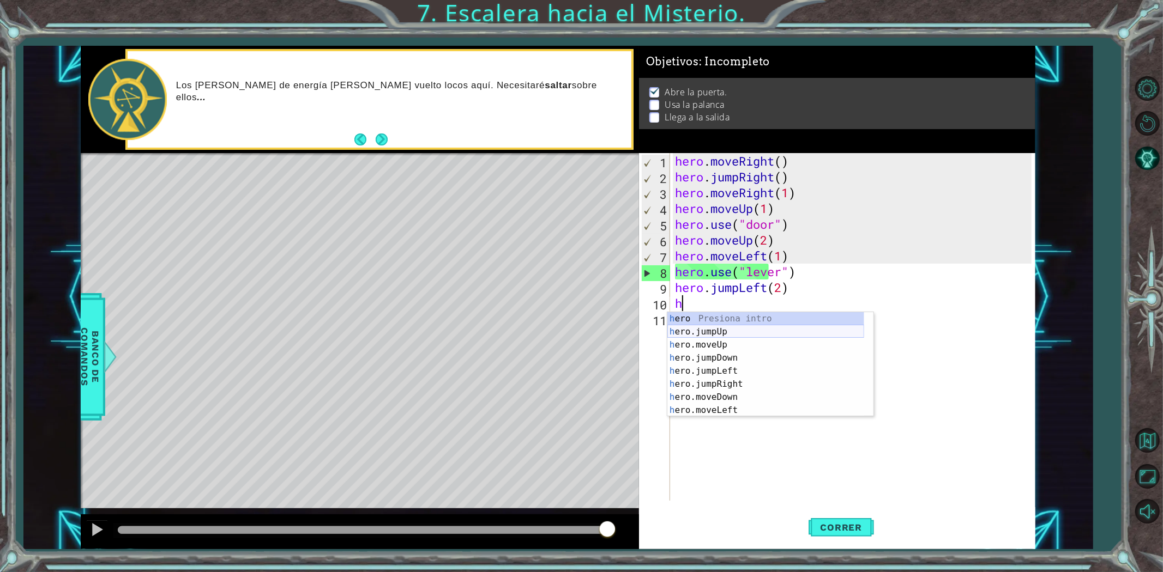
click at [750, 333] on div "h ero Presiona intro h ero.jumpUp Presiona intro h ero.moveUp Presiona intro h …" at bounding box center [765, 377] width 197 height 131
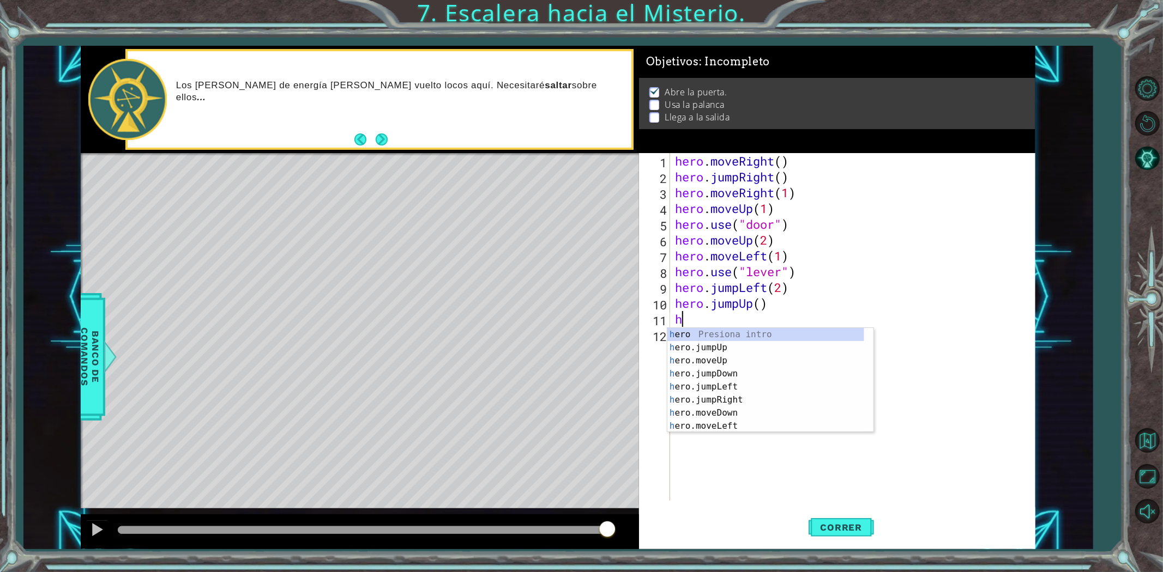
type textarea "her"
click at [745, 402] on div "her o Presiona intro her o.jumpUp Presiona intro her o.jumpDown Presiona intro …" at bounding box center [765, 393] width 197 height 131
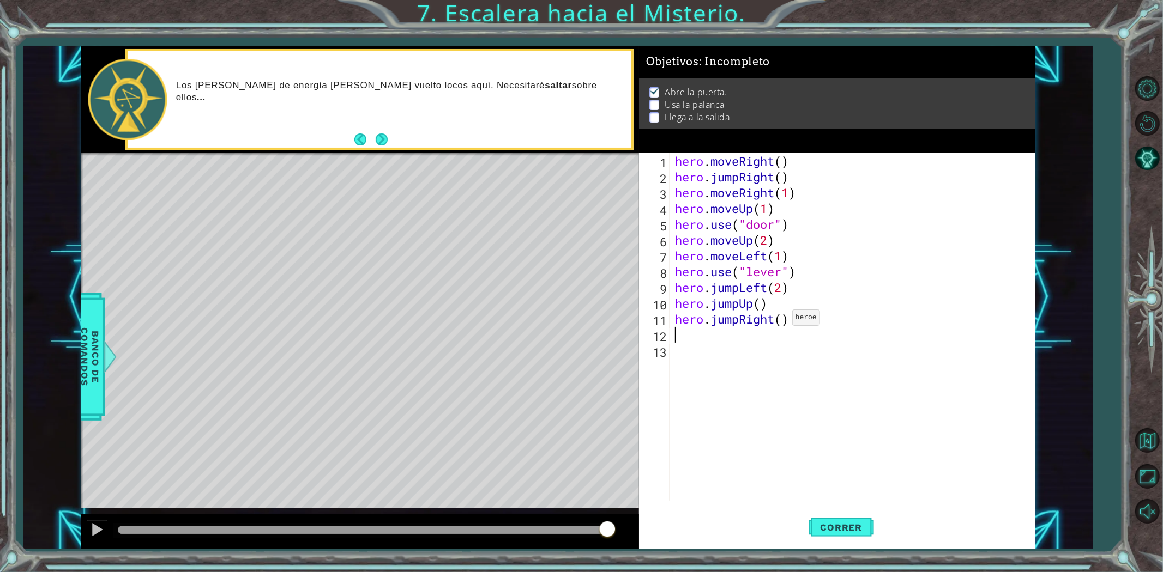
click at [784, 317] on div "hero . moveRight ( ) hero . jumpRight ( ) hero . moveRight ( 1 ) hero . moveUp …" at bounding box center [855, 342] width 364 height 379
click at [811, 531] on span "Correr" at bounding box center [842, 527] width 64 height 11
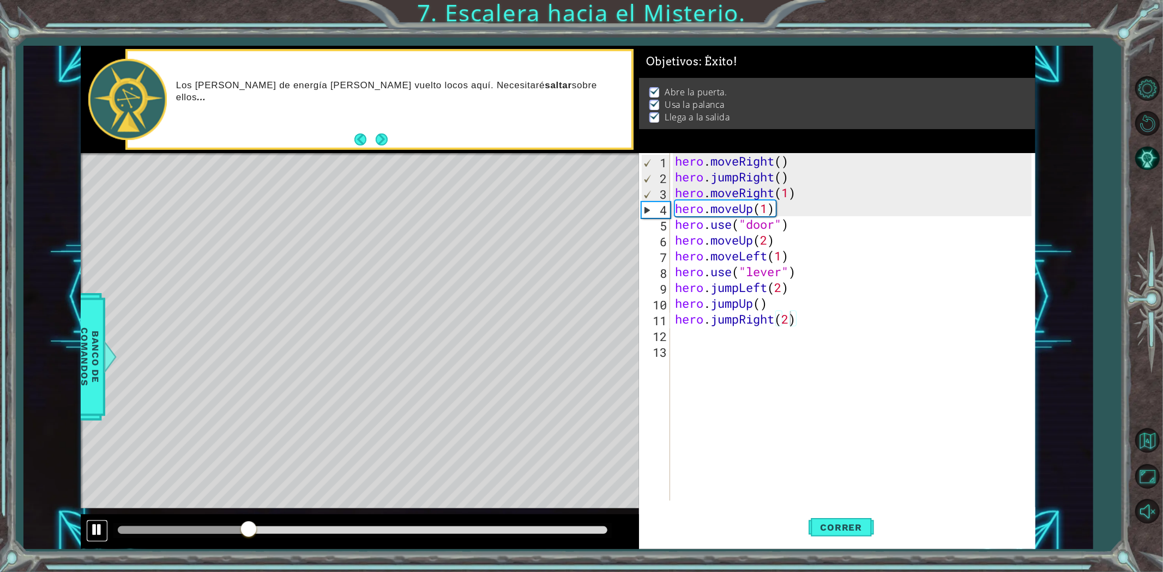
click at [88, 526] on button at bounding box center [97, 531] width 22 height 22
drag, startPoint x: 759, startPoint y: 280, endPoint x: 744, endPoint y: 286, distance: 16.2
click at [744, 286] on div "hero . moveRight ( ) hero . jumpRight ( ) hero . moveRight ( 1 ) hero . moveUp …" at bounding box center [855, 342] width 364 height 379
click at [797, 287] on div "hero . moveRight ( ) hero . jumpRight ( ) hero . moveRight ( 1 ) hero . moveUp …" at bounding box center [855, 342] width 364 height 379
drag, startPoint x: 797, startPoint y: 287, endPoint x: 677, endPoint y: 285, distance: 120.5
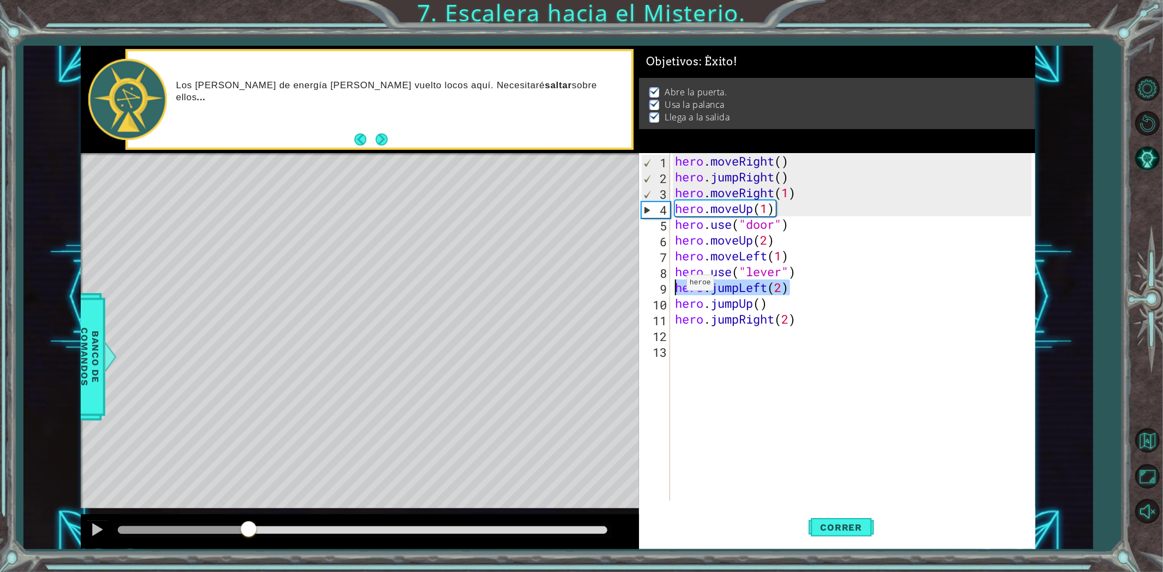
click at [677, 285] on div "hero . moveRight ( ) hero . jumpRight ( ) hero . moveRight ( 1 ) hero . moveUp …" at bounding box center [855, 342] width 364 height 379
drag, startPoint x: 793, startPoint y: 302, endPoint x: 680, endPoint y: 306, distance: 112.4
click at [680, 306] on div "hero . moveRight ( ) hero . jumpRight ( ) hero . moveRight ( 1 ) hero . moveUp …" at bounding box center [855, 342] width 364 height 379
drag, startPoint x: 860, startPoint y: 323, endPoint x: 671, endPoint y: 312, distance: 188.9
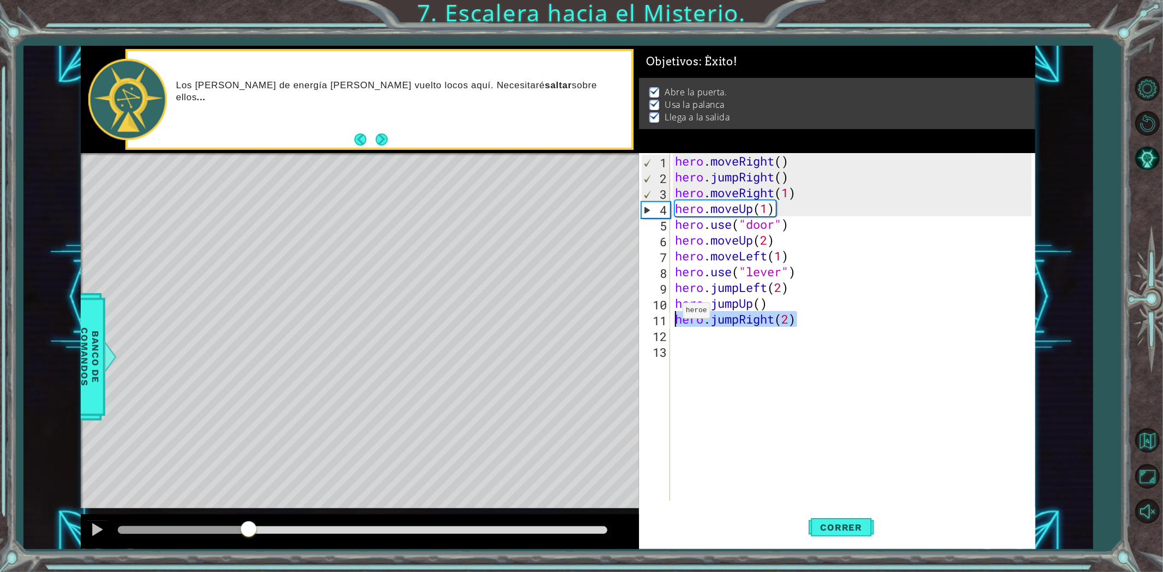
click at [671, 312] on div "hero.jumpUp() 1 2 3 4 5 6 7 8 9 10 11 12 13 hero . moveRight ( ) hero . jumpRig…" at bounding box center [835, 327] width 393 height 348
type textarea "hero.jumpRight(2)"
click at [867, 533] on button "Correr" at bounding box center [841, 528] width 65 height 40
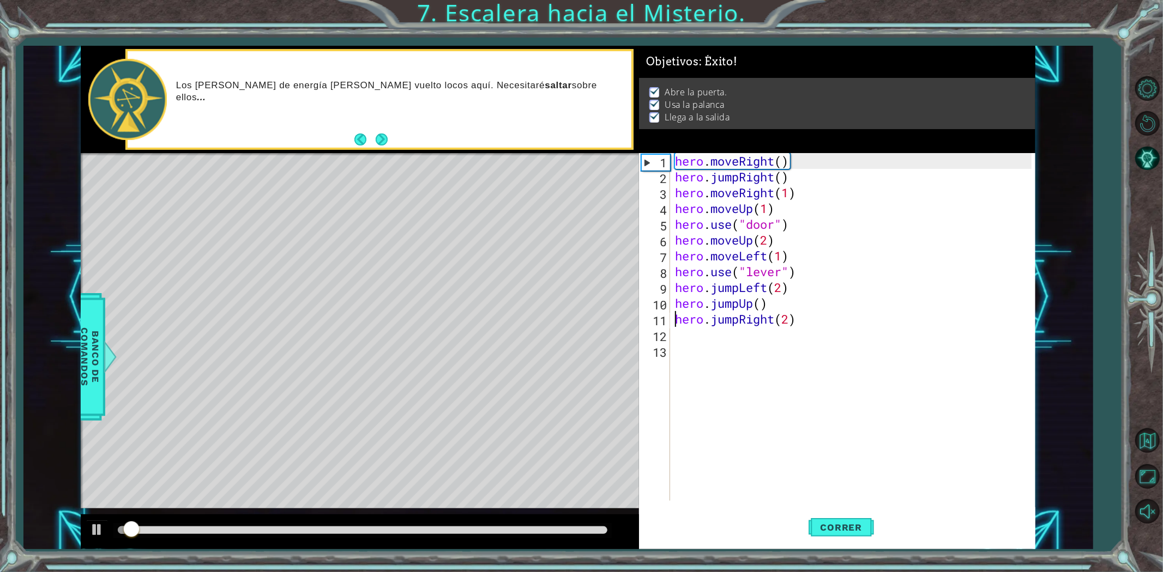
click at [582, 527] on div at bounding box center [363, 531] width 490 height 8
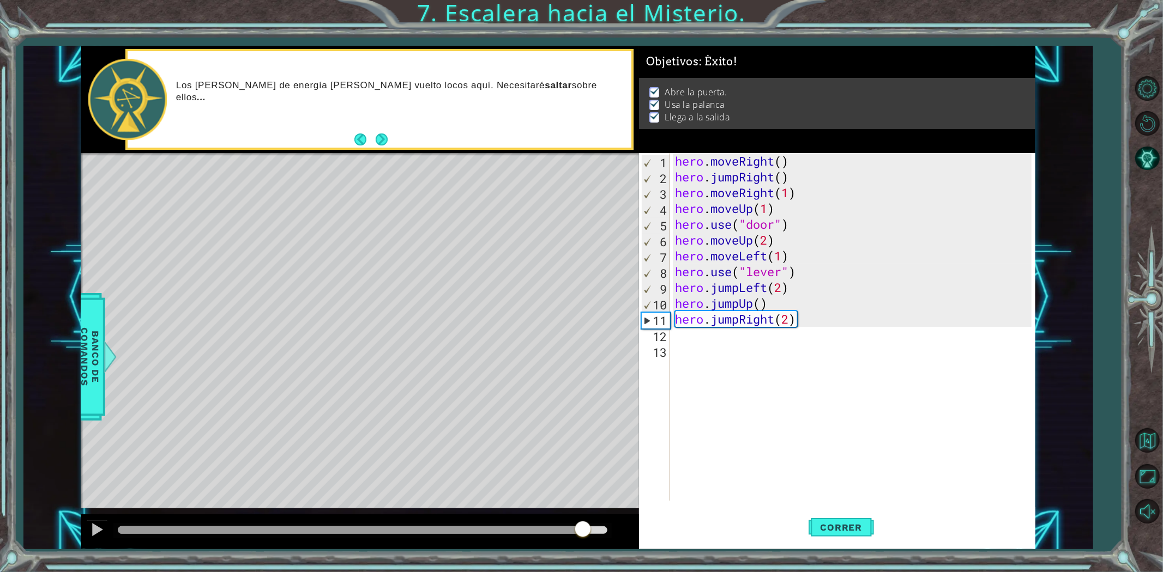
click at [599, 526] on div at bounding box center [362, 530] width 498 height 15
click at [95, 526] on div at bounding box center [97, 530] width 14 height 14
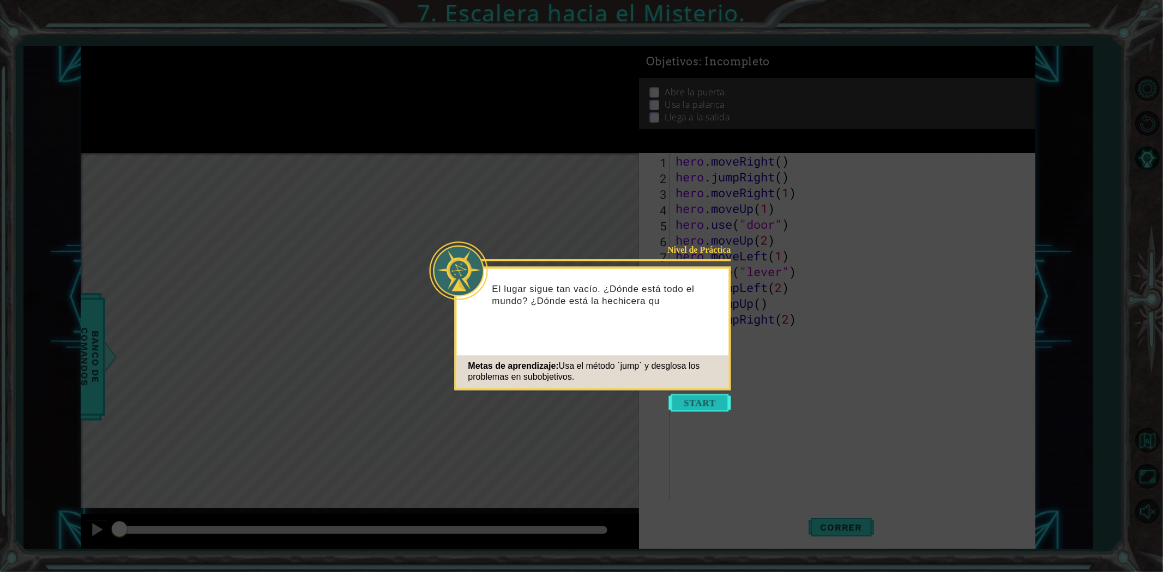
click at [729, 407] on button "Start" at bounding box center [700, 402] width 62 height 17
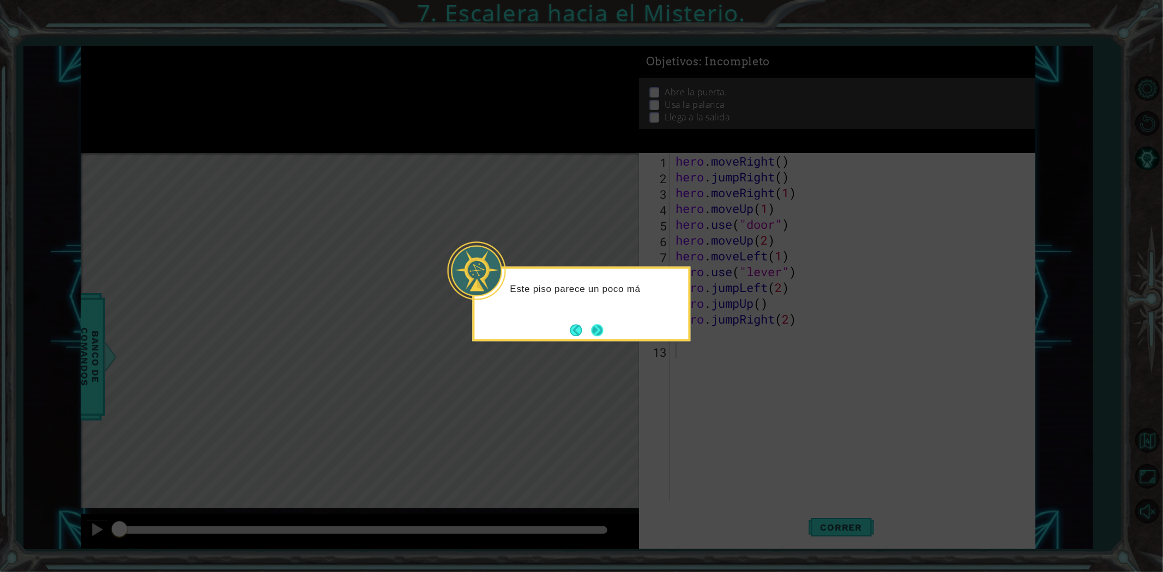
click at [591, 324] on button "Next" at bounding box center [597, 330] width 12 height 12
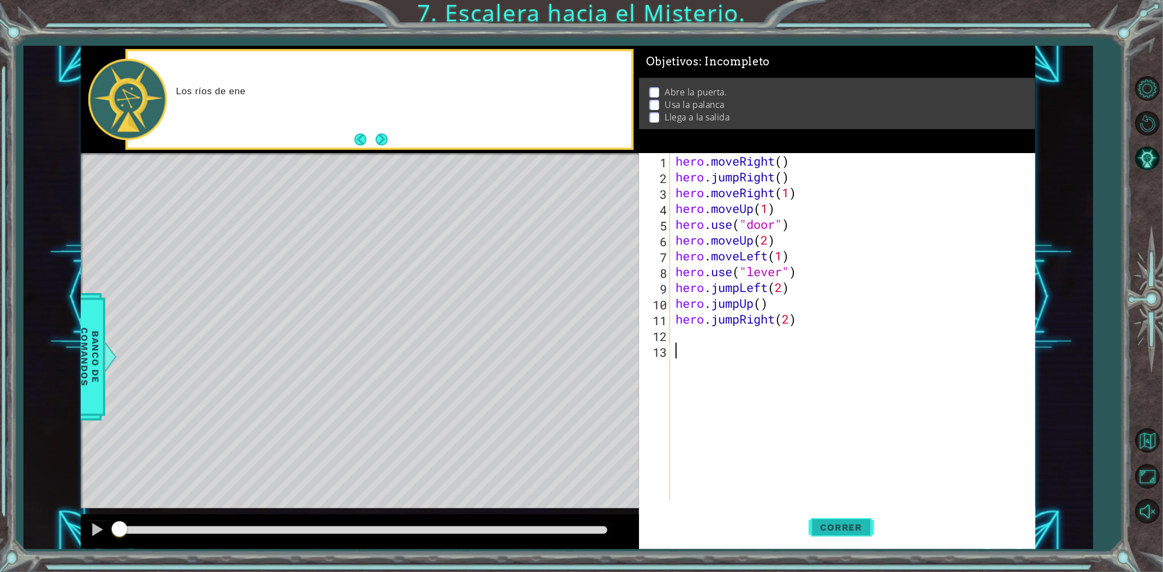
click at [812, 527] on span "Correr" at bounding box center [842, 527] width 64 height 11
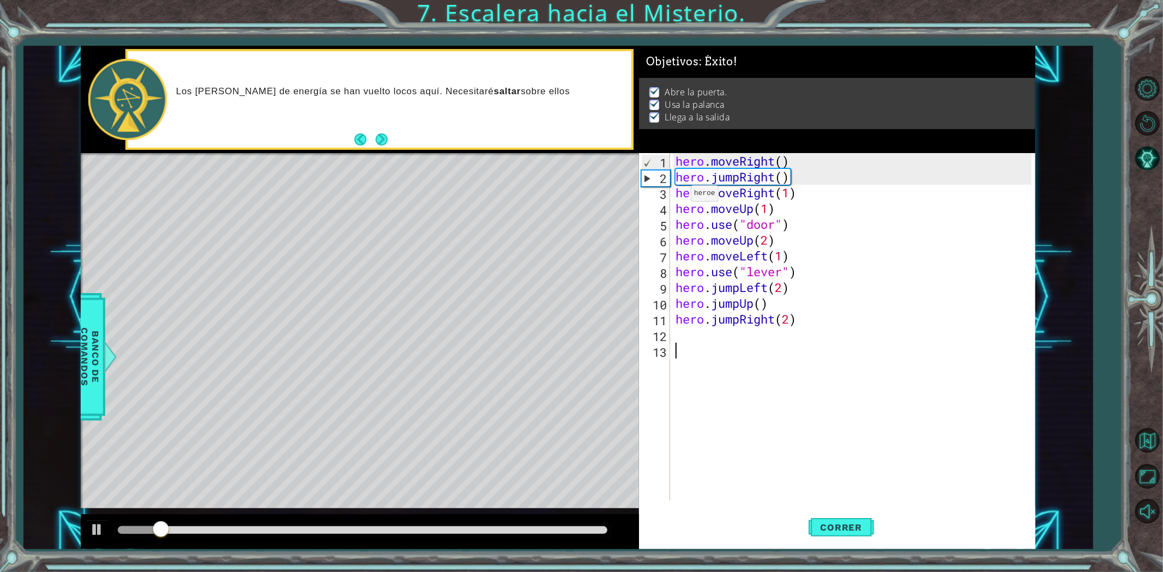
click at [557, 524] on div at bounding box center [362, 530] width 498 height 15
click at [558, 530] on div at bounding box center [363, 531] width 490 height 8
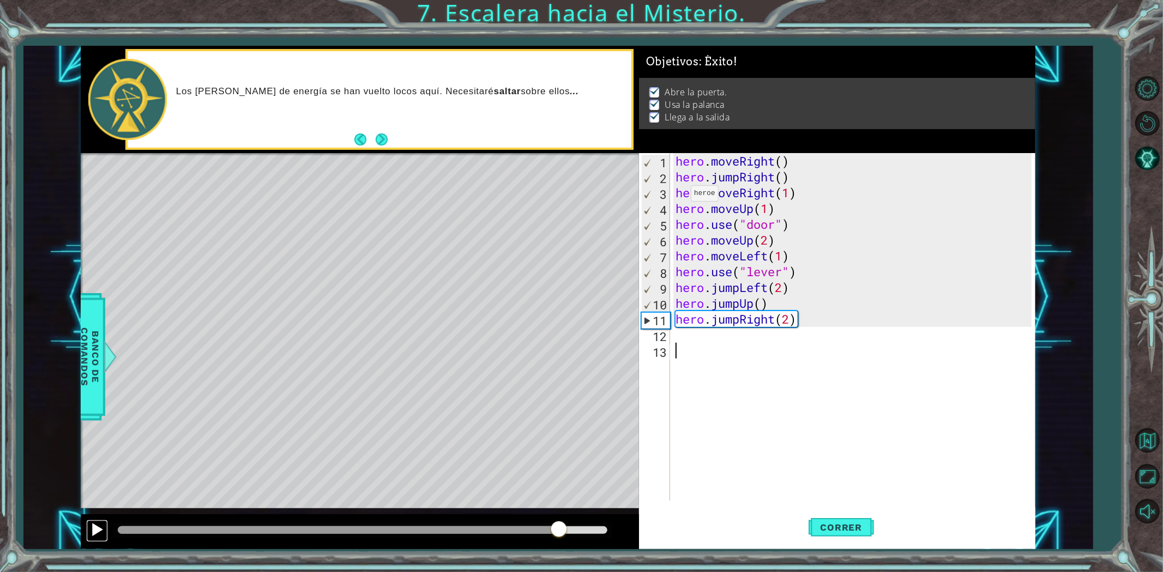
click at [97, 531] on div at bounding box center [97, 530] width 14 height 14
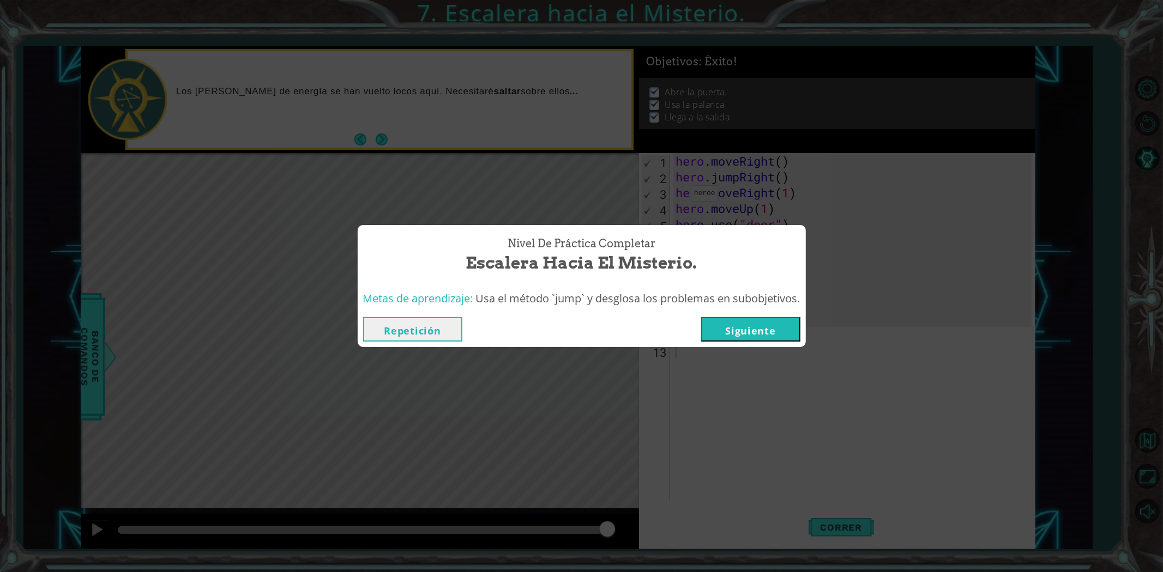
click at [765, 336] on button "Siguiente" at bounding box center [750, 329] width 99 height 25
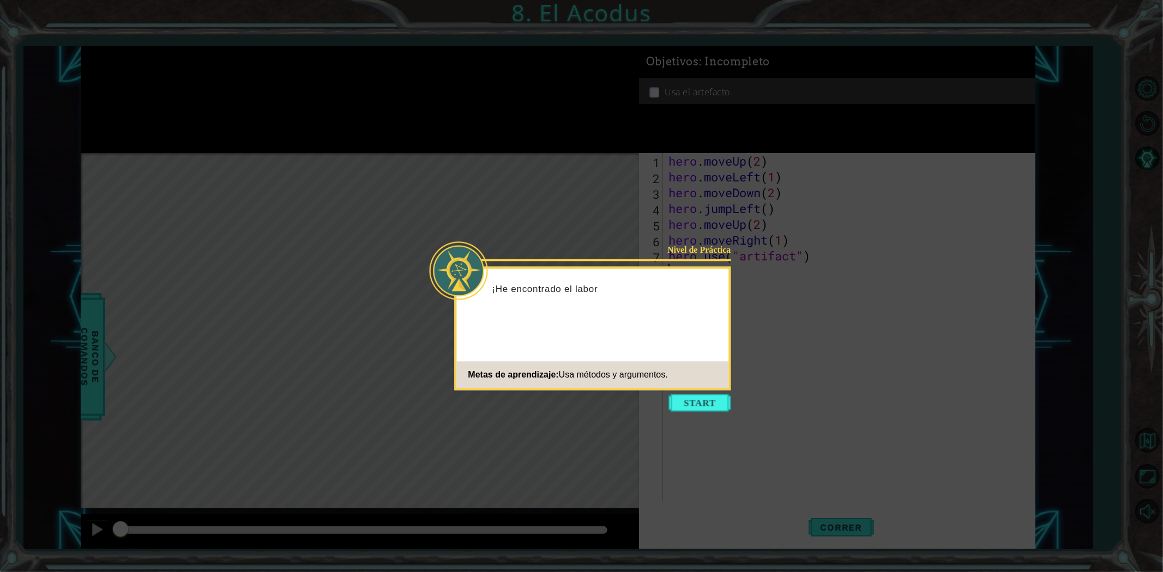
click at [711, 390] on div "Nivel de Práctica ¡He encontrado el labor Metas de aprendizaje: Usa métodos y a…" at bounding box center [593, 329] width 276 height 124
click at [711, 394] on icon at bounding box center [581, 286] width 1163 height 572
click at [710, 396] on button "Start" at bounding box center [700, 402] width 62 height 17
